Goal: Communication & Community: Answer question/provide support

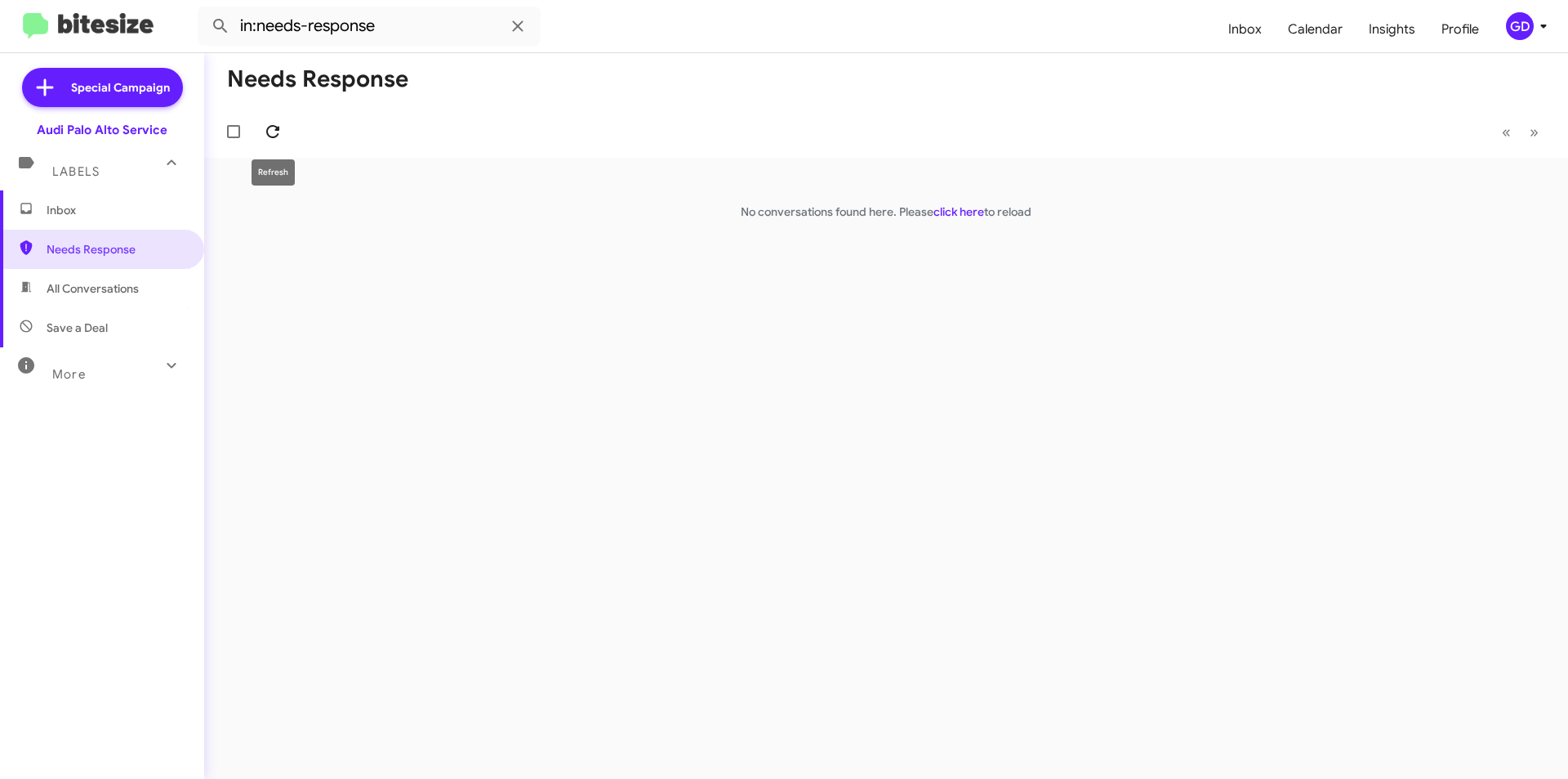
click at [273, 134] on icon at bounding box center [273, 131] width 20 height 20
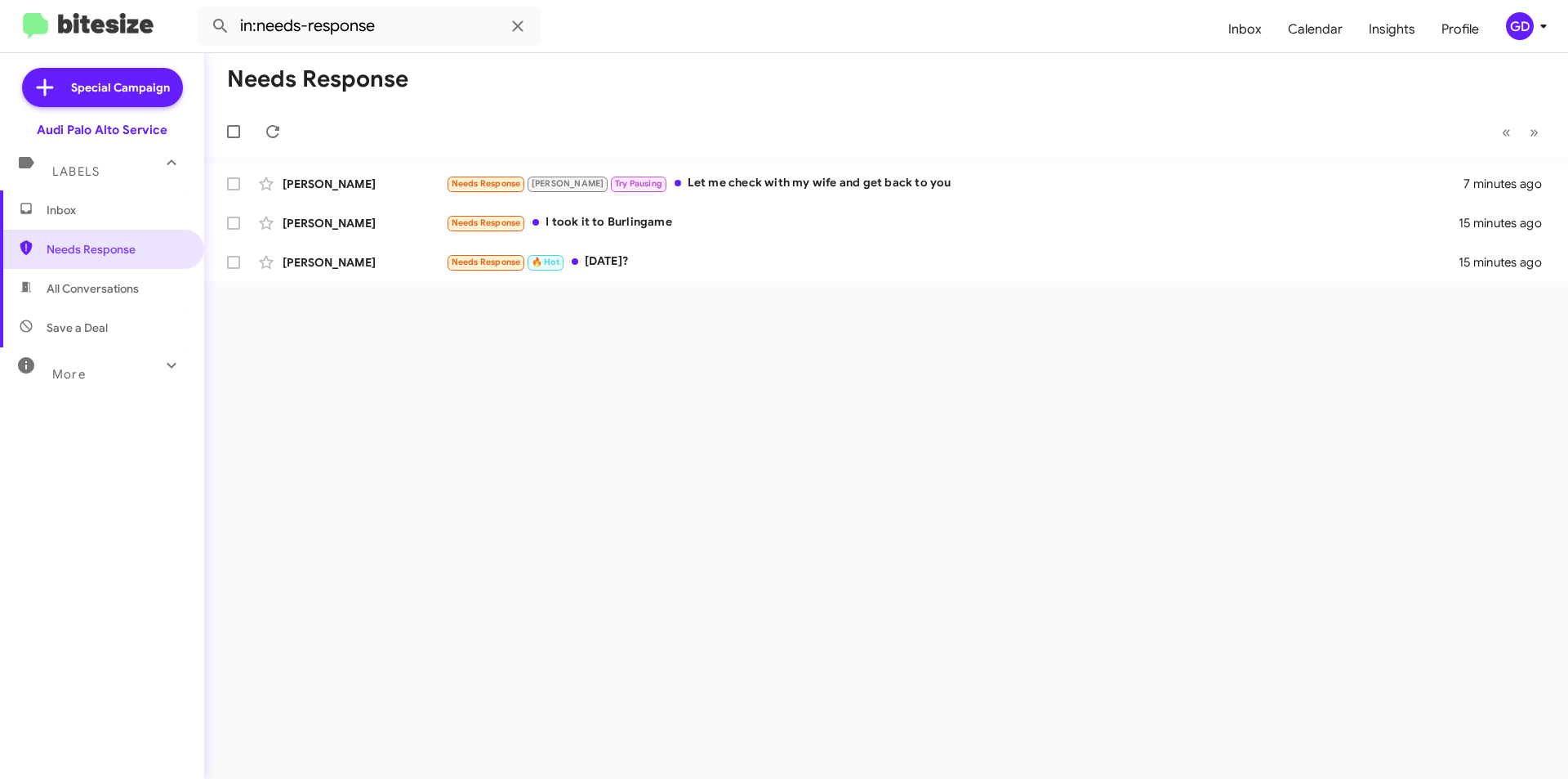
click at [86, 293] on span "All Conversations" at bounding box center [92, 289] width 92 height 16
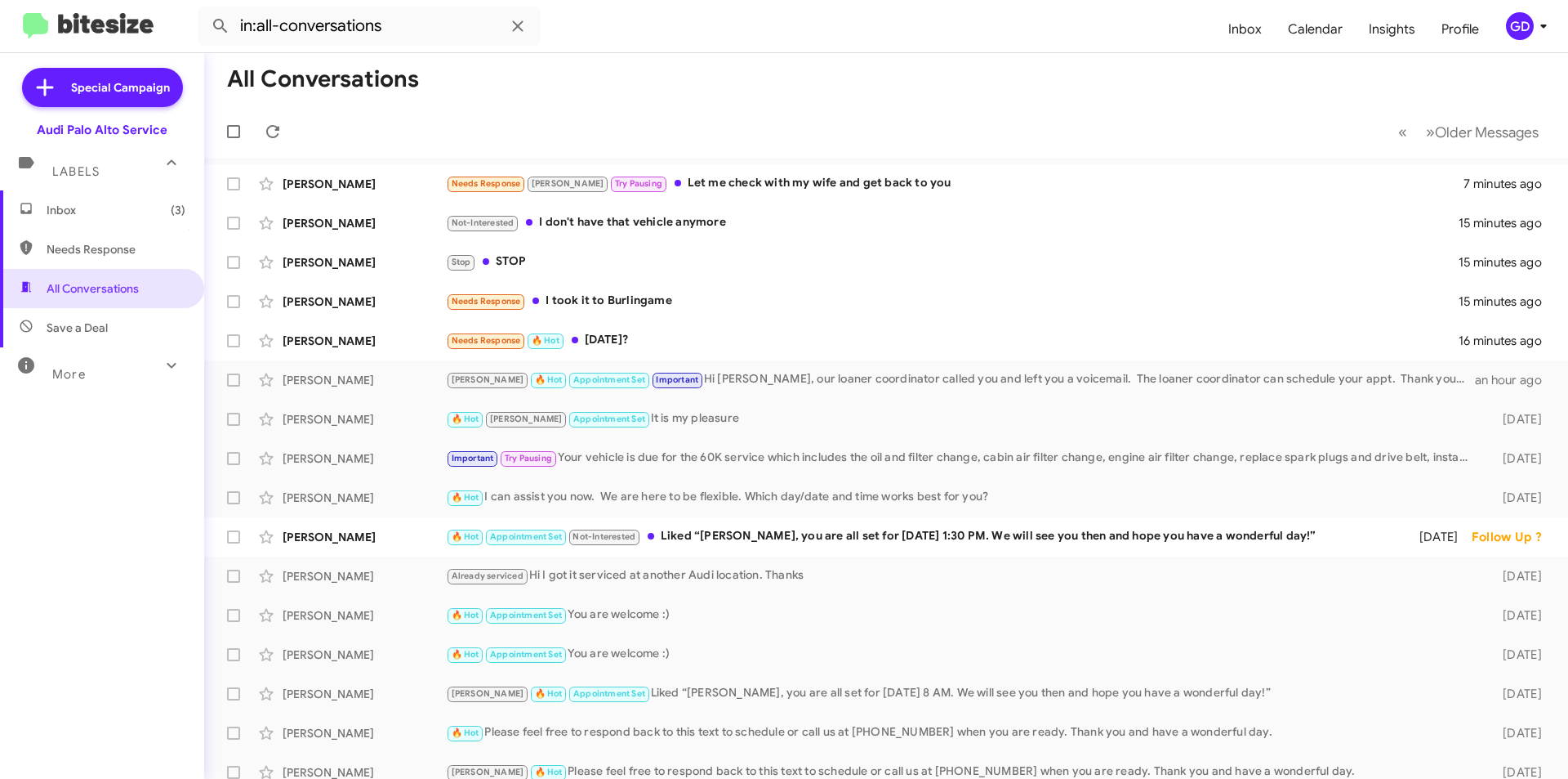
click at [92, 327] on span "Save a Deal" at bounding box center [78, 327] width 62 height 16
type input "in:not-interested"
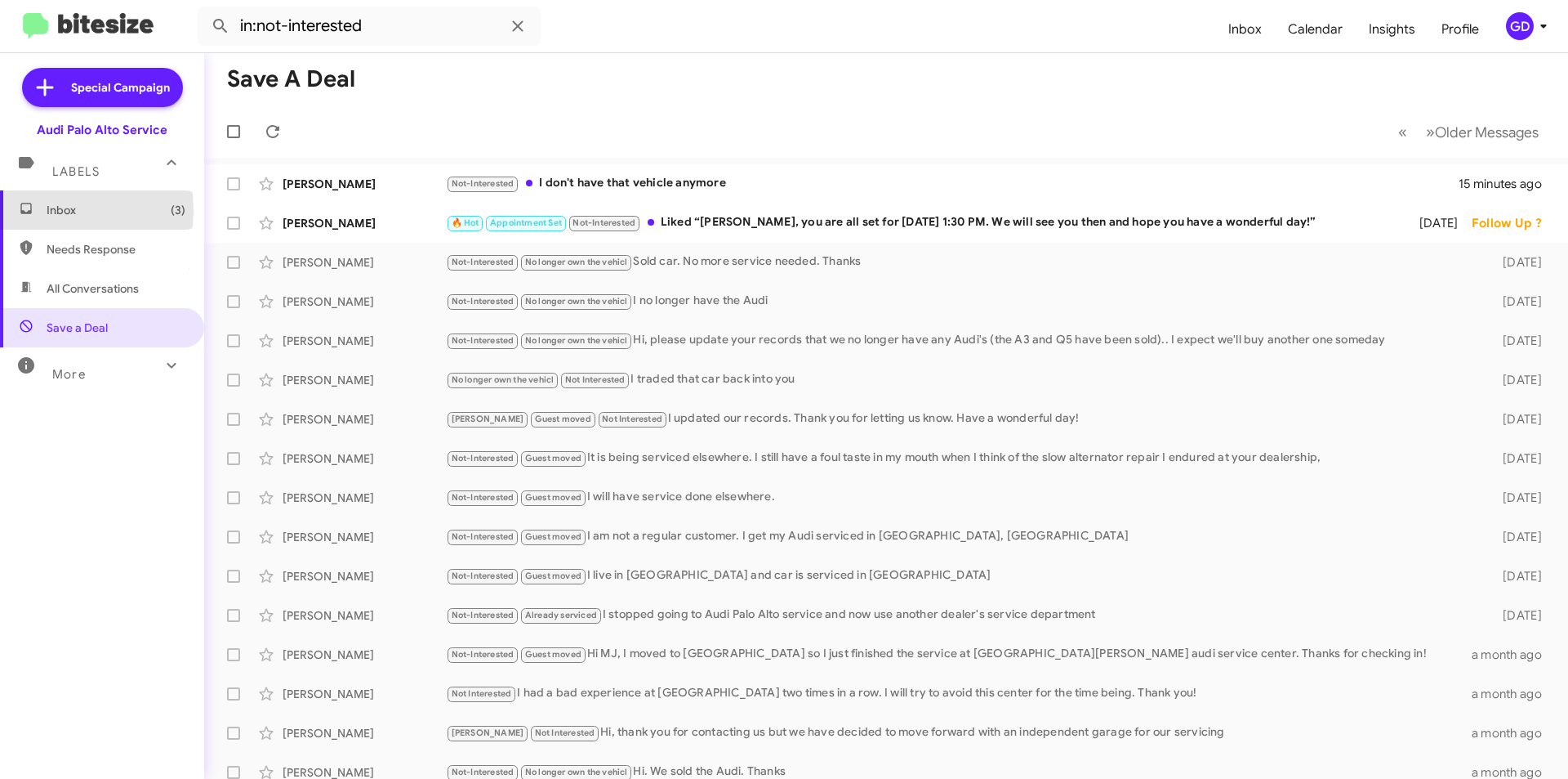
click at [50, 210] on span "Inbox (3)" at bounding box center [116, 210] width 139 height 16
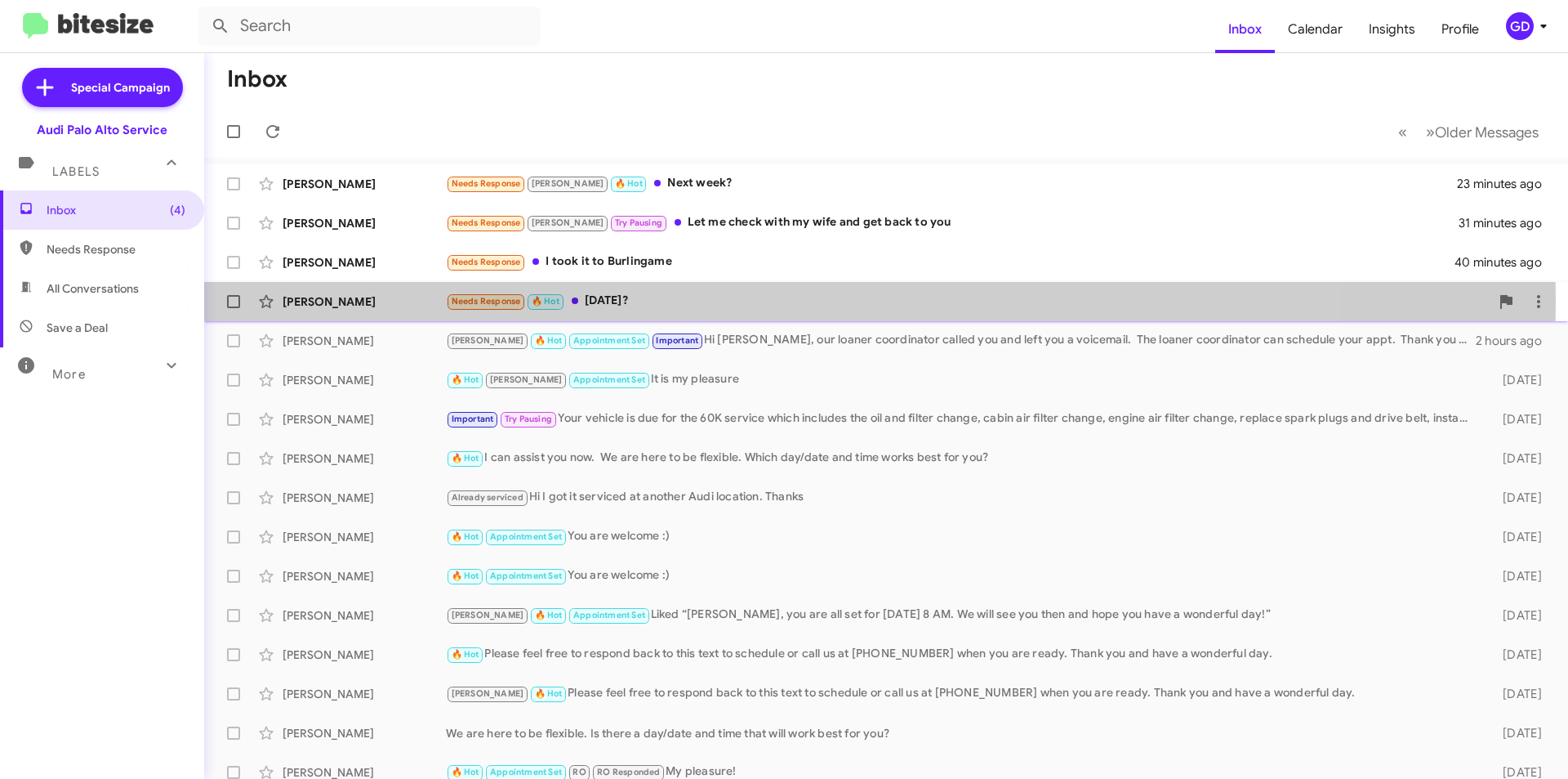
click at [307, 301] on div "[PERSON_NAME]" at bounding box center [364, 301] width 163 height 16
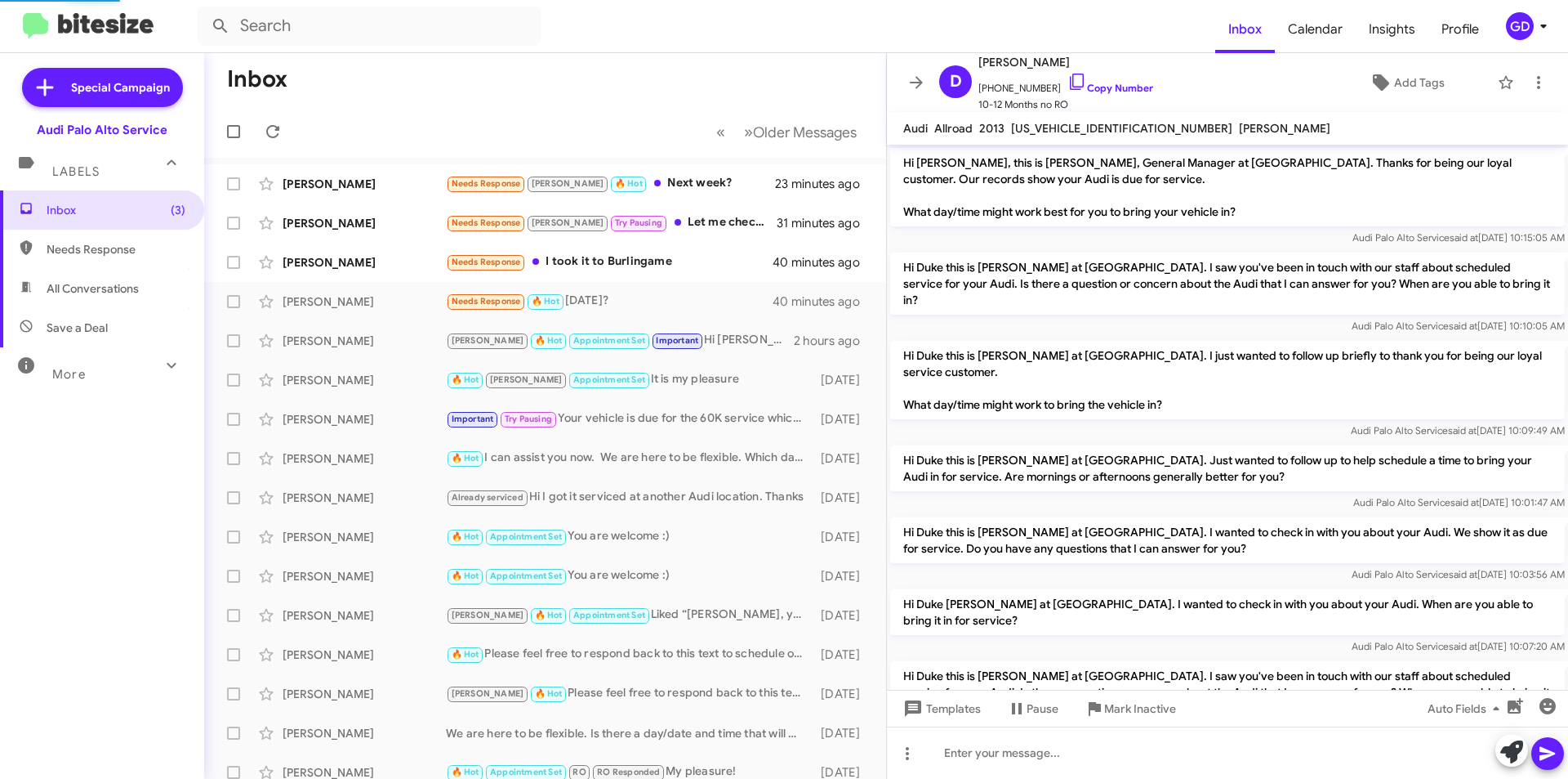
scroll to position [221, 0]
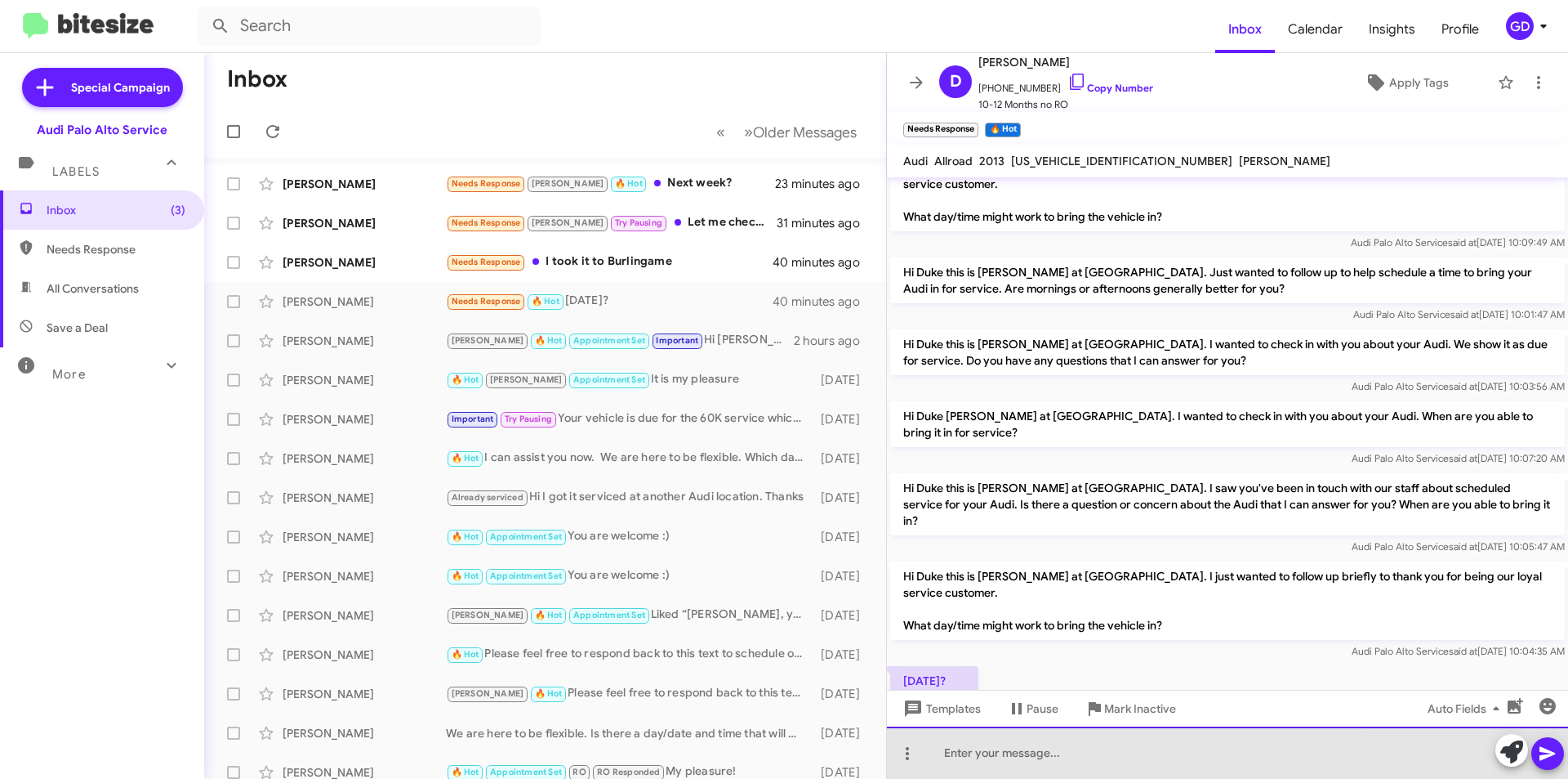
click at [947, 755] on div at bounding box center [1227, 752] width 681 height 53
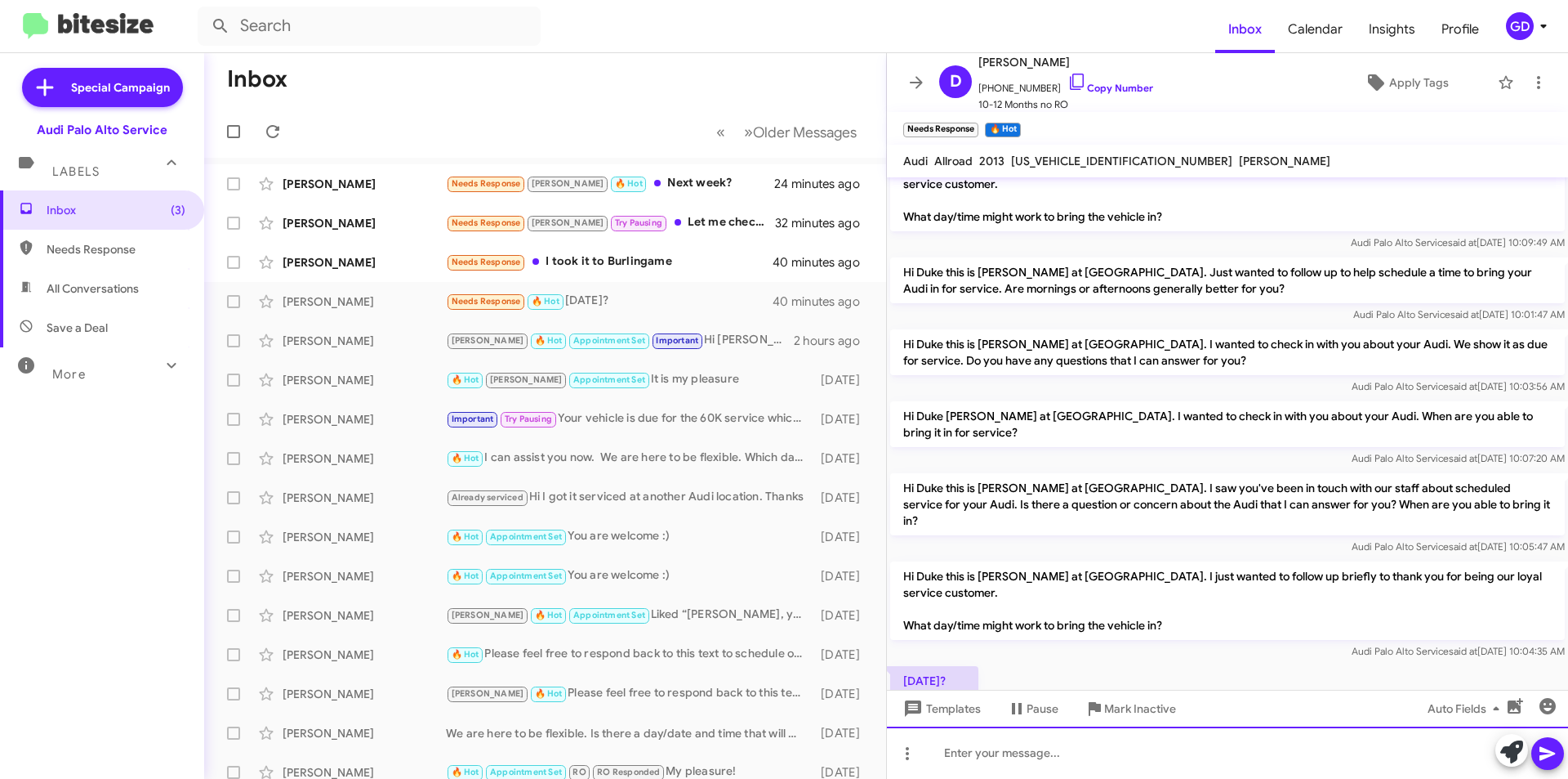
click at [974, 755] on div at bounding box center [1227, 752] width 681 height 53
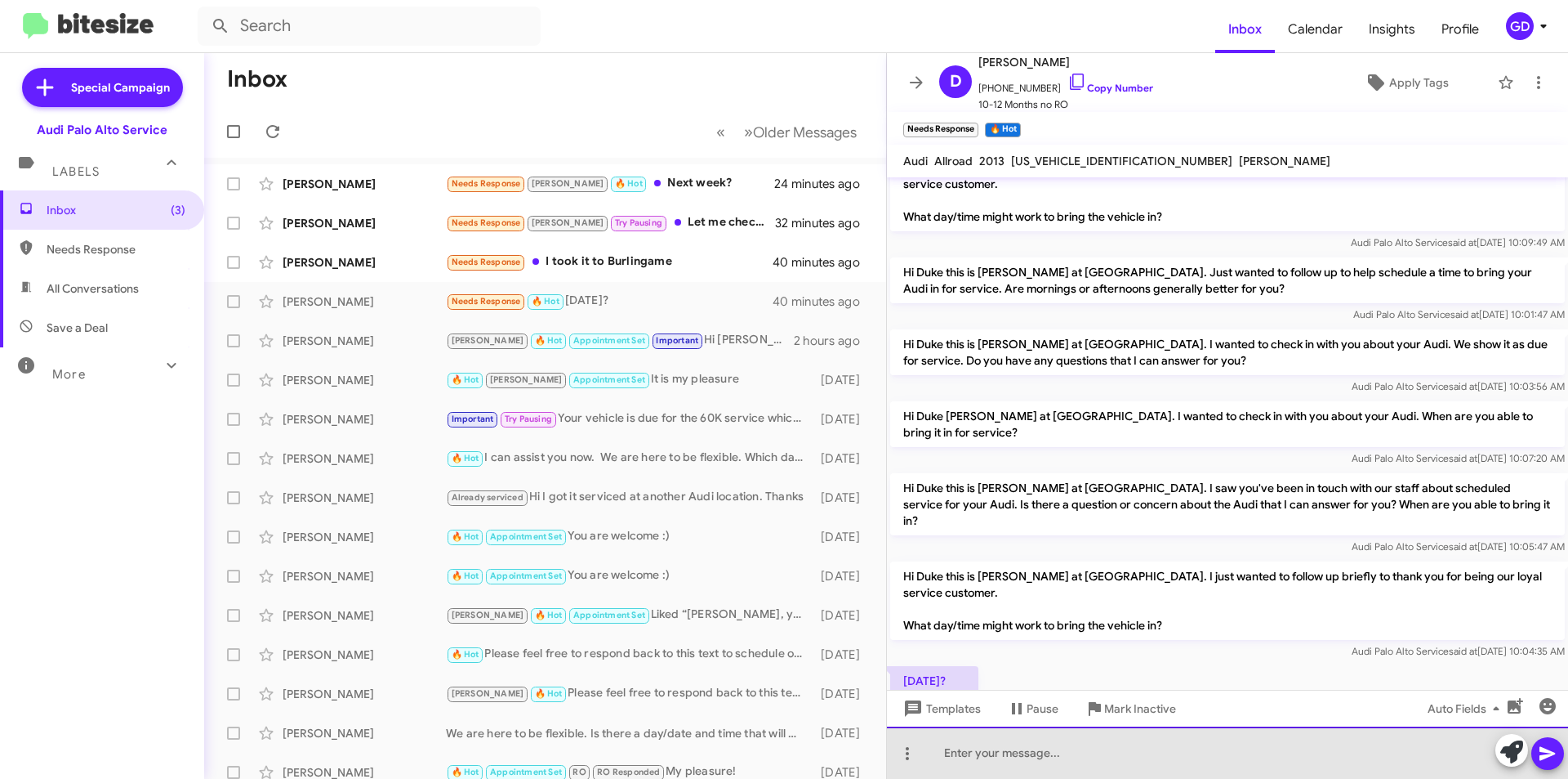
paste div
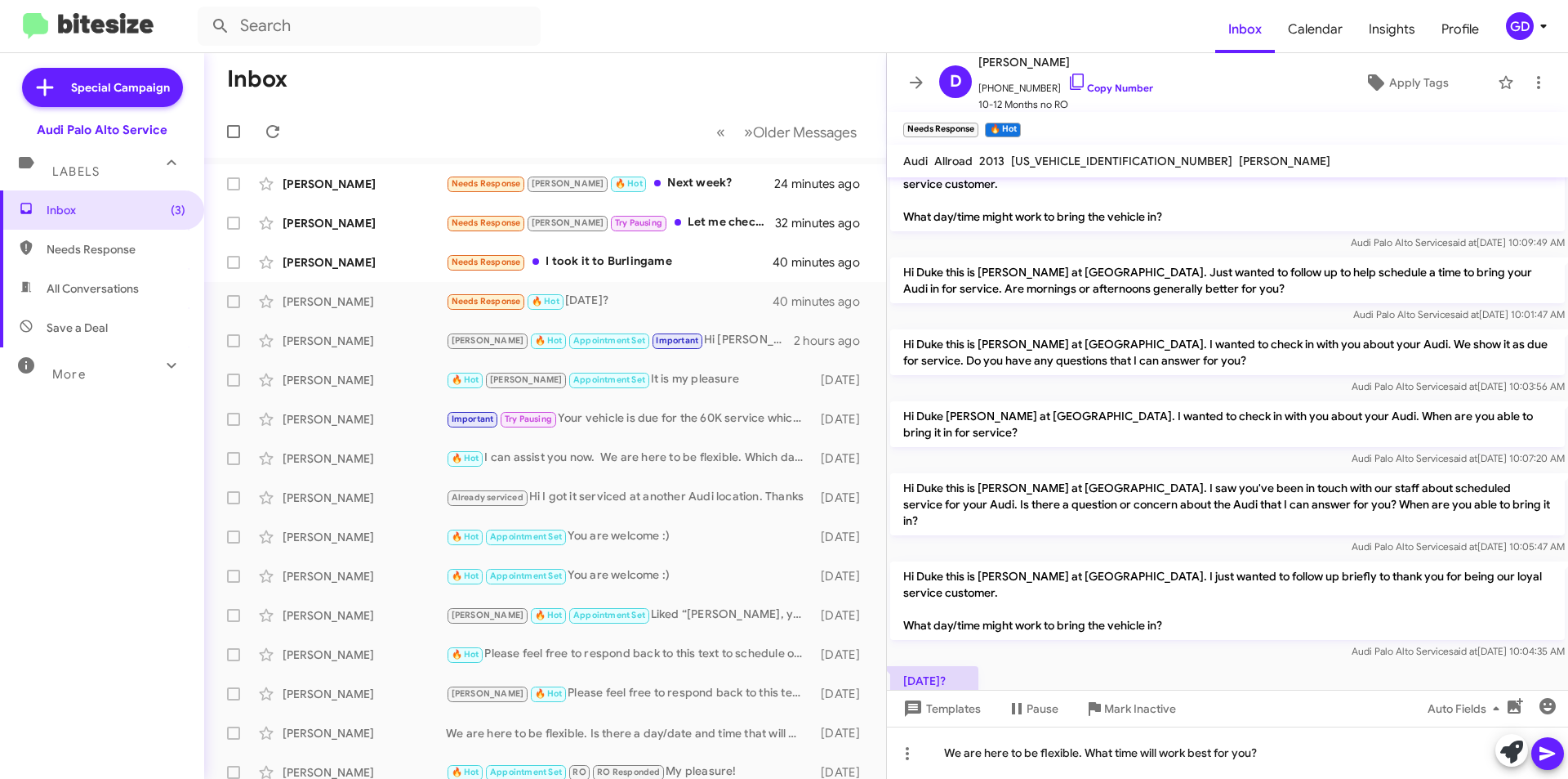
click at [1554, 752] on icon at bounding box center [1548, 754] width 20 height 20
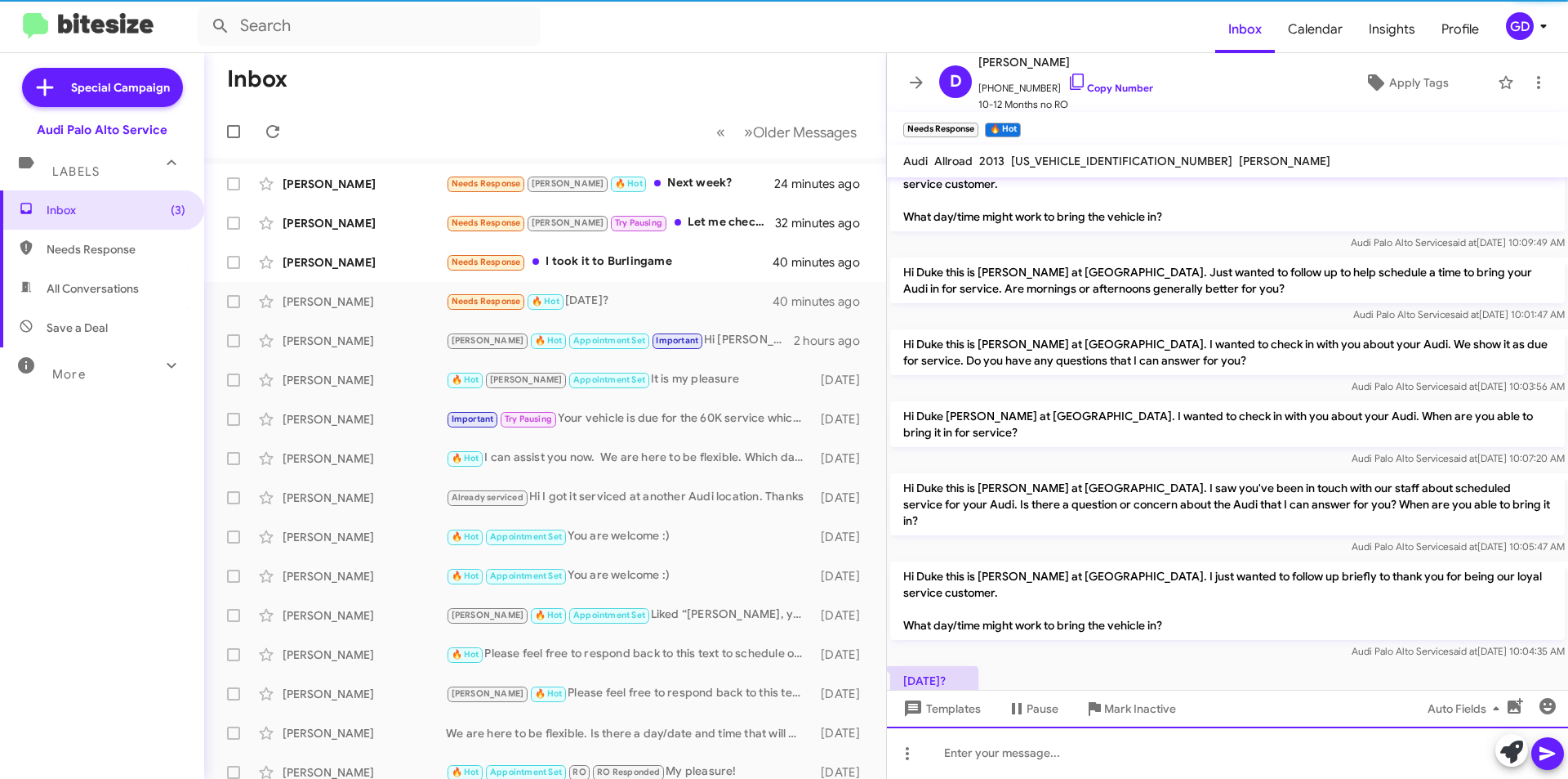
scroll to position [0, 0]
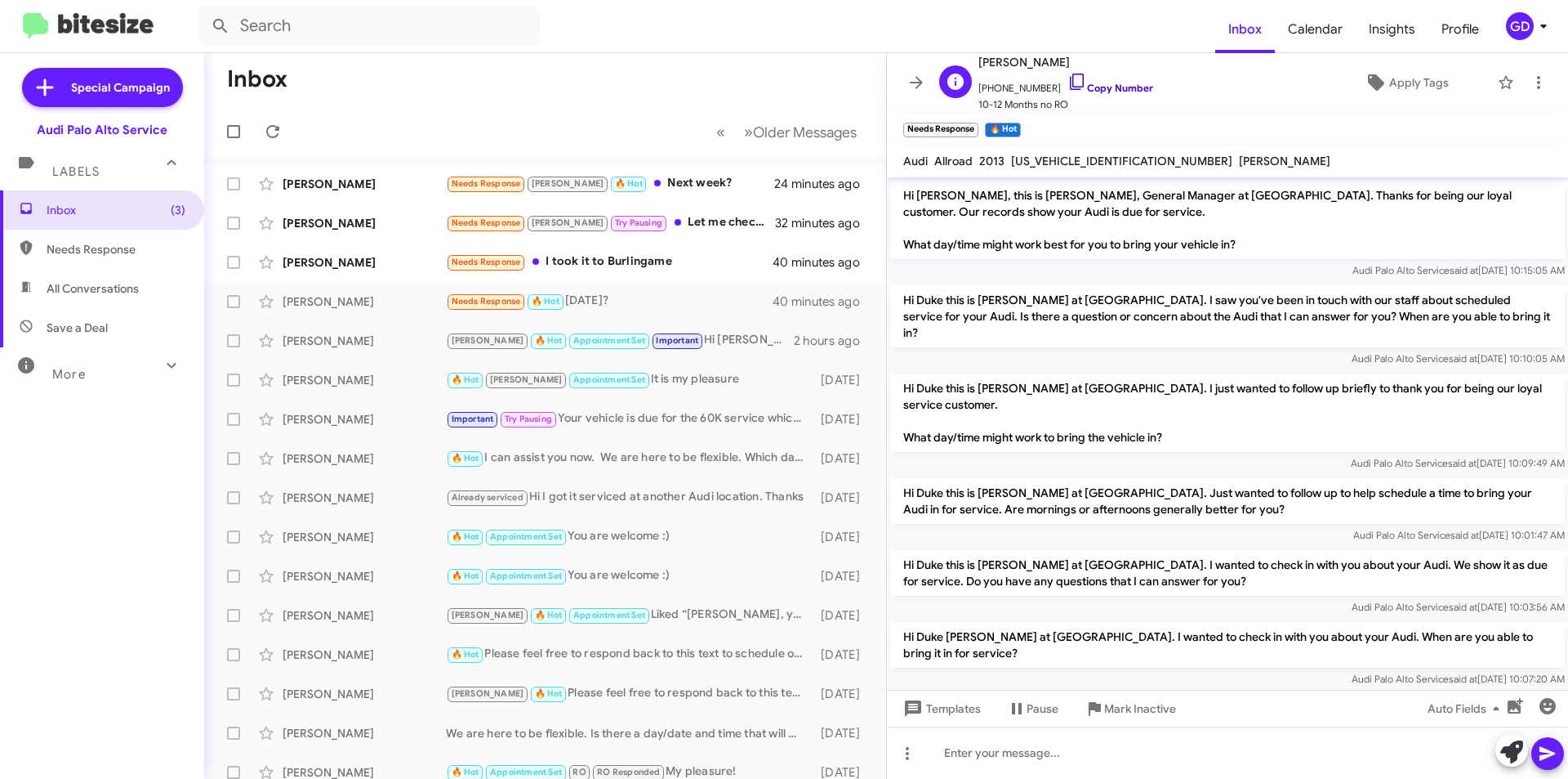
click at [1108, 85] on link "Copy Number" at bounding box center [1111, 88] width 86 height 12
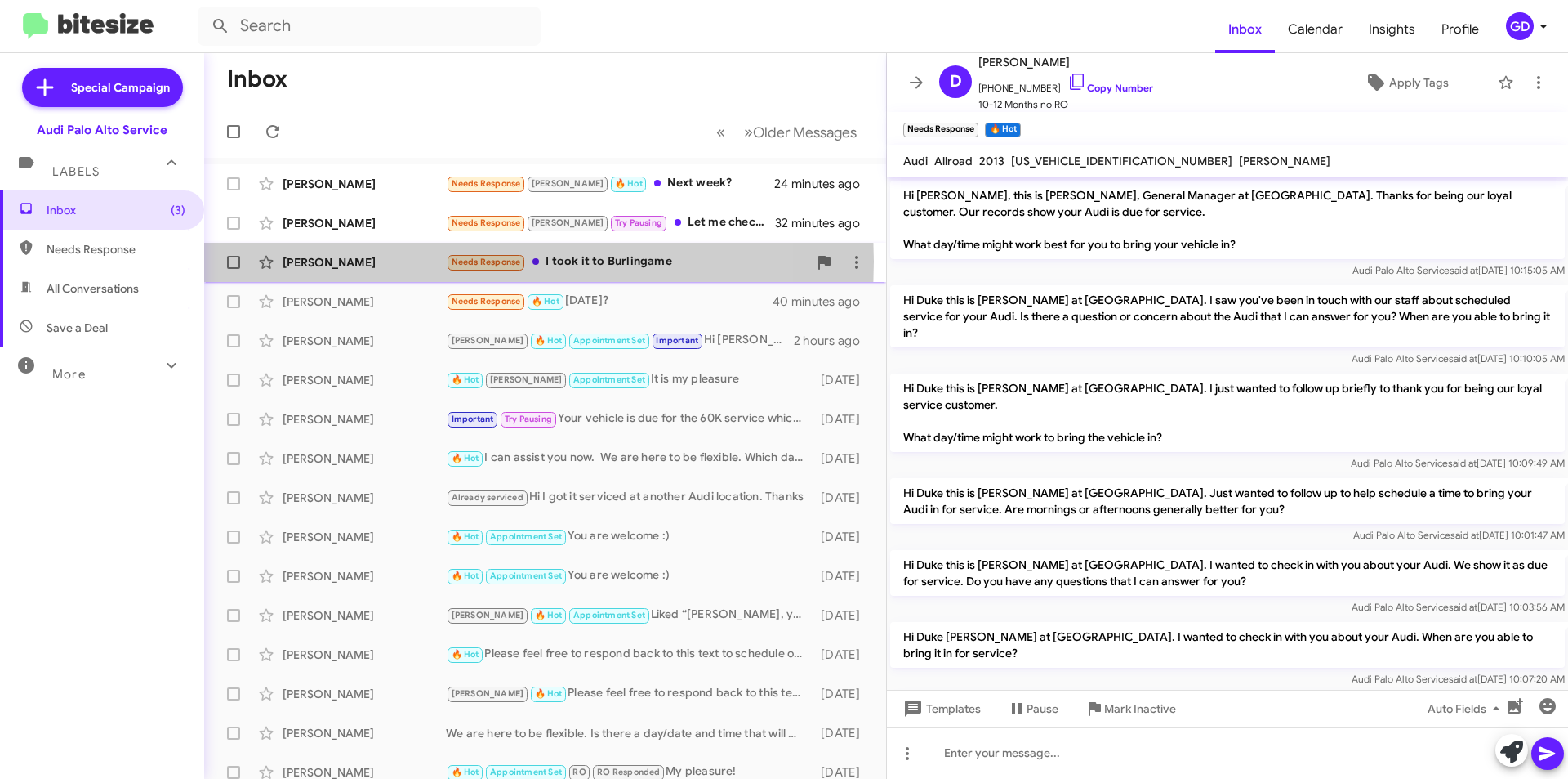
click at [314, 262] on div "[PERSON_NAME]" at bounding box center [364, 262] width 163 height 16
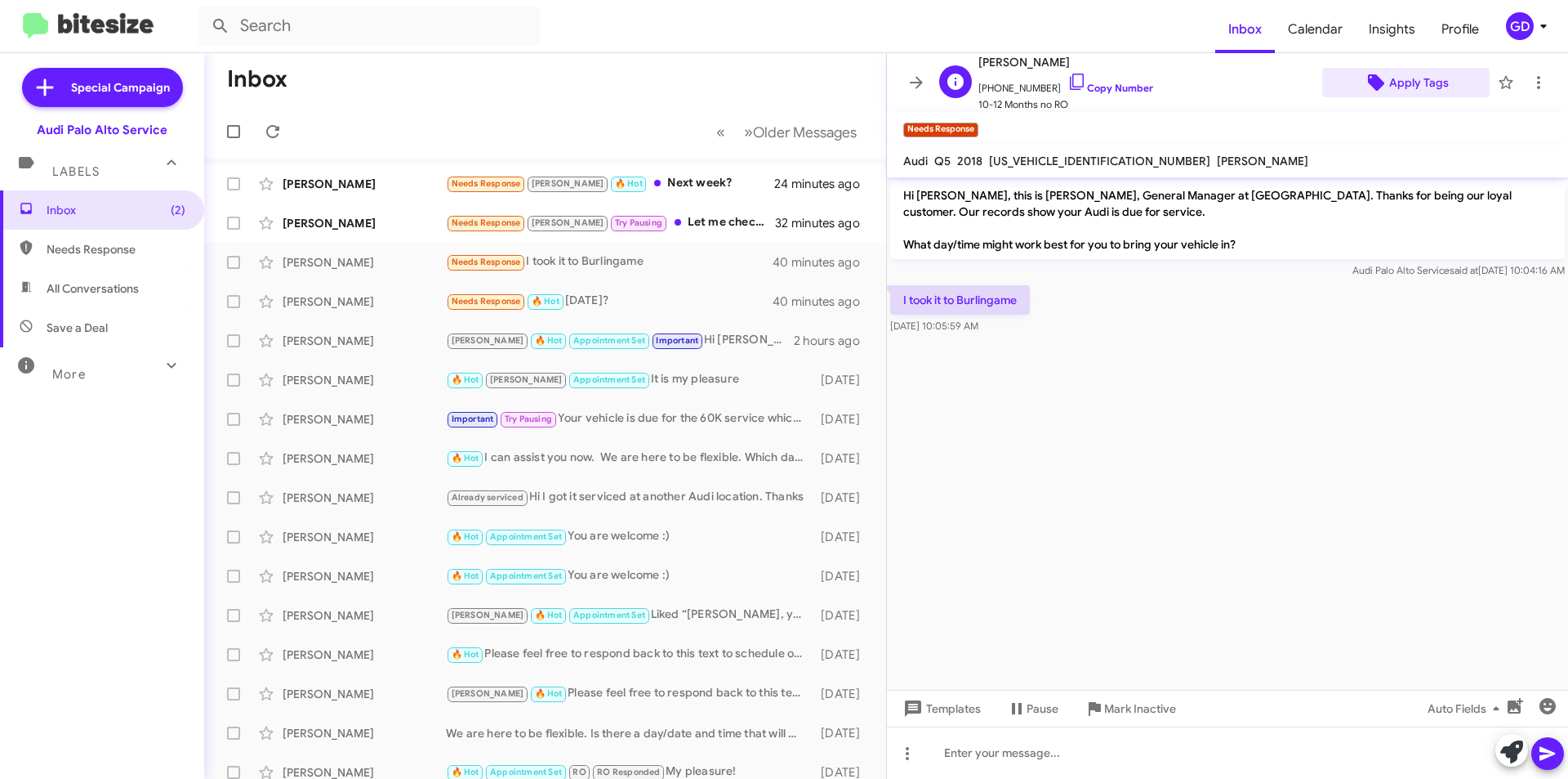
click at [1398, 81] on span "Apply Tags" at bounding box center [1419, 83] width 60 height 30
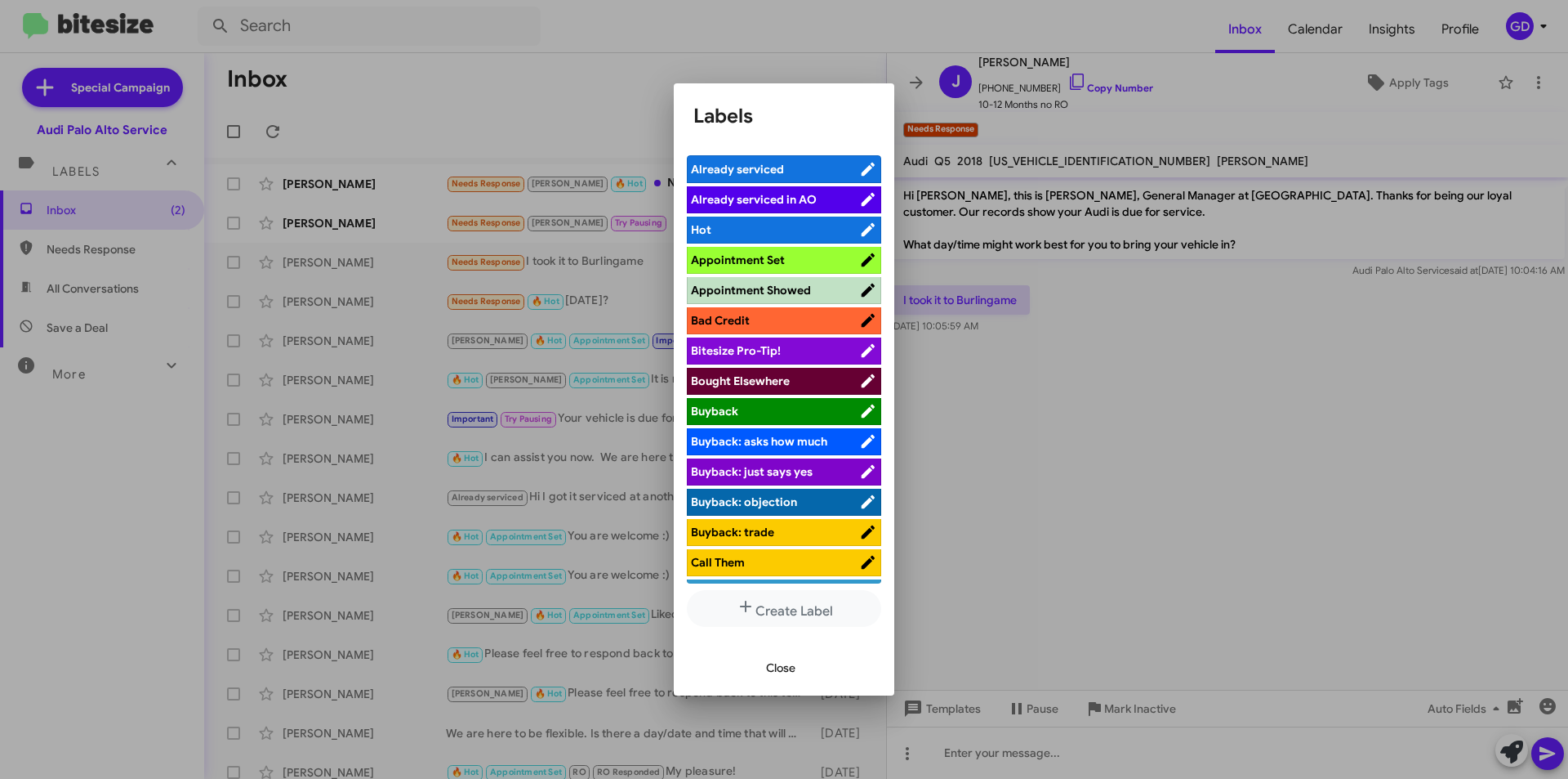
click at [738, 170] on span "Already serviced" at bounding box center [738, 169] width 93 height 15
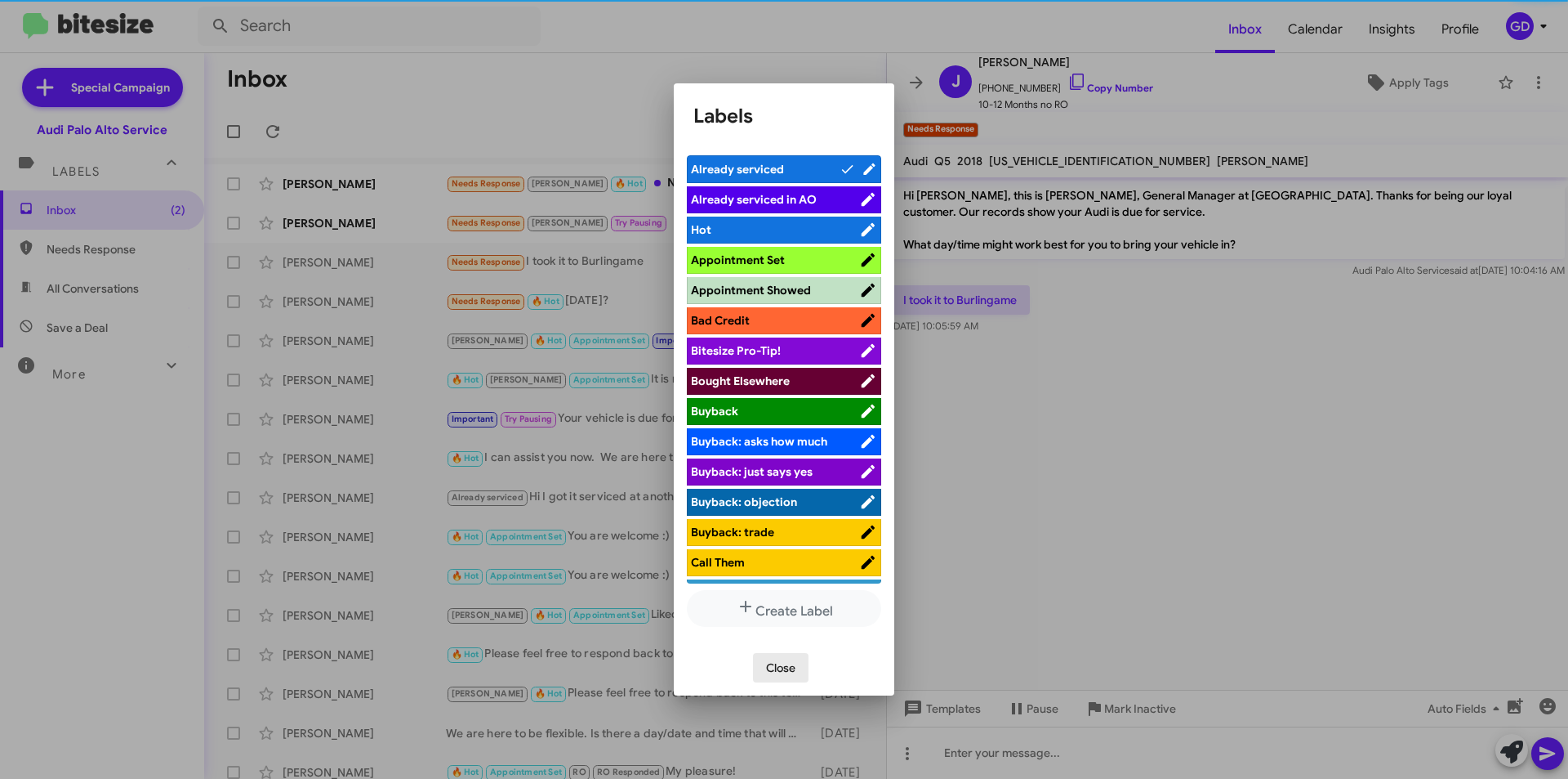
click at [784, 669] on span "Close" at bounding box center [782, 668] width 30 height 30
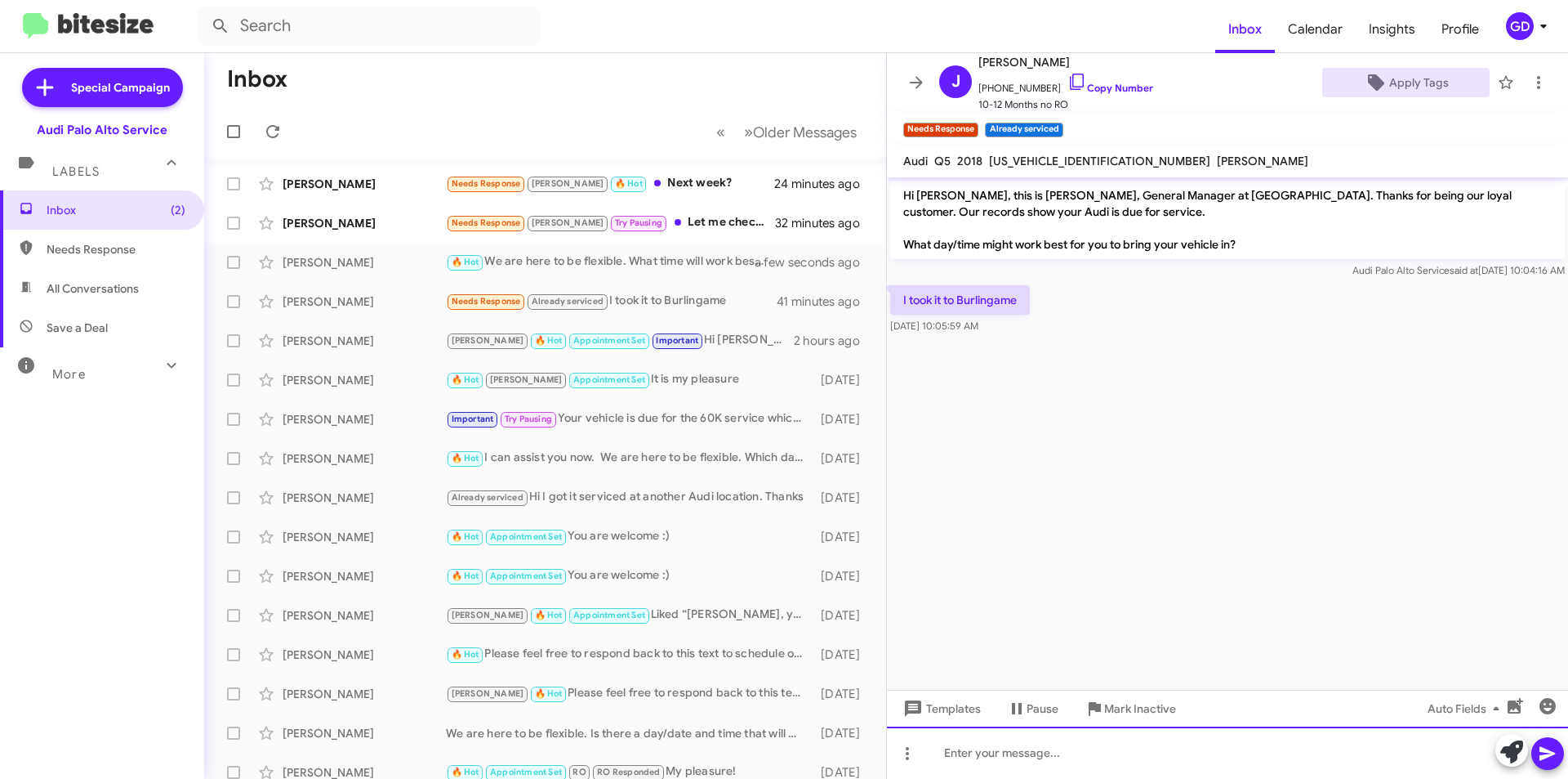
click at [977, 753] on div at bounding box center [1227, 752] width 681 height 53
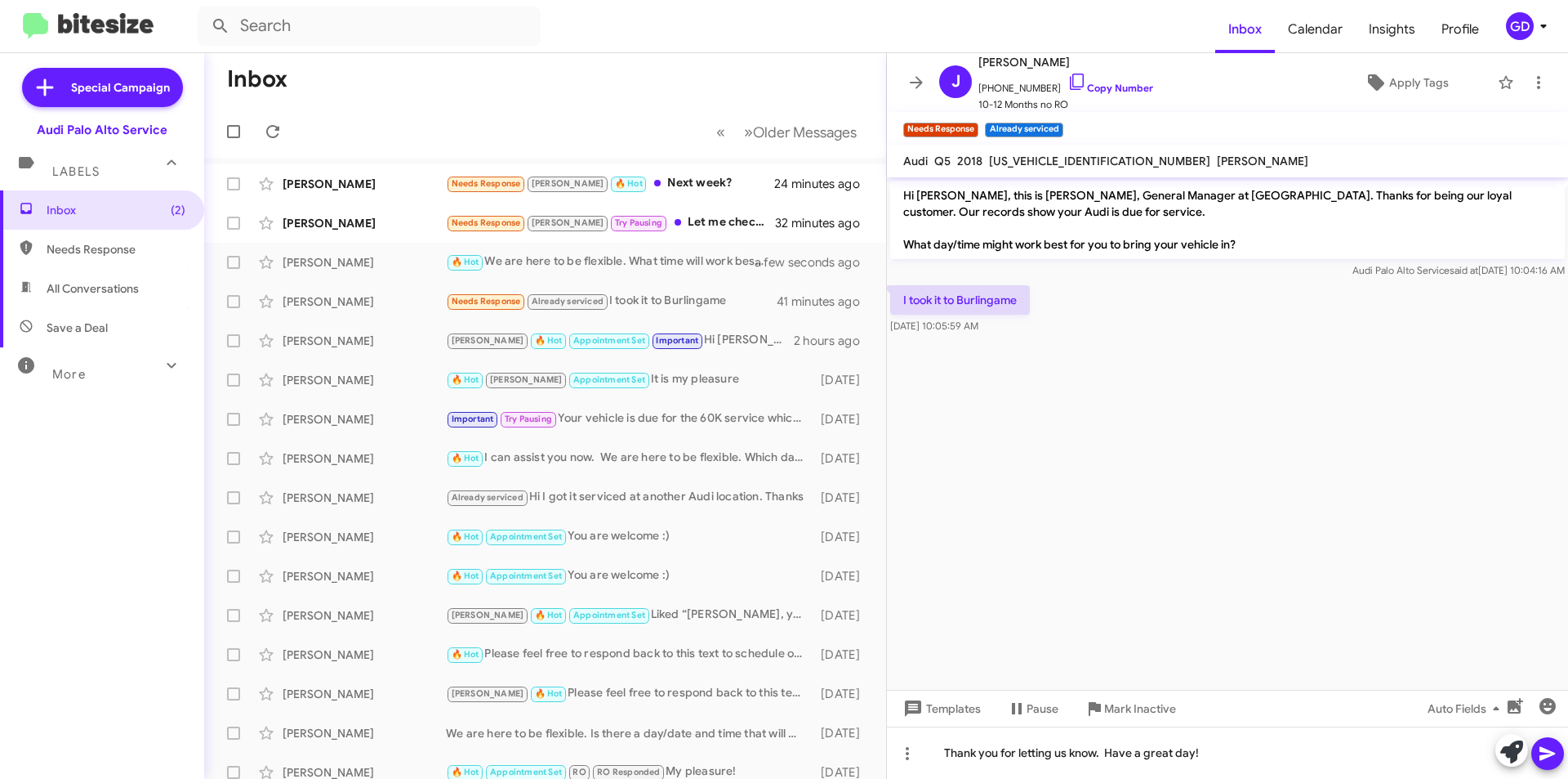
click at [1549, 751] on icon at bounding box center [1547, 754] width 16 height 14
click at [1096, 86] on link "Copy Number" at bounding box center [1111, 88] width 86 height 12
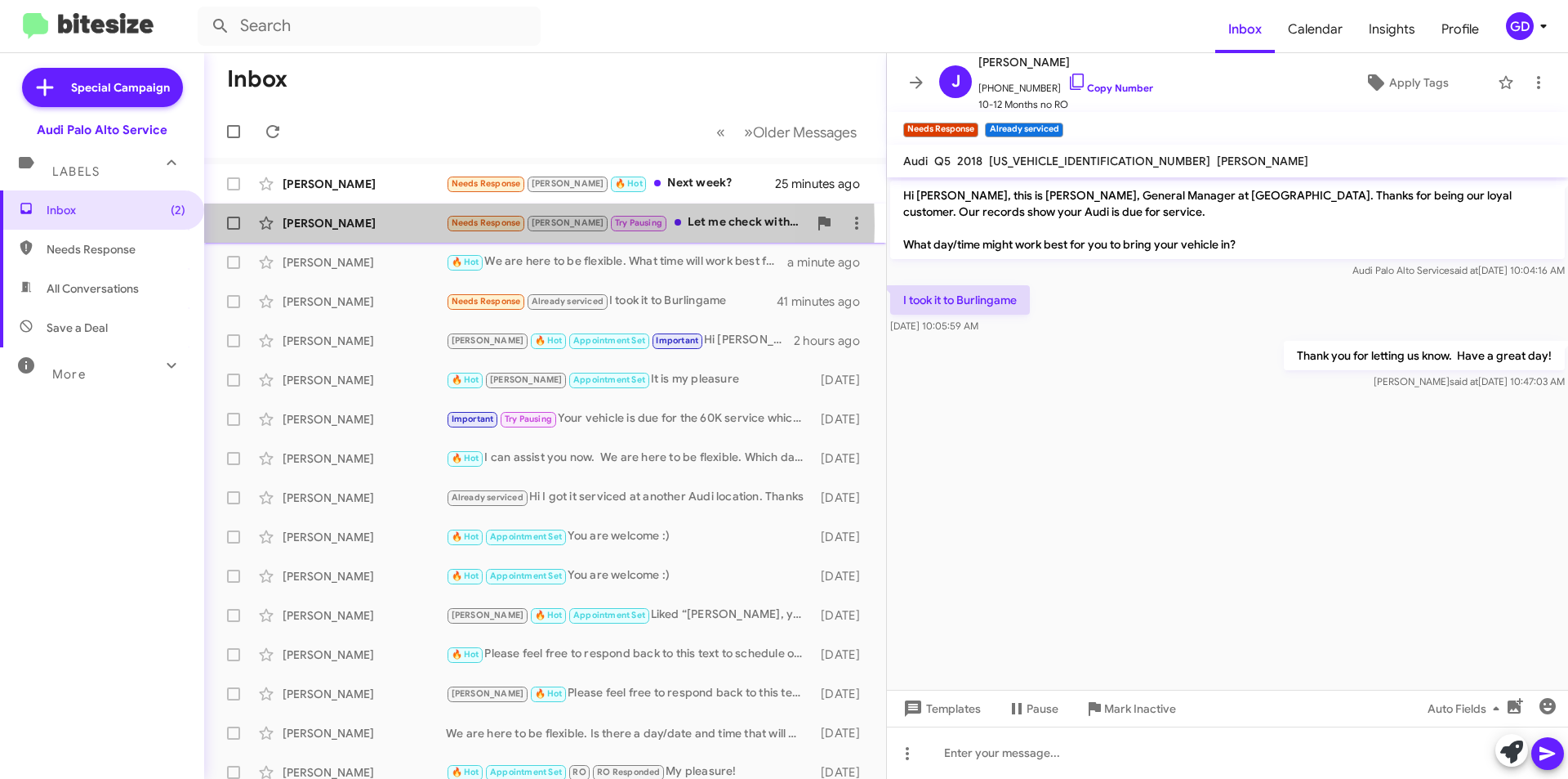
click at [316, 226] on div "[PERSON_NAME]" at bounding box center [364, 223] width 163 height 16
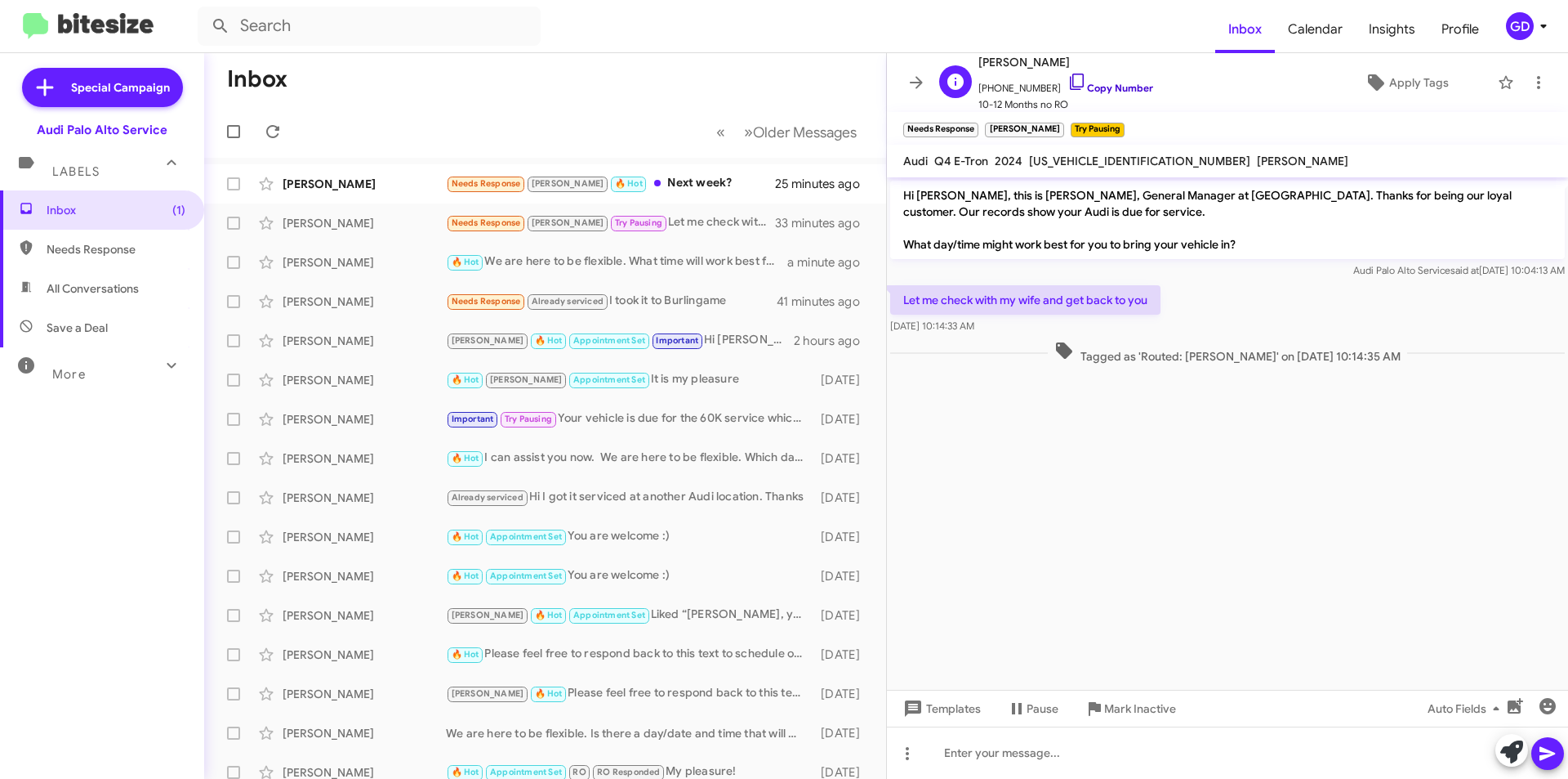
click at [1089, 87] on link "Copy Number" at bounding box center [1111, 88] width 86 height 12
click at [322, 185] on div "[PERSON_NAME]" at bounding box center [364, 184] width 163 height 16
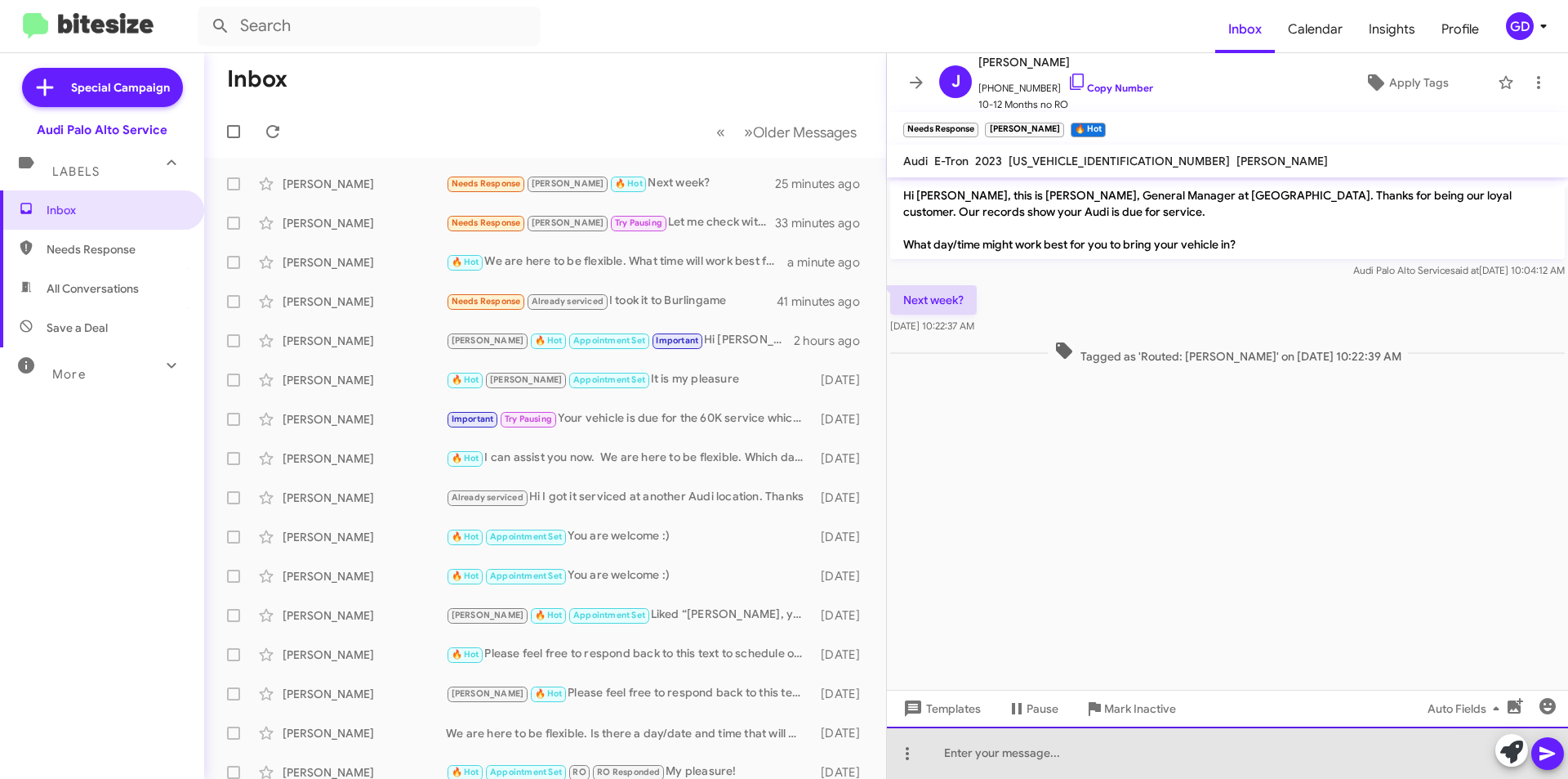
click at [993, 756] on div at bounding box center [1227, 752] width 681 height 53
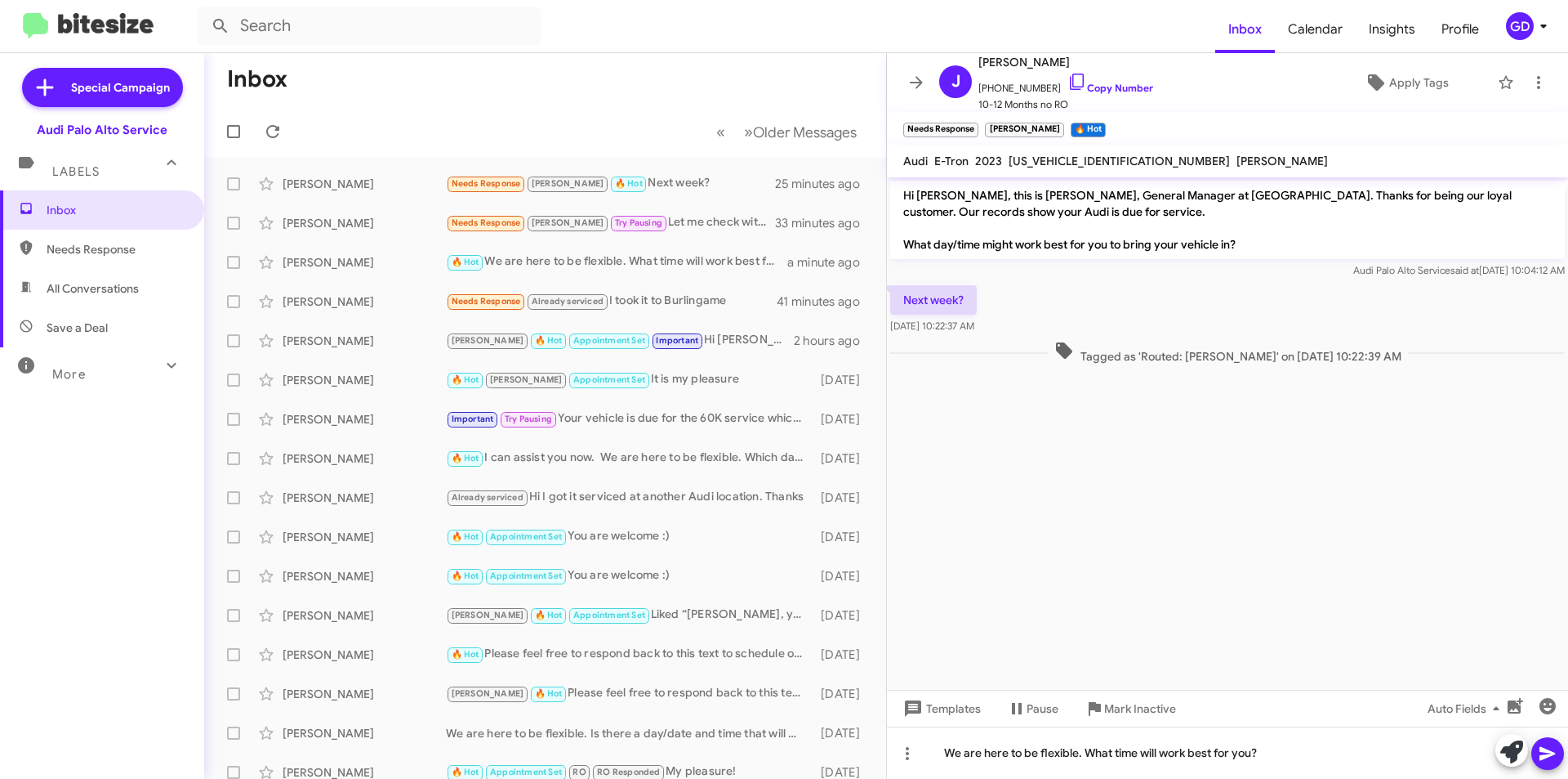
click at [1545, 756] on icon at bounding box center [1547, 754] width 16 height 14
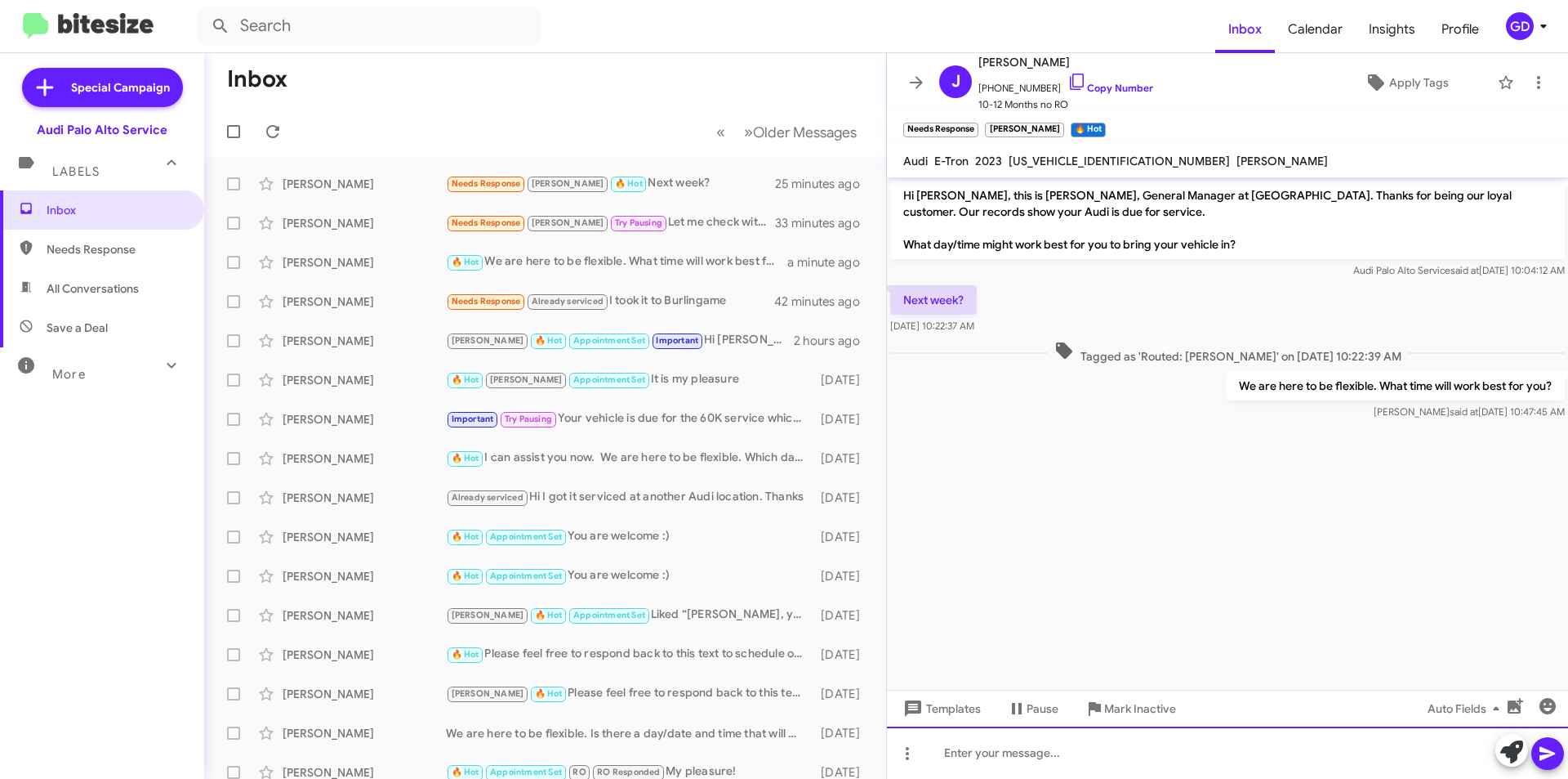
click at [959, 755] on div at bounding box center [1227, 752] width 681 height 53
click at [1542, 750] on icon at bounding box center [1547, 754] width 16 height 14
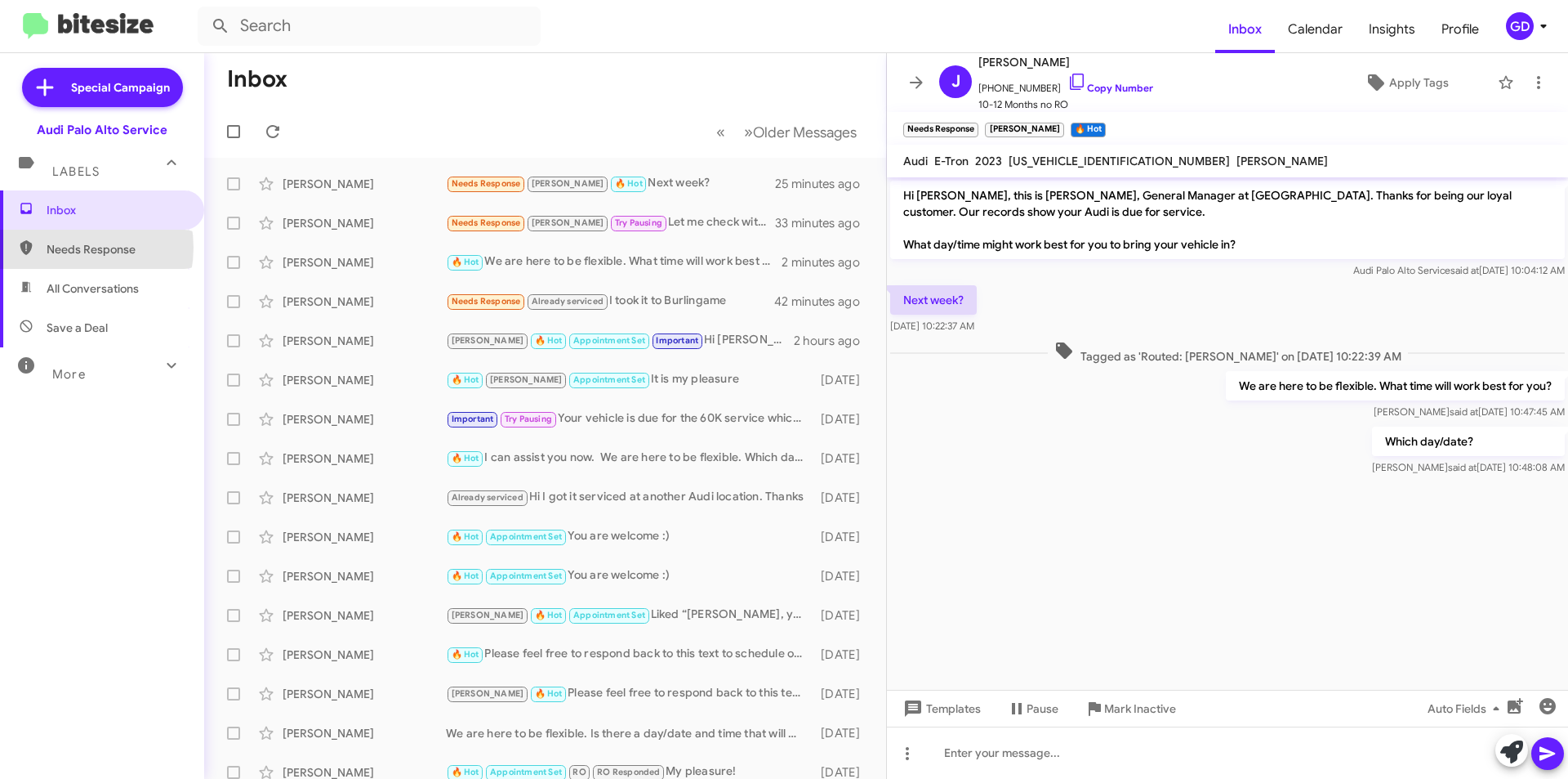
click at [65, 248] on span "Needs Response" at bounding box center [116, 249] width 139 height 16
type input "in:needs-response"
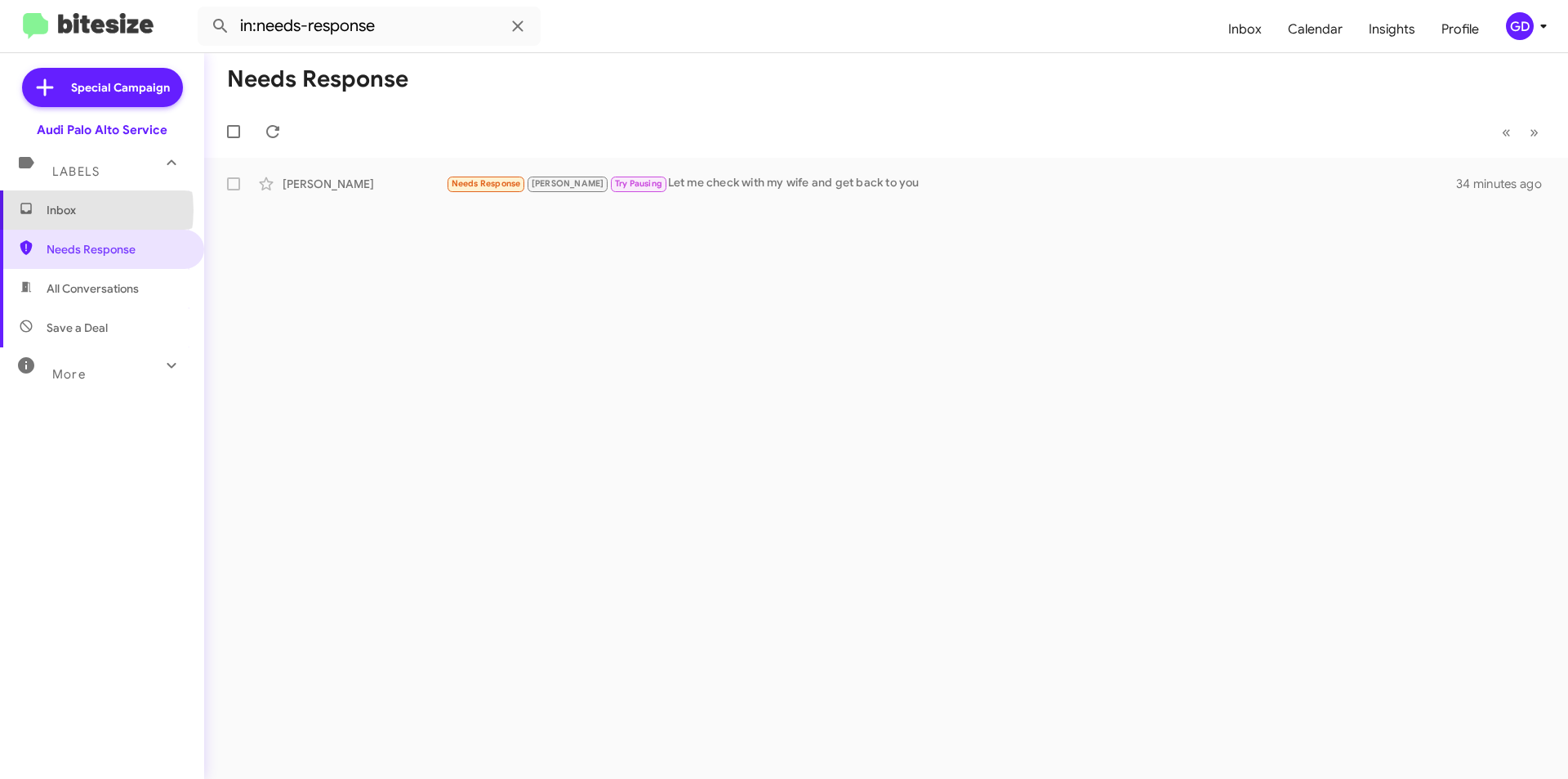
click at [64, 210] on span "Inbox" at bounding box center [116, 210] width 139 height 16
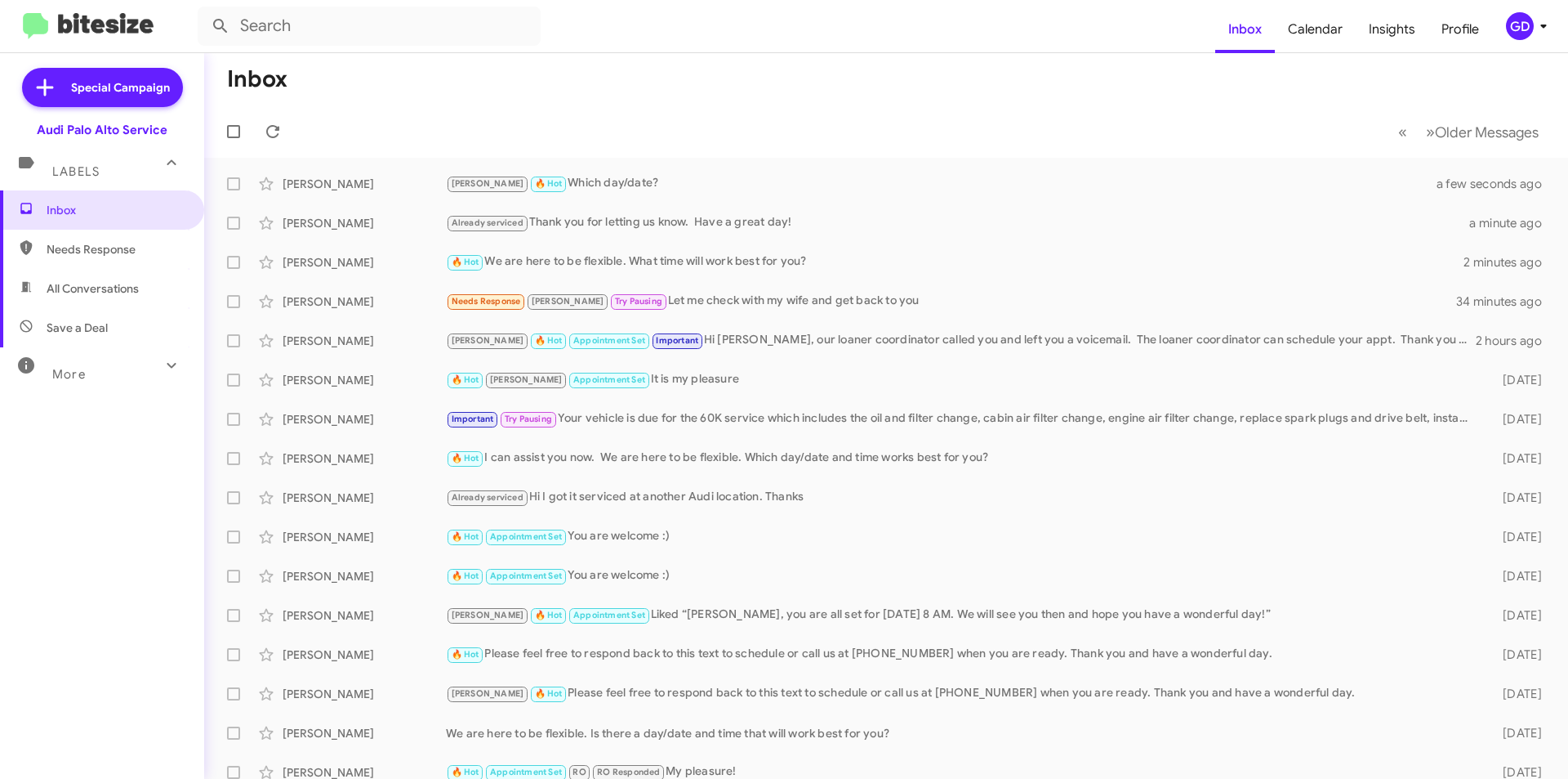
click at [78, 287] on span "All Conversations" at bounding box center [92, 289] width 92 height 16
type input "in:all-conversations"
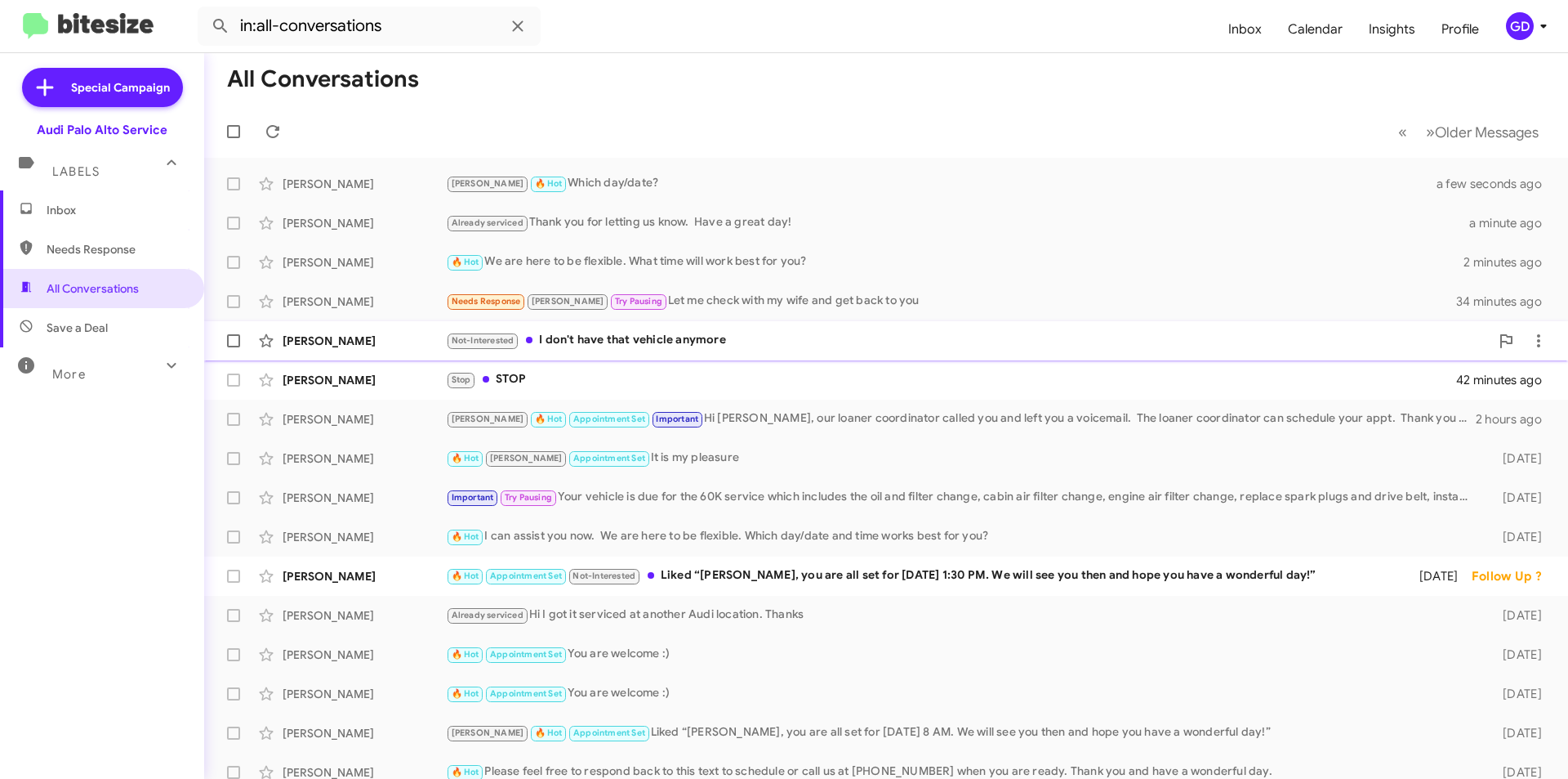
click at [304, 339] on div "[PERSON_NAME]" at bounding box center [364, 340] width 163 height 16
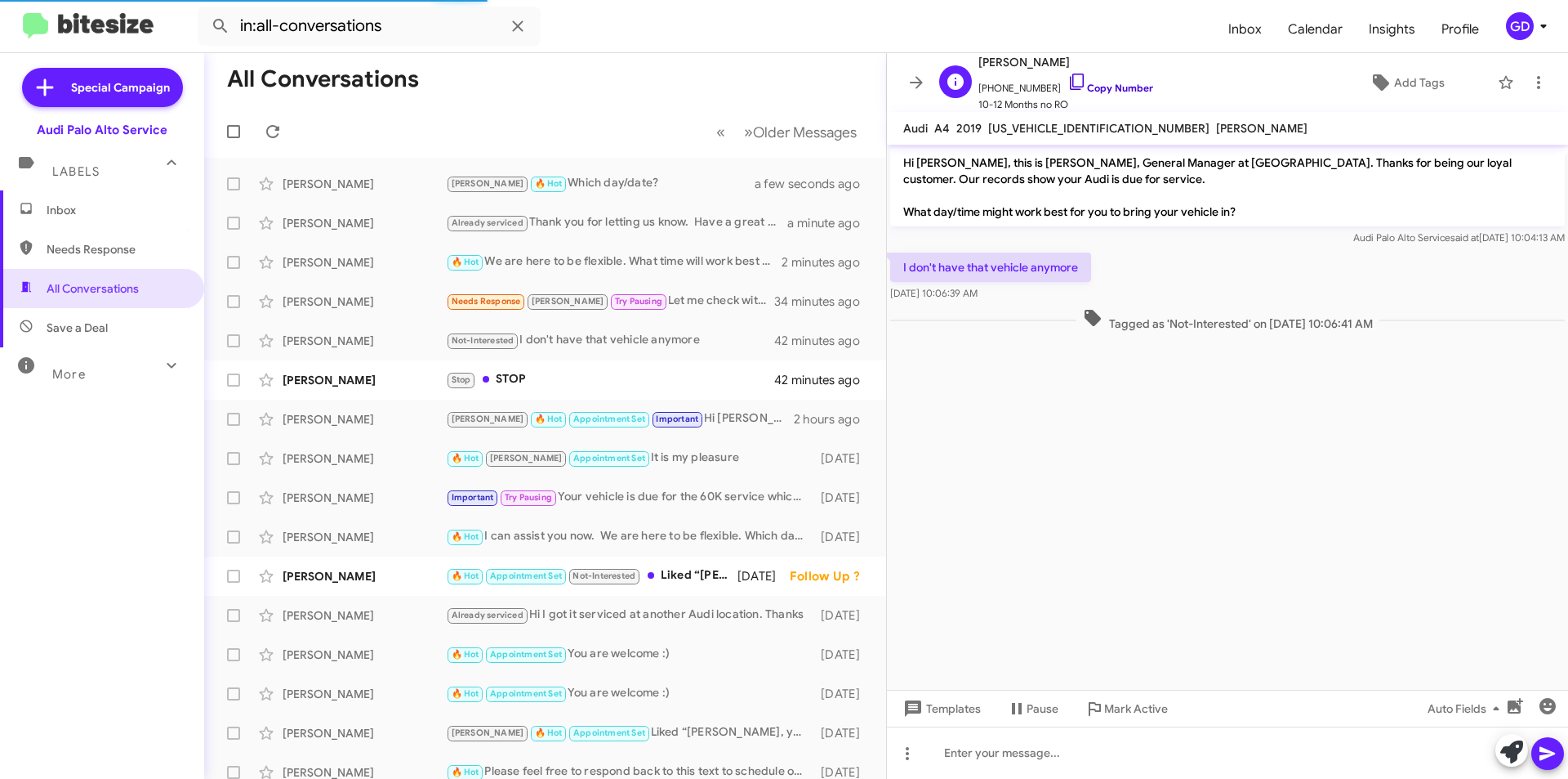
click at [1100, 87] on link "Copy Number" at bounding box center [1111, 88] width 86 height 12
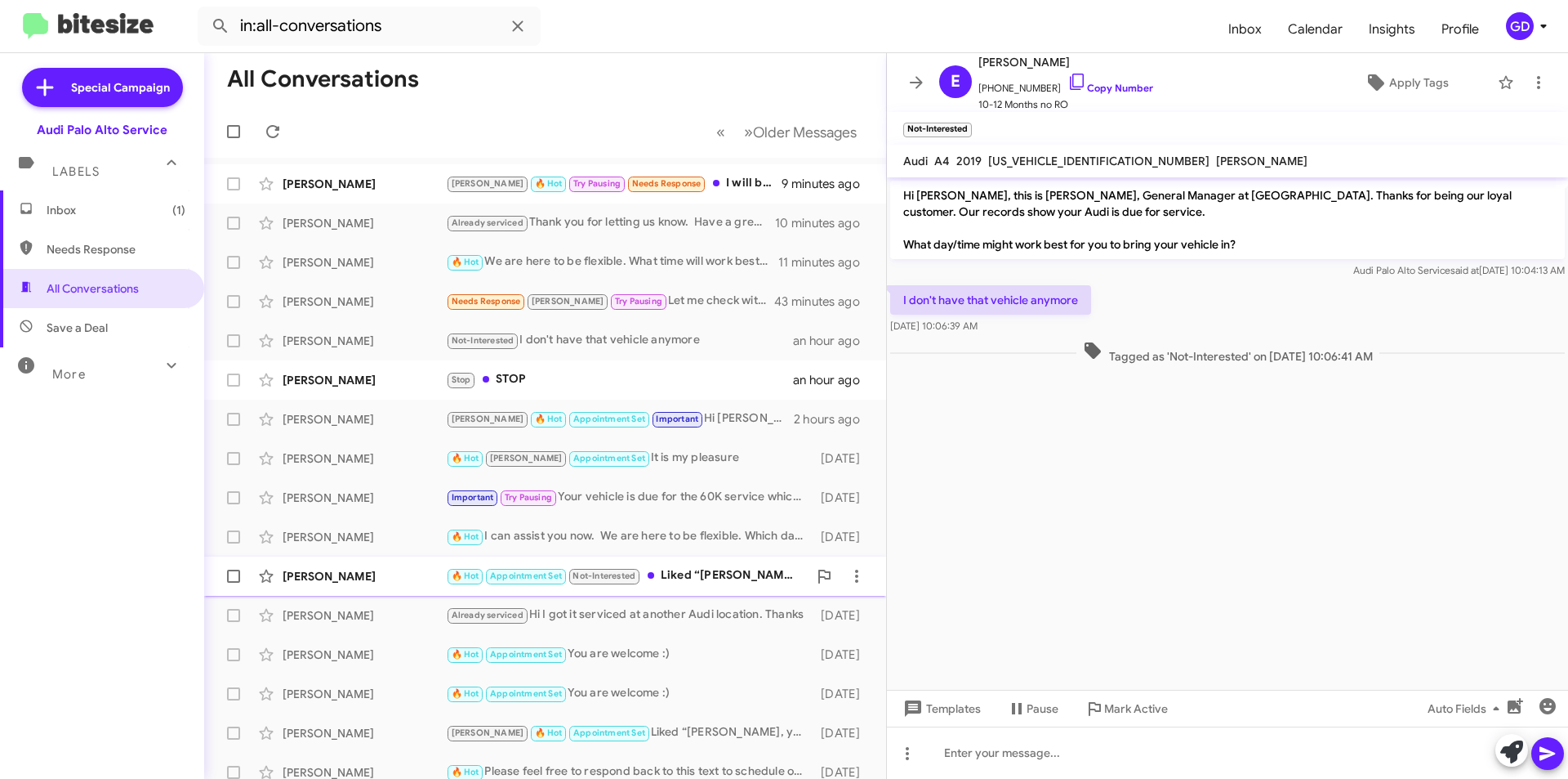
click at [304, 579] on div "[PERSON_NAME]" at bounding box center [364, 576] width 163 height 16
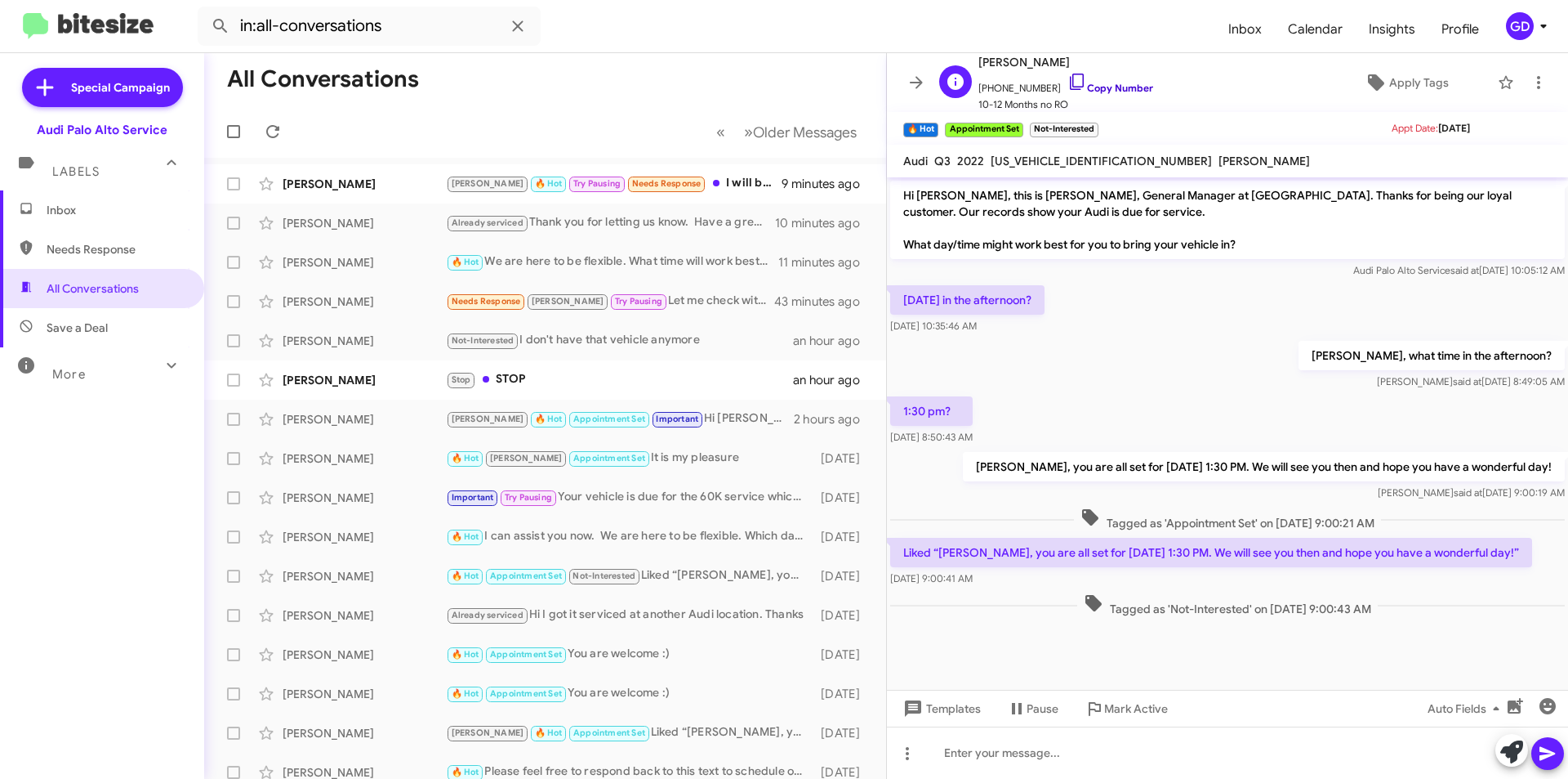
click at [1105, 88] on link "Copy Number" at bounding box center [1111, 88] width 86 height 12
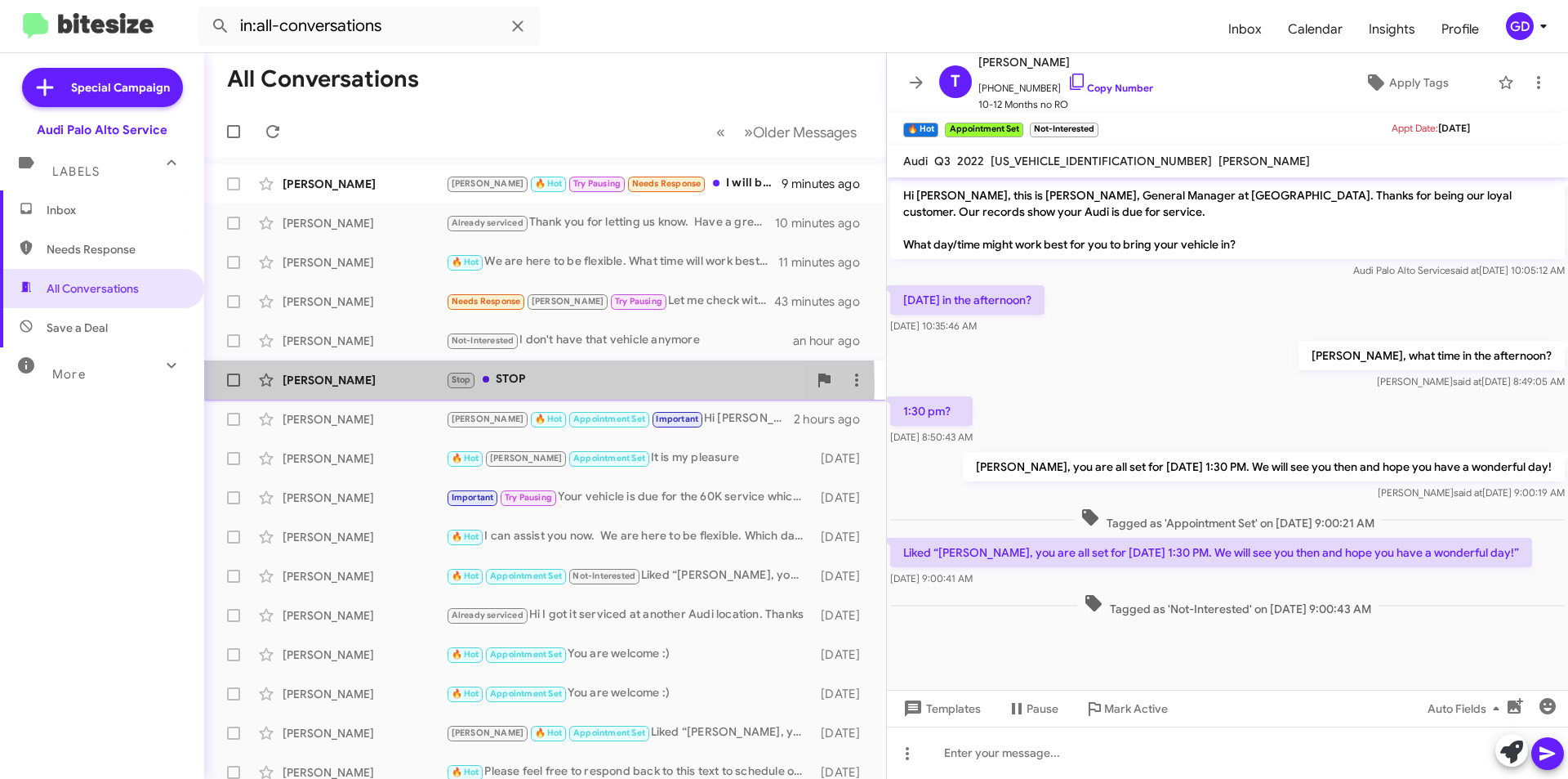
click at [322, 386] on div "[PERSON_NAME]" at bounding box center [364, 380] width 163 height 16
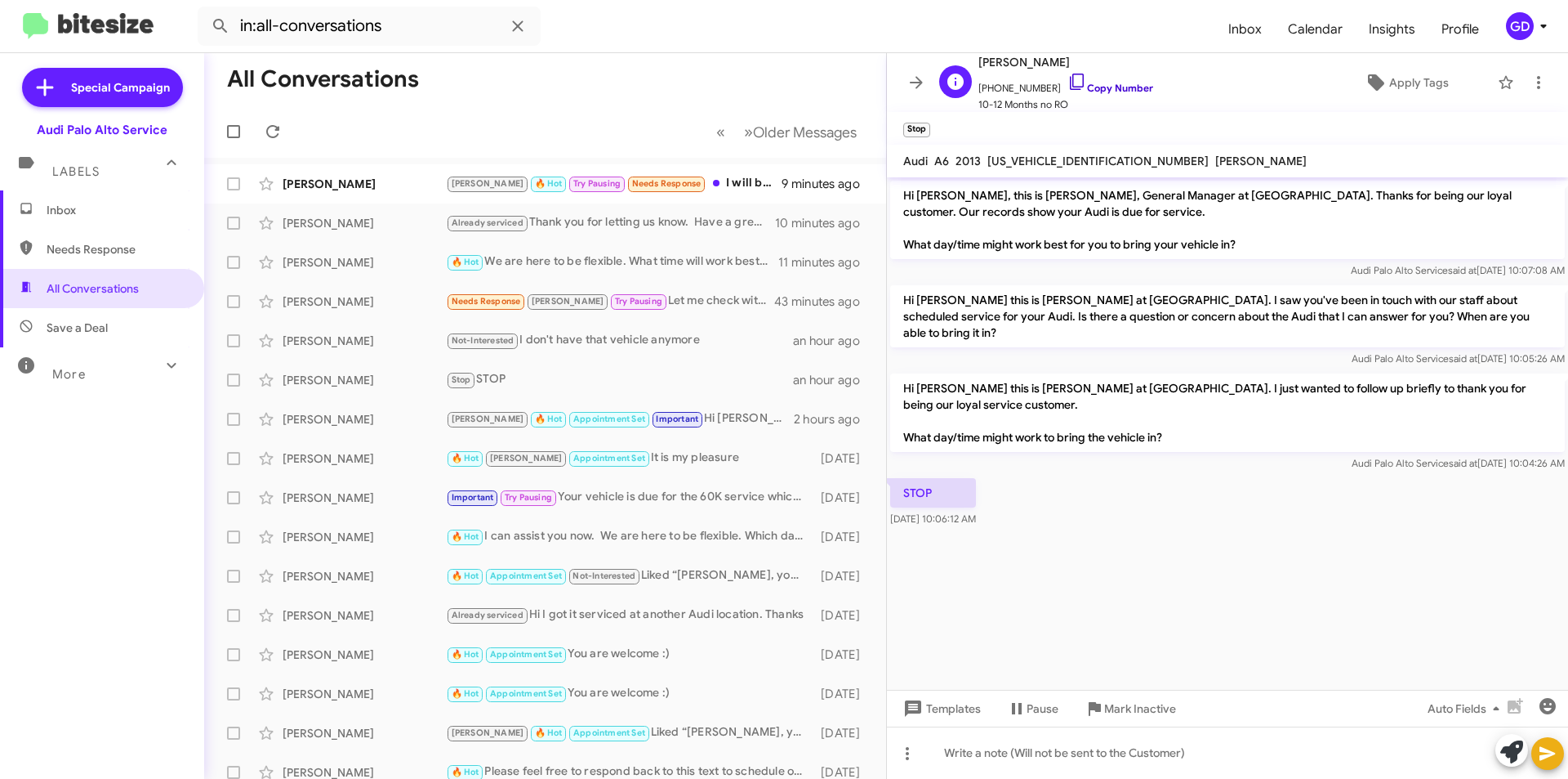
click at [1108, 85] on link "Copy Number" at bounding box center [1111, 88] width 86 height 12
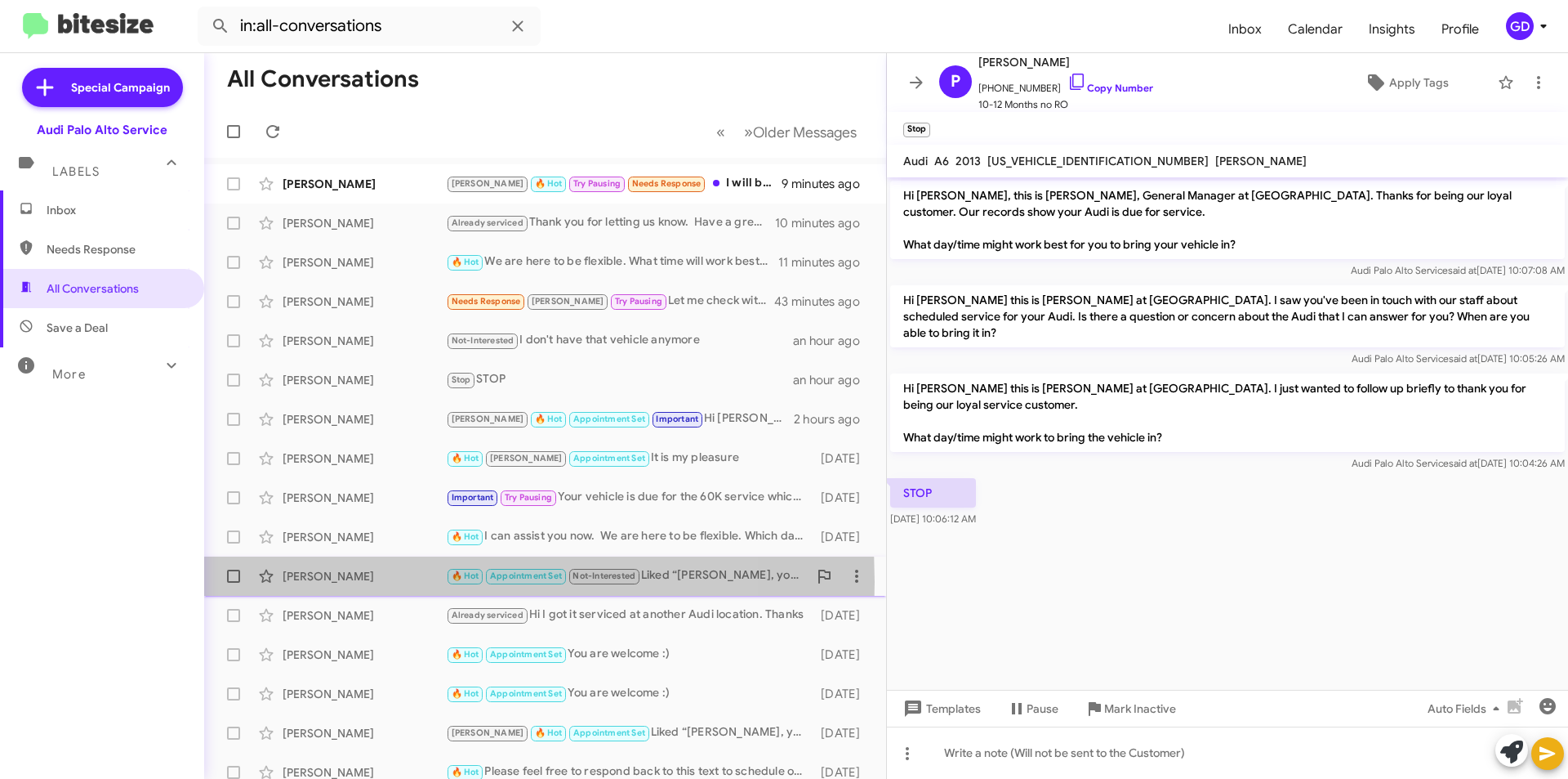
click at [297, 582] on div "[PERSON_NAME]" at bounding box center [364, 576] width 163 height 16
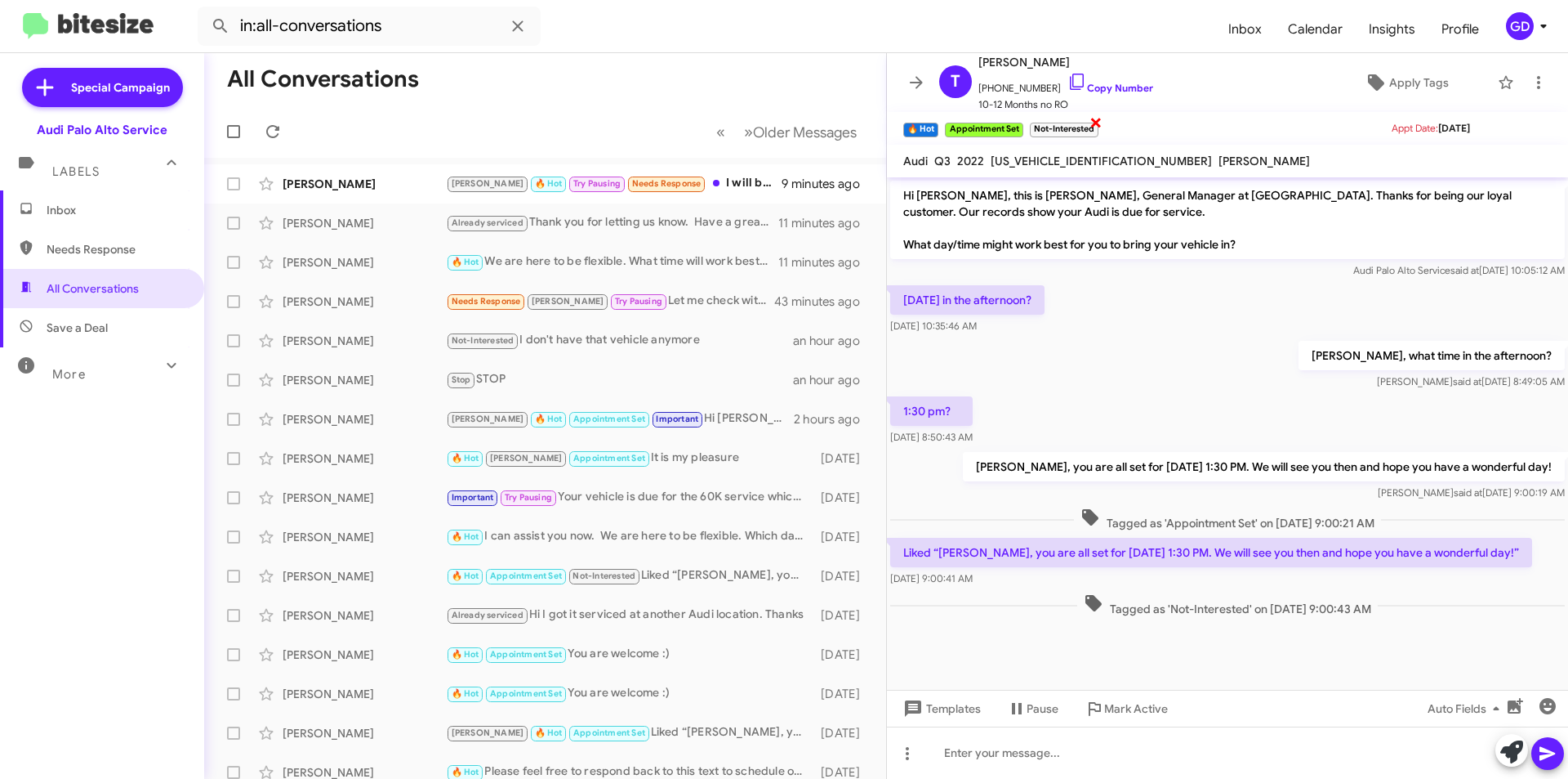
click at [1096, 120] on span "×" at bounding box center [1096, 122] width 13 height 20
click at [311, 427] on div "[PERSON_NAME]" at bounding box center [364, 419] width 163 height 16
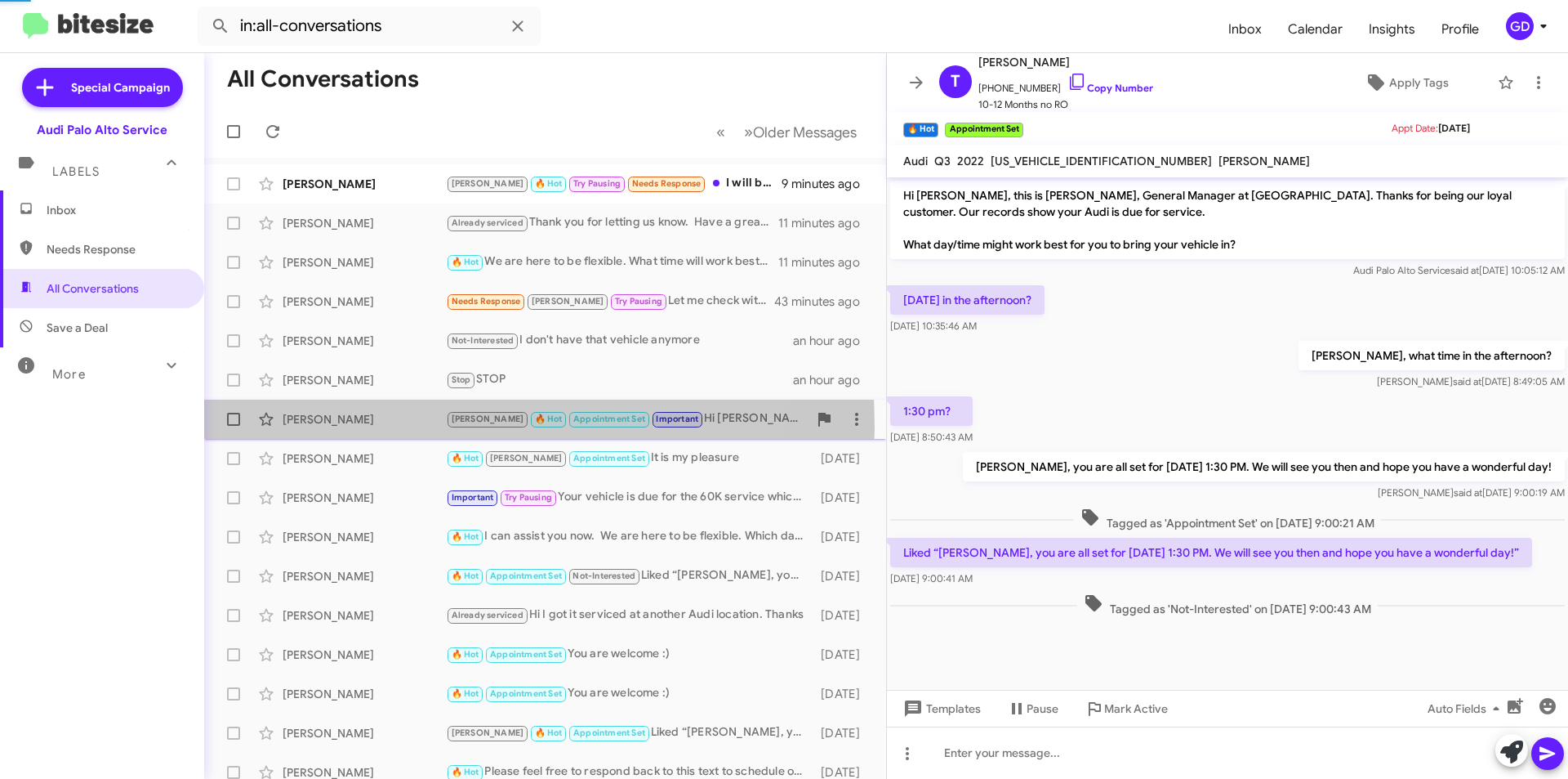
scroll to position [734, 0]
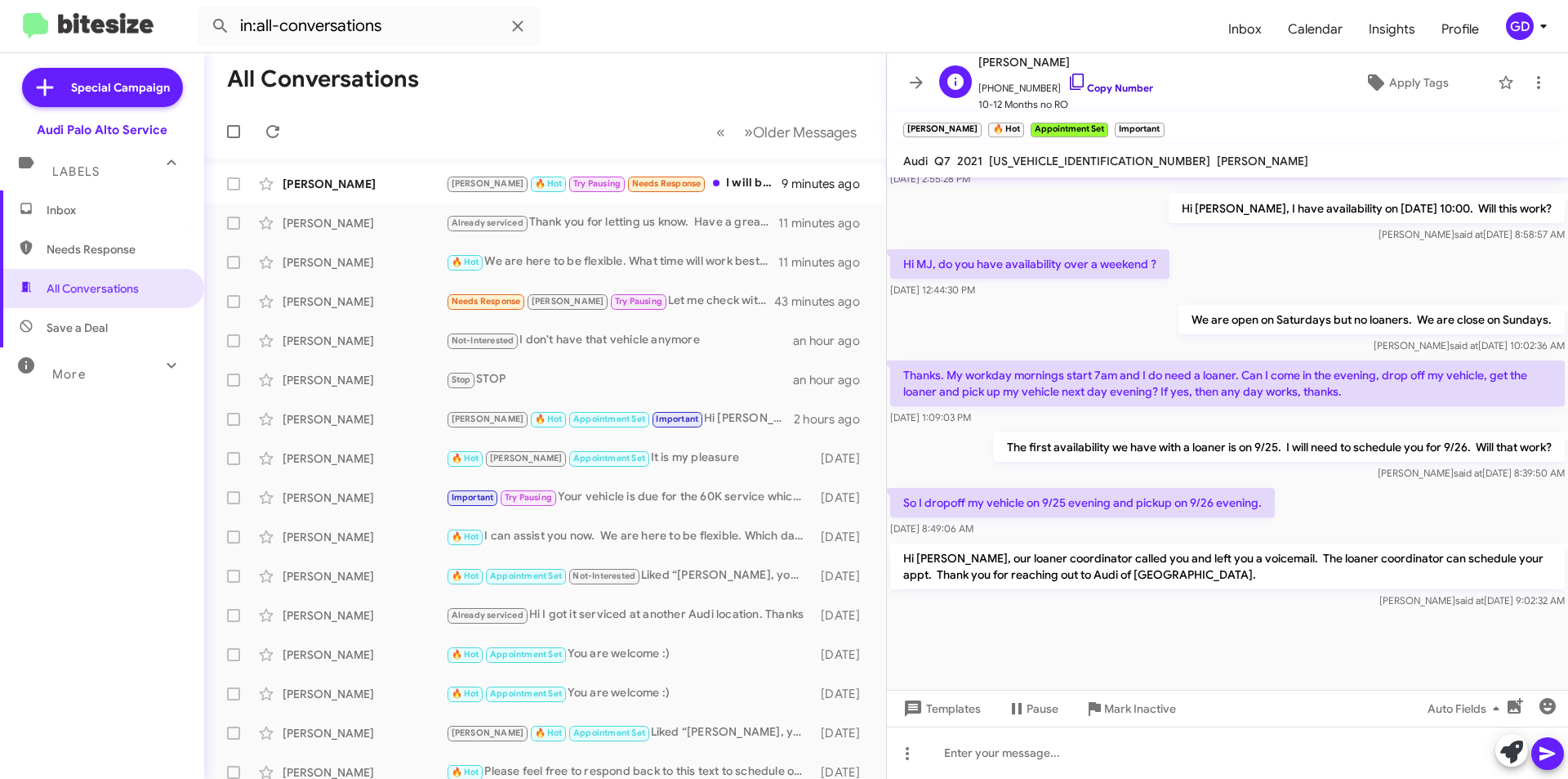
click at [1103, 89] on link "Copy Number" at bounding box center [1111, 88] width 86 height 12
click at [310, 193] on div "[PERSON_NAME] 🔥 Hot Try Pausing Needs Response I will be out of town 17th-19th.…" at bounding box center [546, 183] width 656 height 33
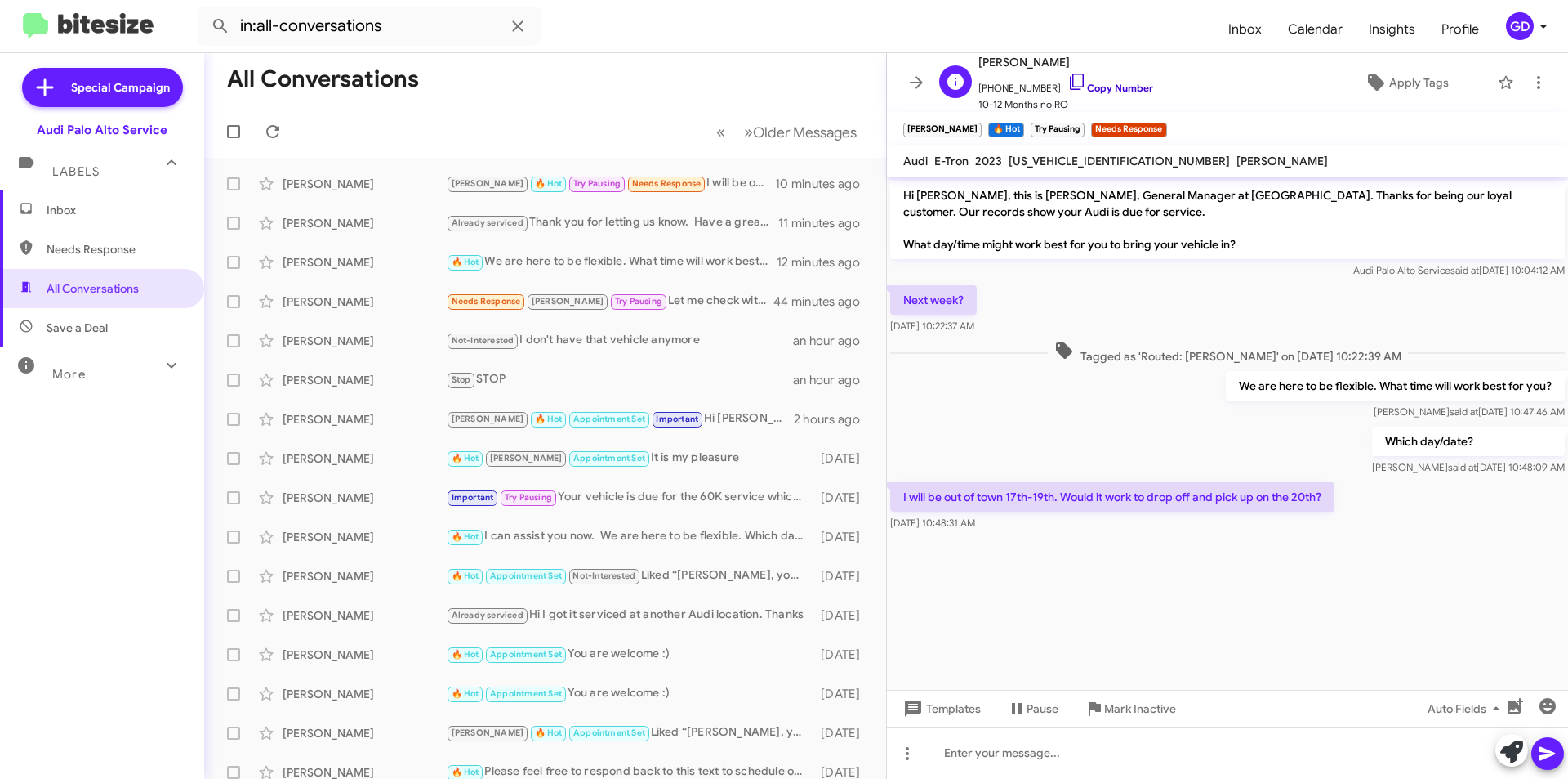
click at [1096, 88] on link "Copy Number" at bounding box center [1111, 88] width 86 height 12
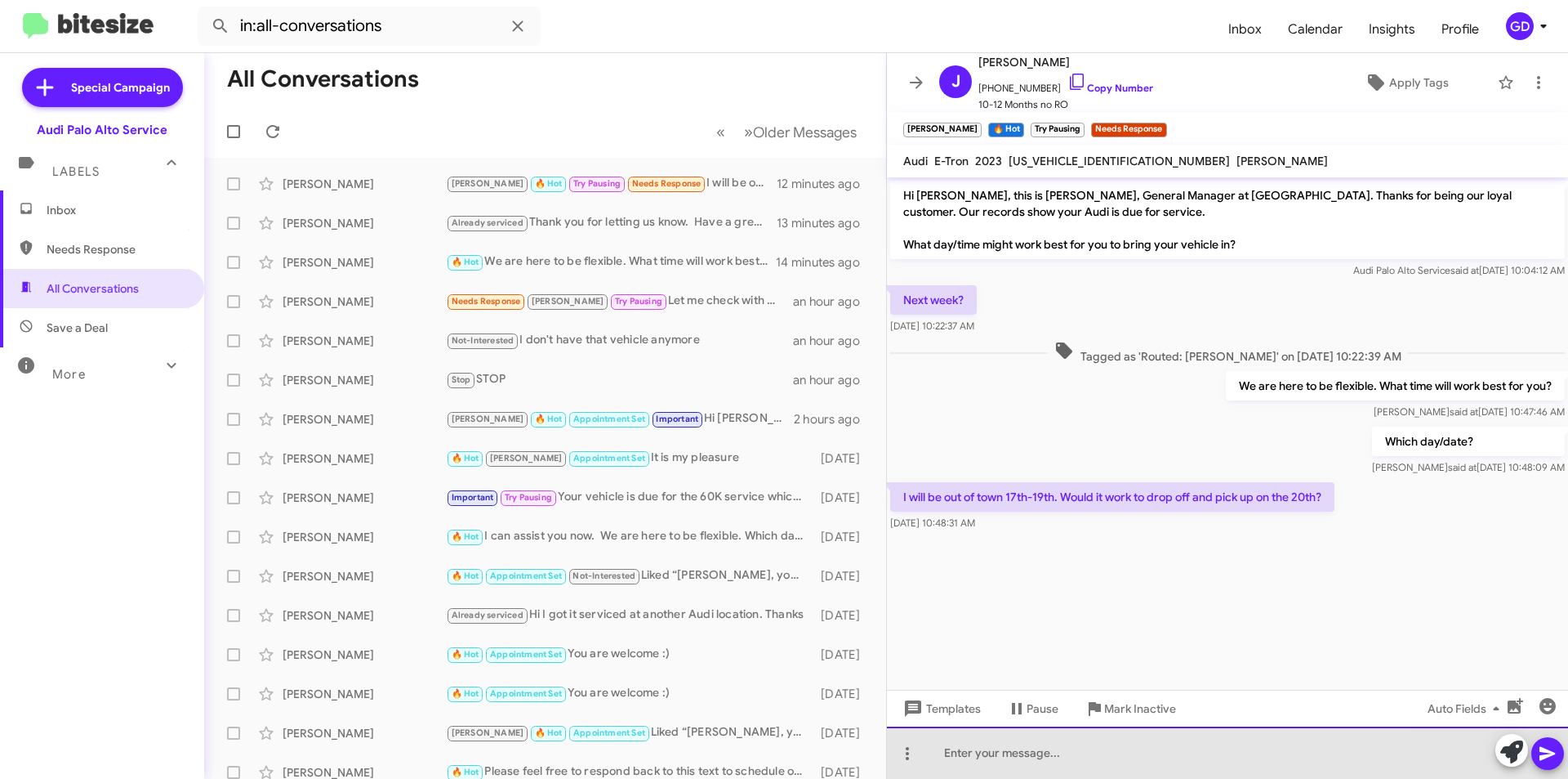
click at [970, 757] on div at bounding box center [1227, 752] width 681 height 53
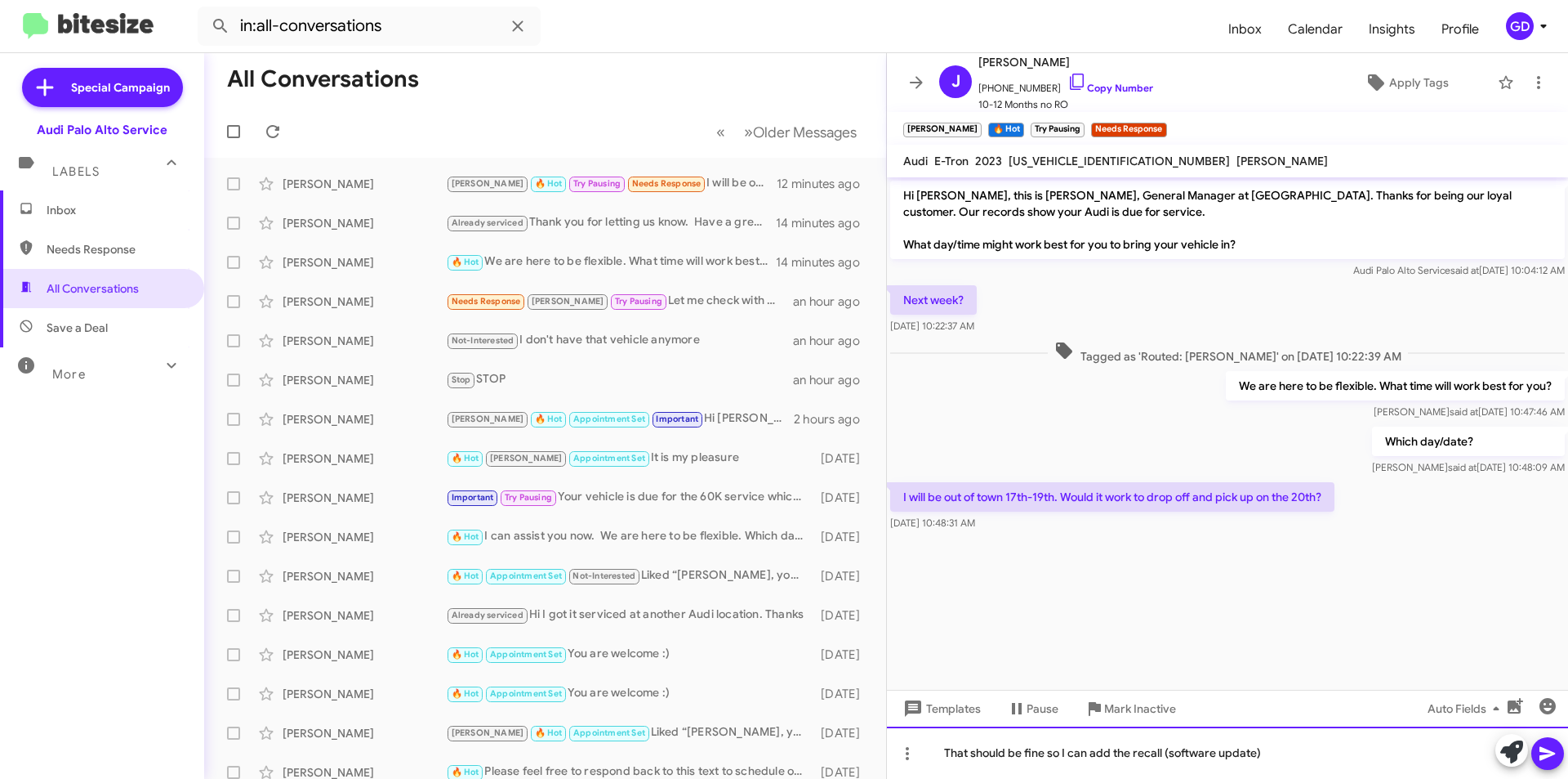
drag, startPoint x: 1162, startPoint y: 754, endPoint x: 1171, endPoint y: 739, distance: 17.5
click at [1163, 754] on div "That should be fine so I can add the recall (software update)" at bounding box center [1227, 752] width 681 height 53
click at [1317, 755] on div "That should be fine so I can add the recall service (software update)" at bounding box center [1227, 752] width 681 height 53
click at [1384, 752] on div "That should be fine so I can add the recall service (software update) to this v…" at bounding box center [1227, 752] width 681 height 53
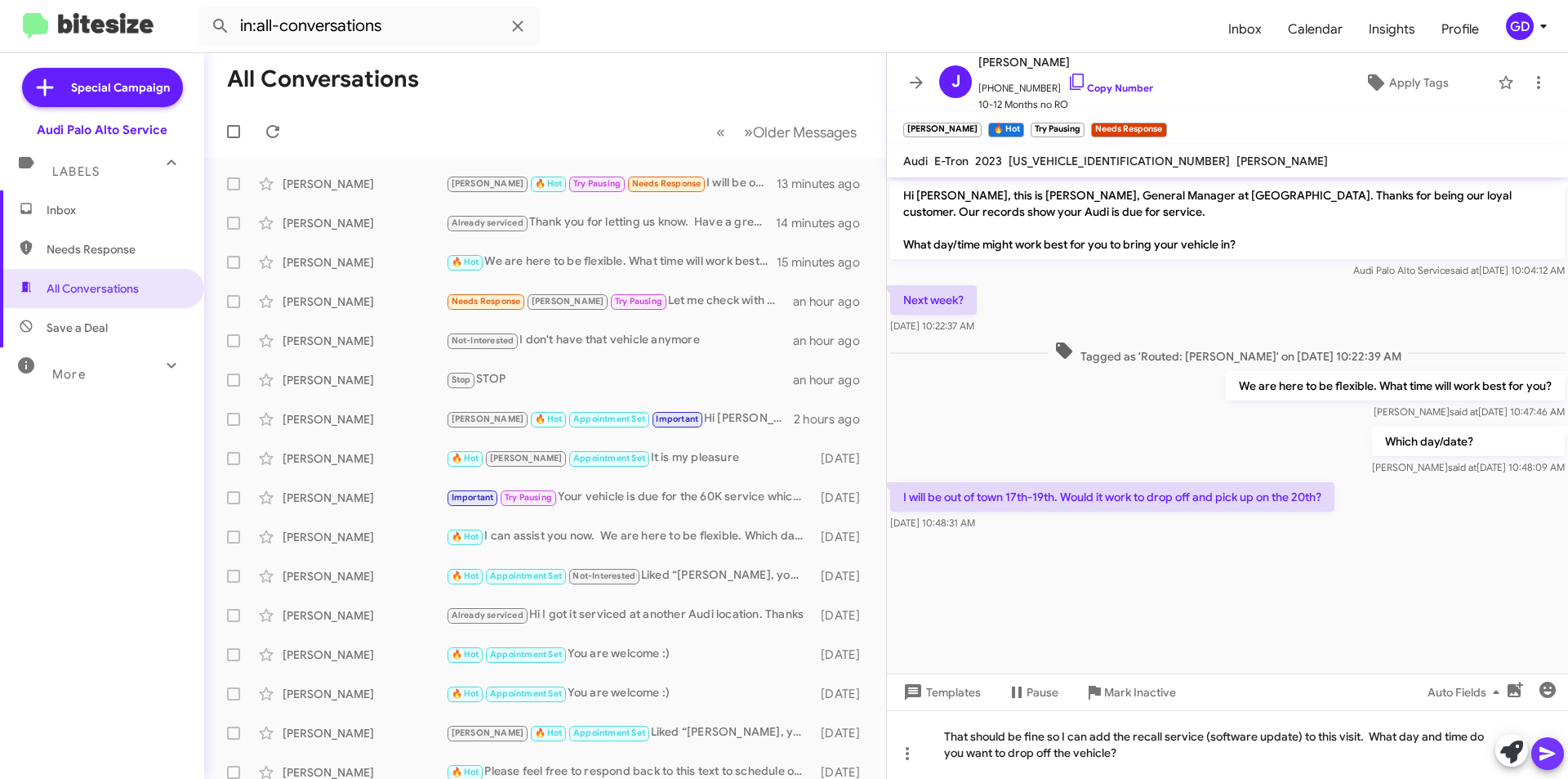
click at [1551, 757] on icon at bounding box center [1548, 754] width 20 height 20
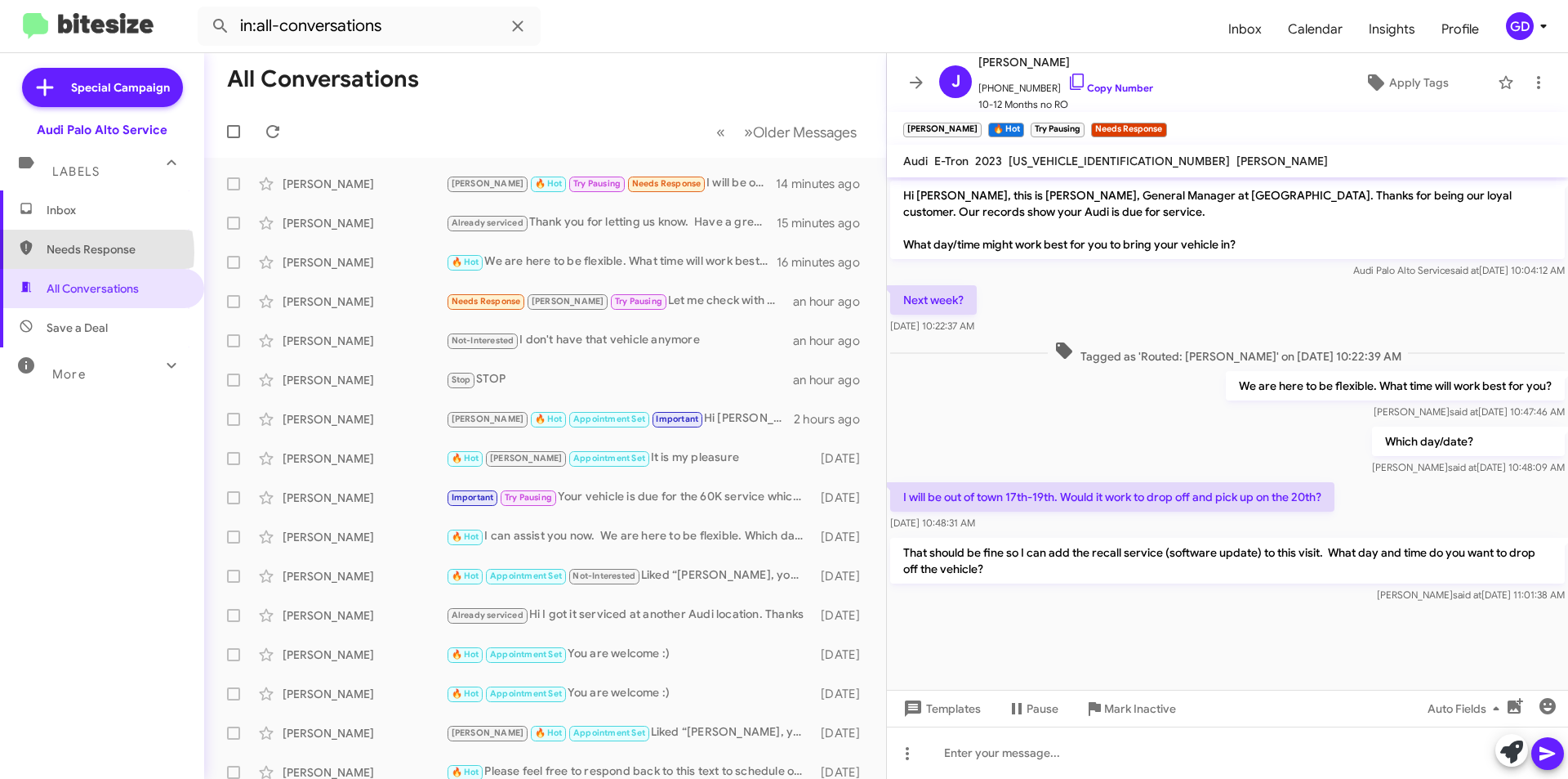
click at [85, 253] on span "Needs Response" at bounding box center [116, 249] width 139 height 16
type input "in:needs-response"
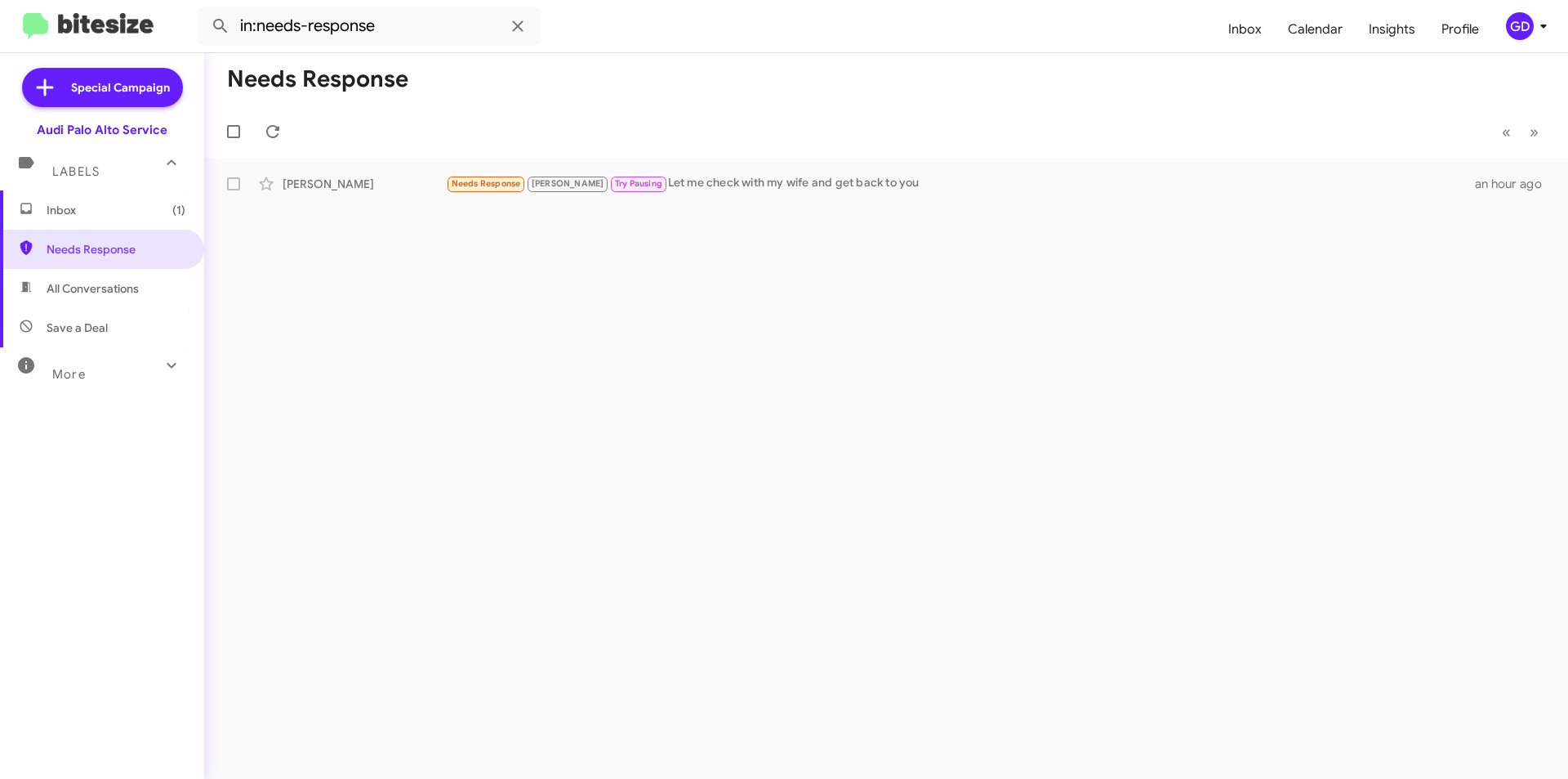
click at [69, 208] on span "Inbox (1)" at bounding box center [116, 210] width 139 height 16
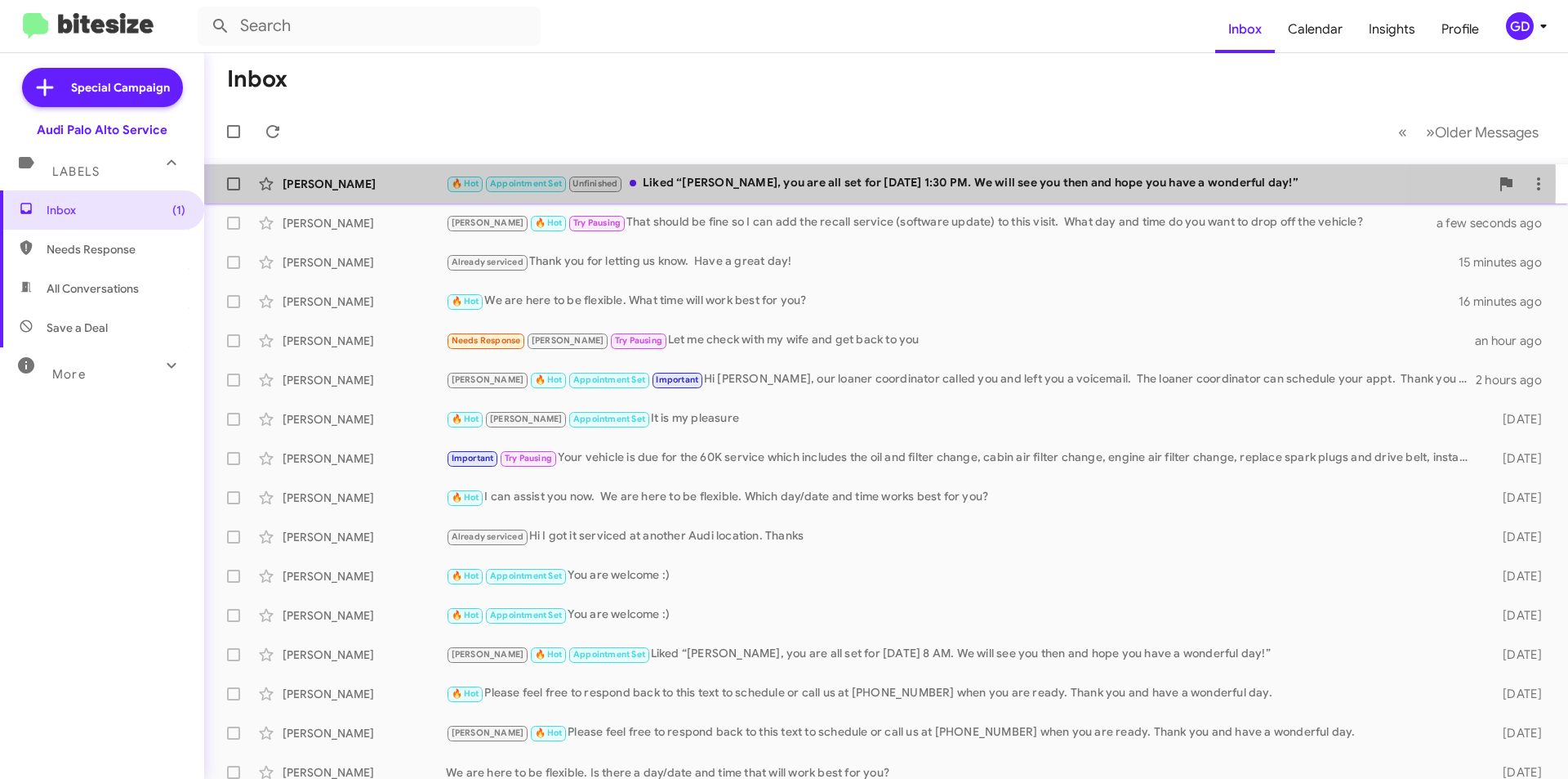
click at [756, 182] on div "🔥 Hot Appointment Set Unfinished Liked “[PERSON_NAME], you are all set for [DAT…" at bounding box center [968, 183] width 1044 height 19
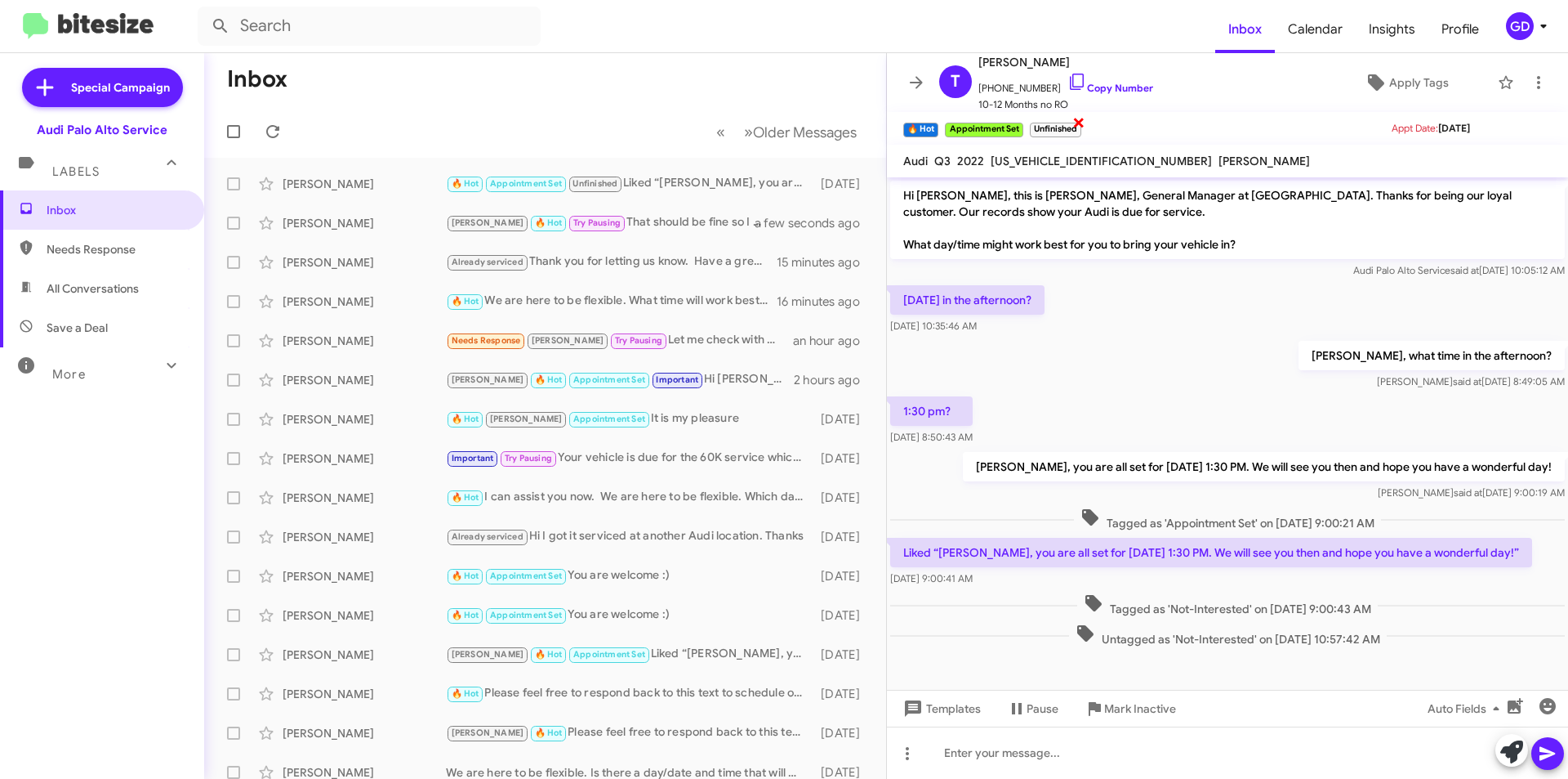
click at [1078, 122] on span "×" at bounding box center [1079, 122] width 13 height 20
click at [93, 331] on span "Save a Deal" at bounding box center [78, 327] width 62 height 16
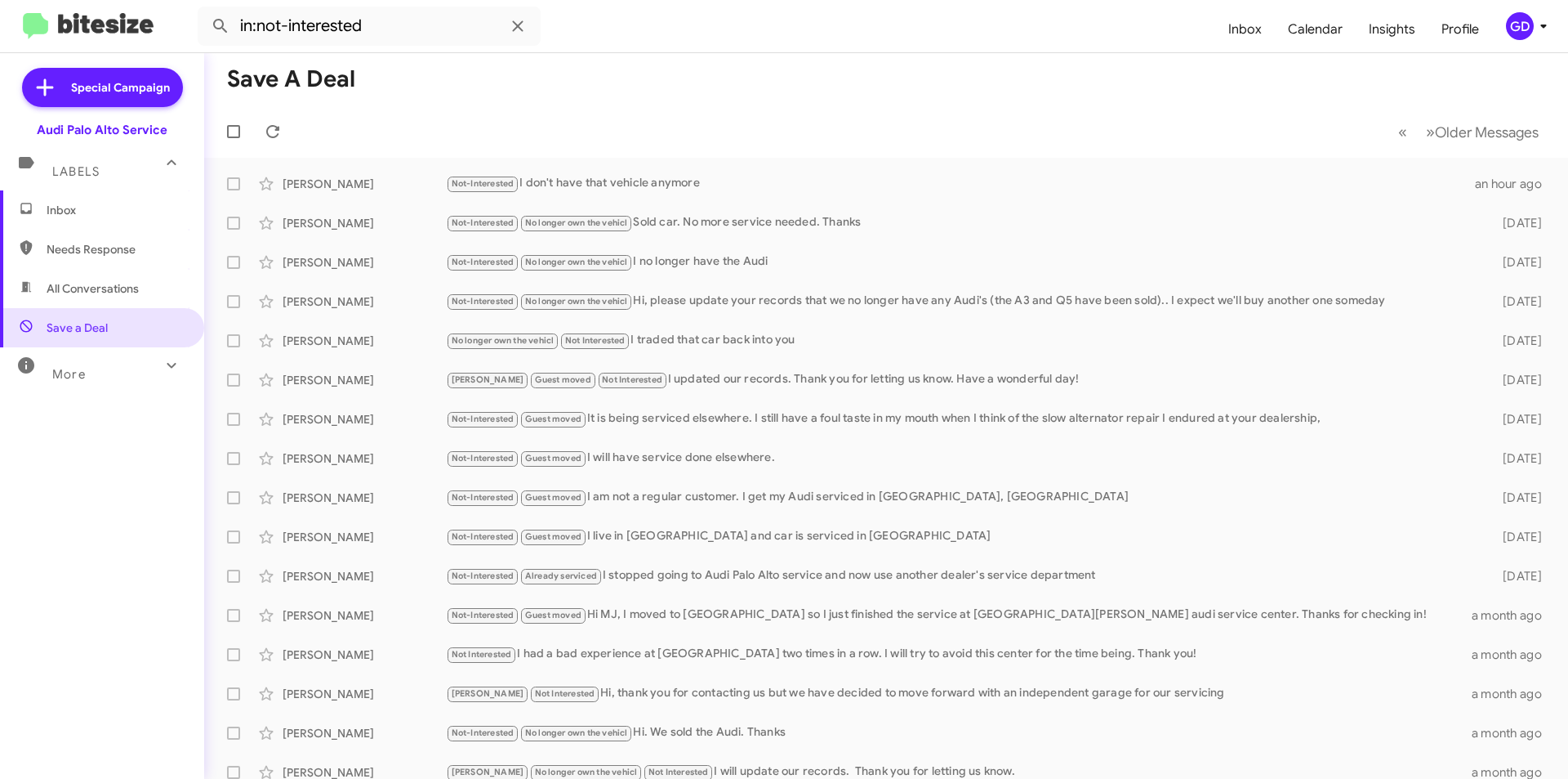
click at [89, 282] on span "All Conversations" at bounding box center [92, 289] width 92 height 16
type input "in:all-conversations"
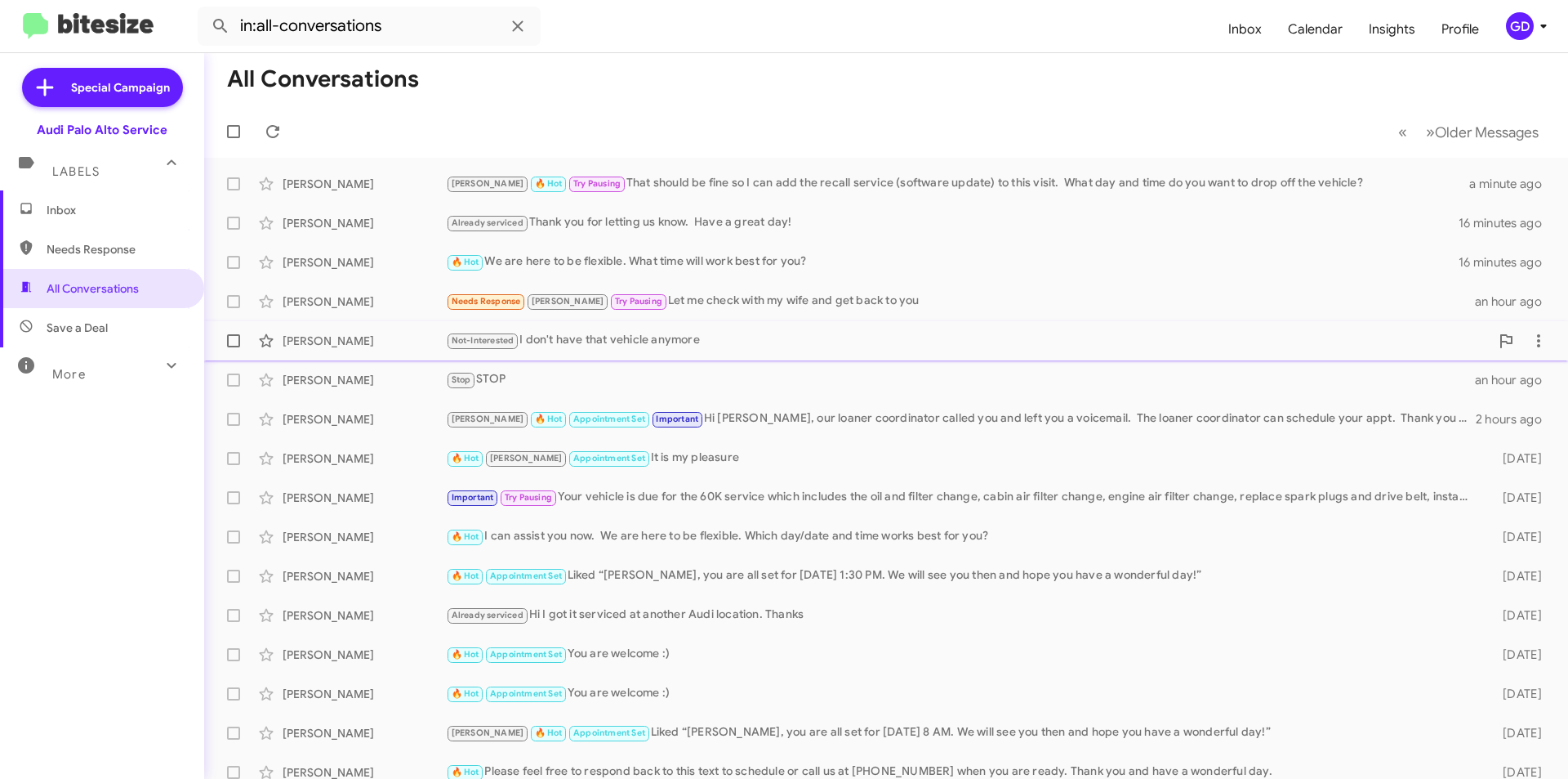
click at [313, 341] on div "[PERSON_NAME]" at bounding box center [364, 340] width 163 height 16
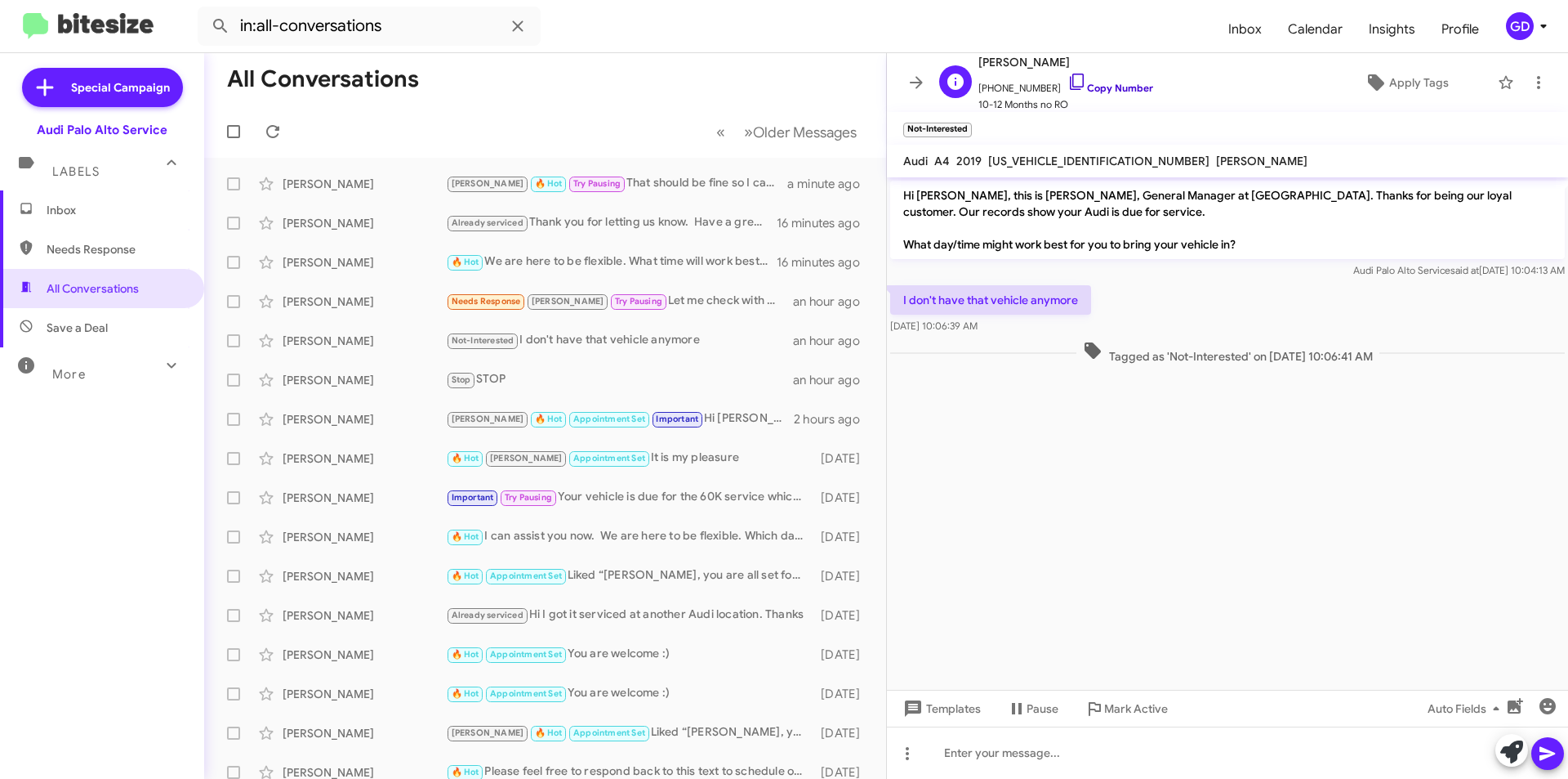
click at [1110, 86] on link "Copy Number" at bounding box center [1111, 88] width 86 height 12
click at [1394, 83] on span "Apply Tags" at bounding box center [1419, 83] width 60 height 30
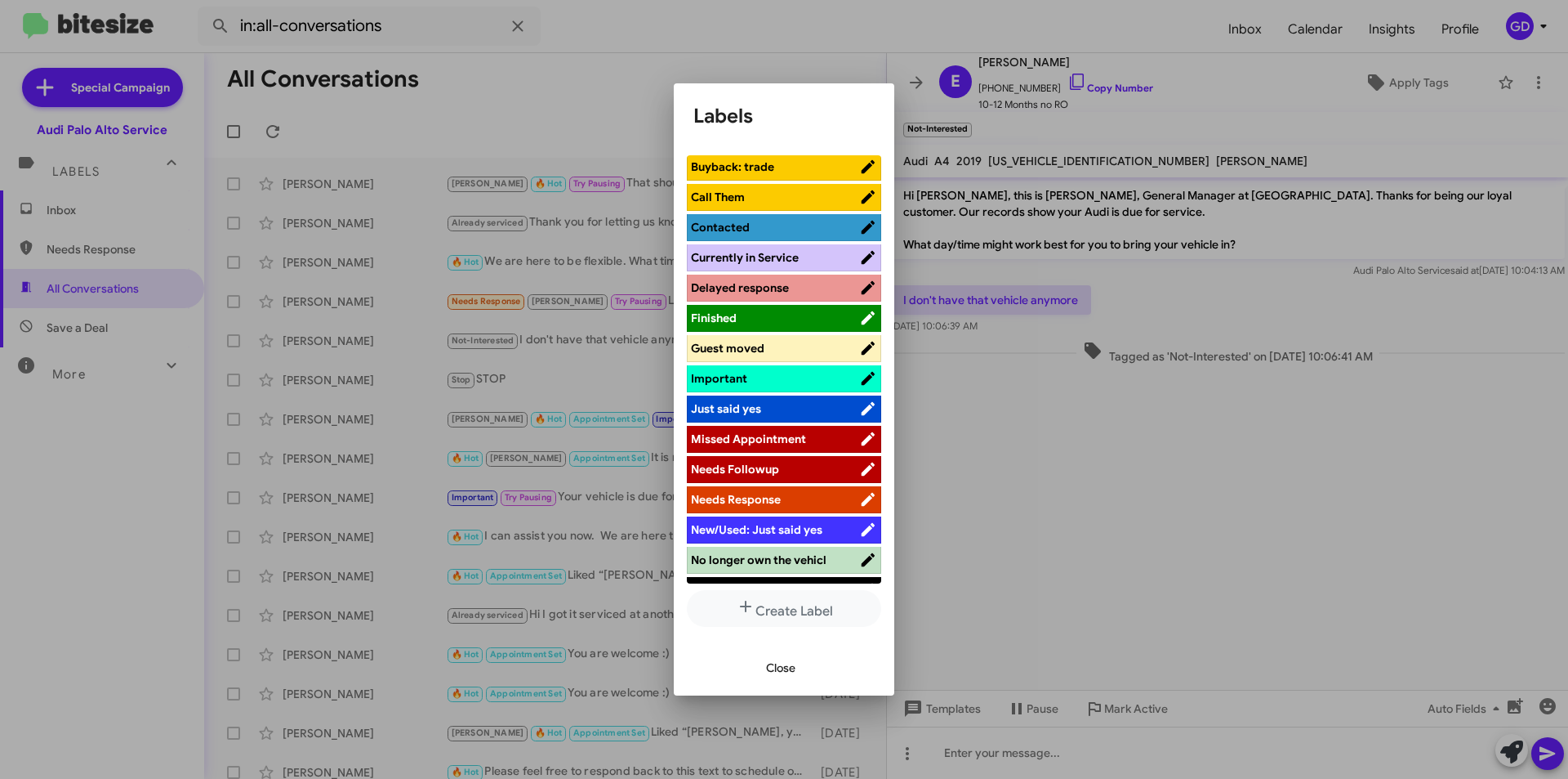
scroll to position [490, 0]
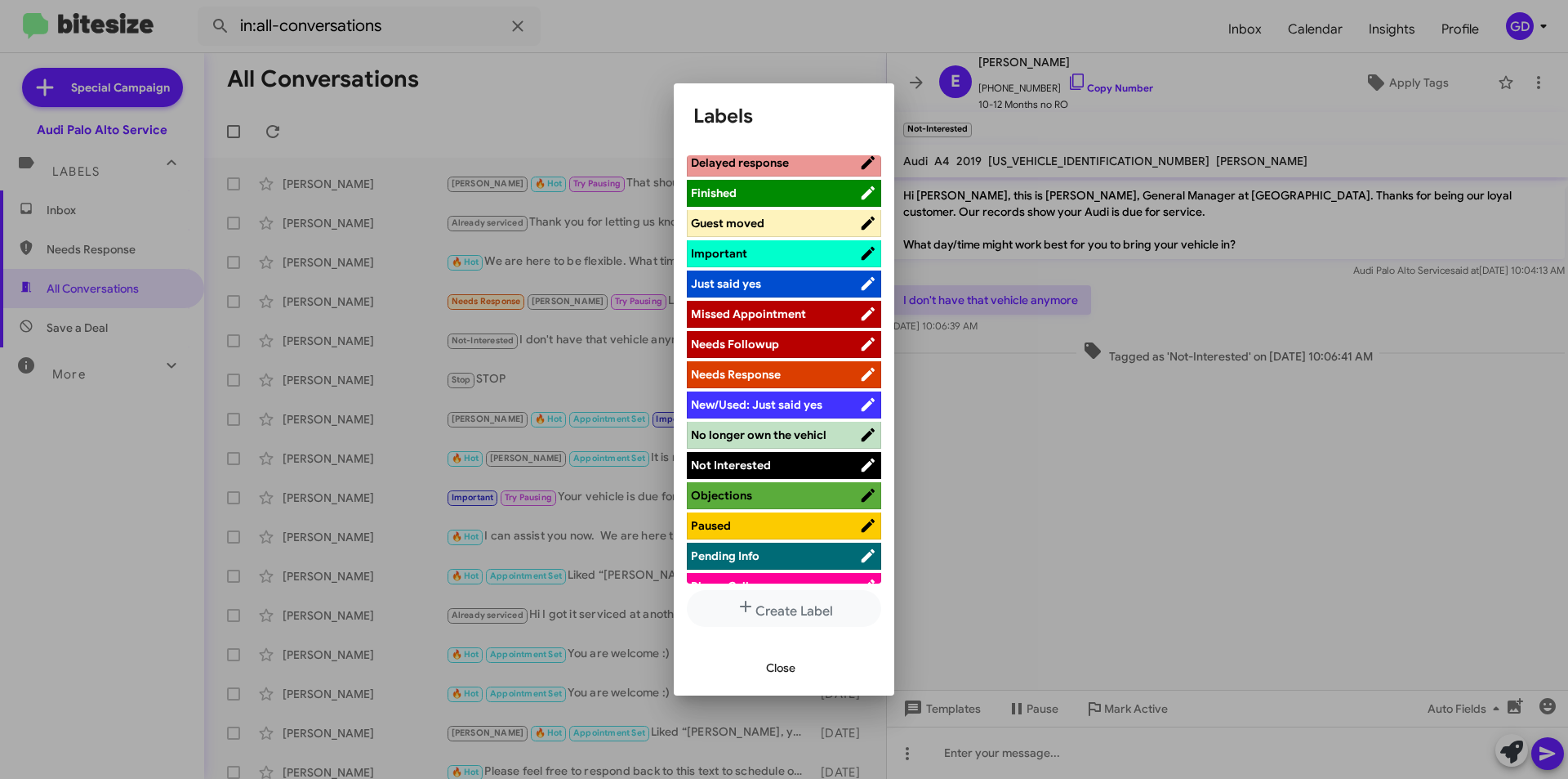
click at [751, 441] on span "No longer own the vehicl" at bounding box center [759, 435] width 135 height 15
click at [780, 668] on span "Close" at bounding box center [782, 668] width 30 height 30
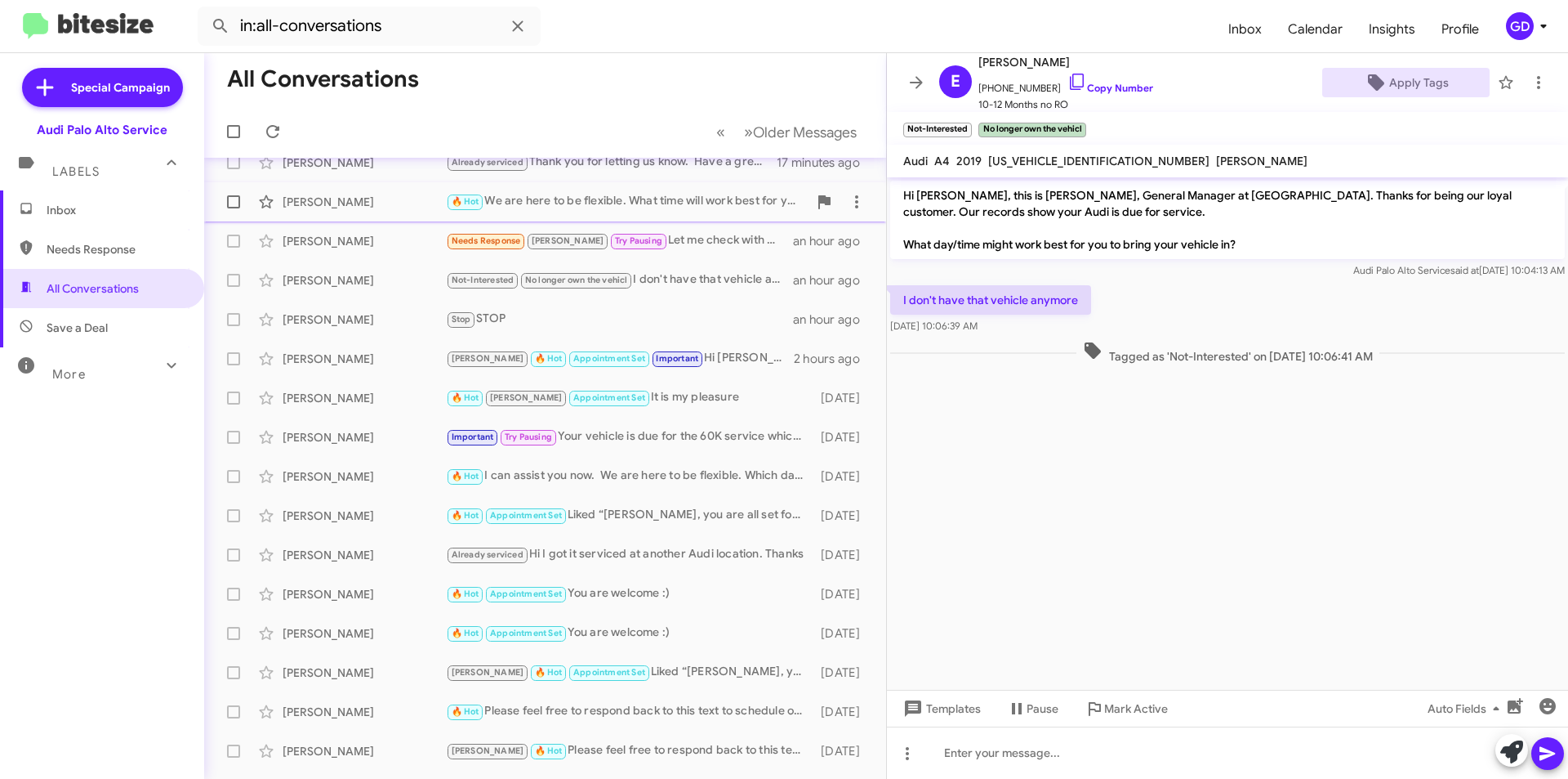
scroll to position [0, 0]
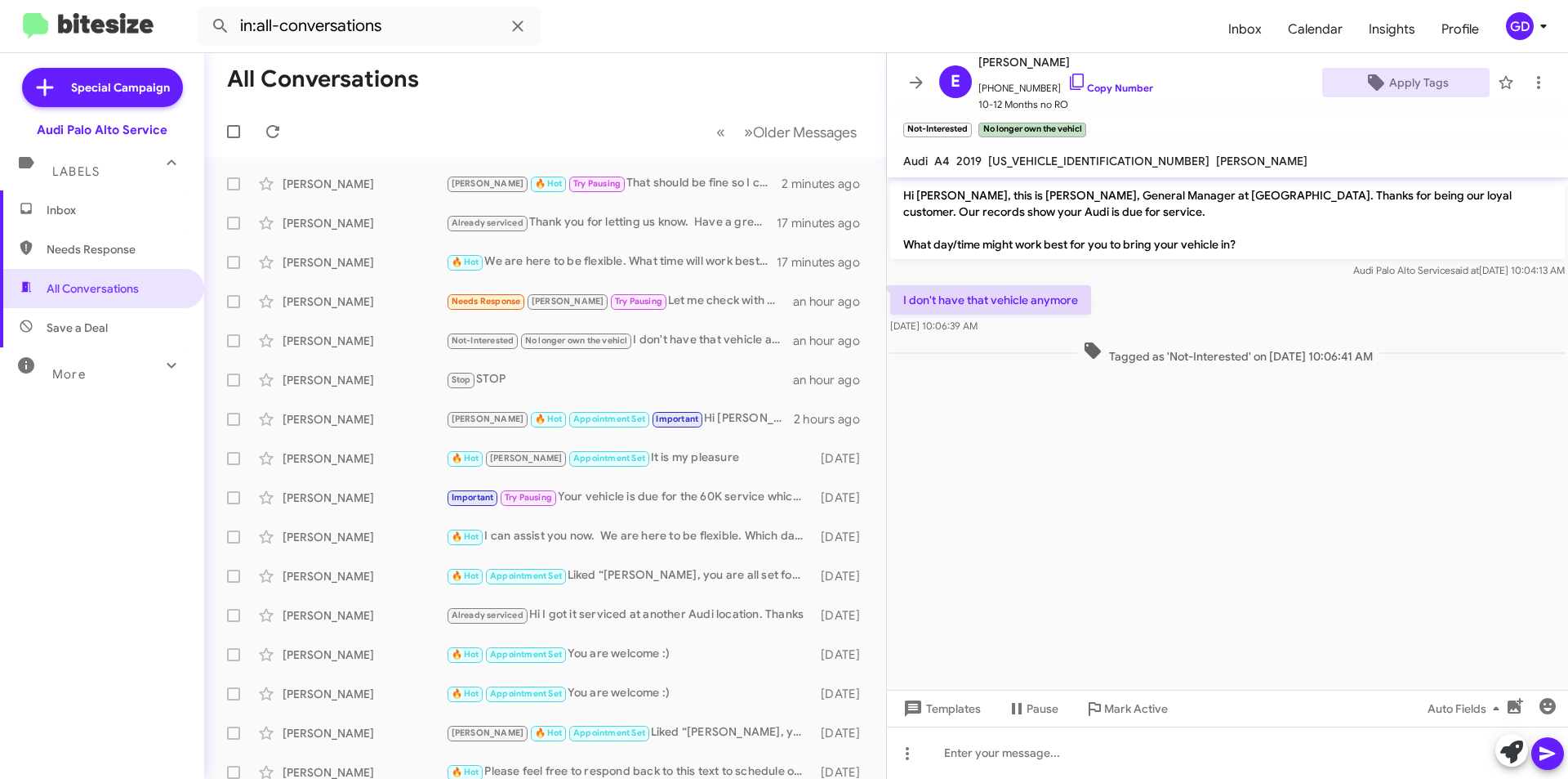
click at [71, 211] on span "Inbox" at bounding box center [116, 210] width 139 height 16
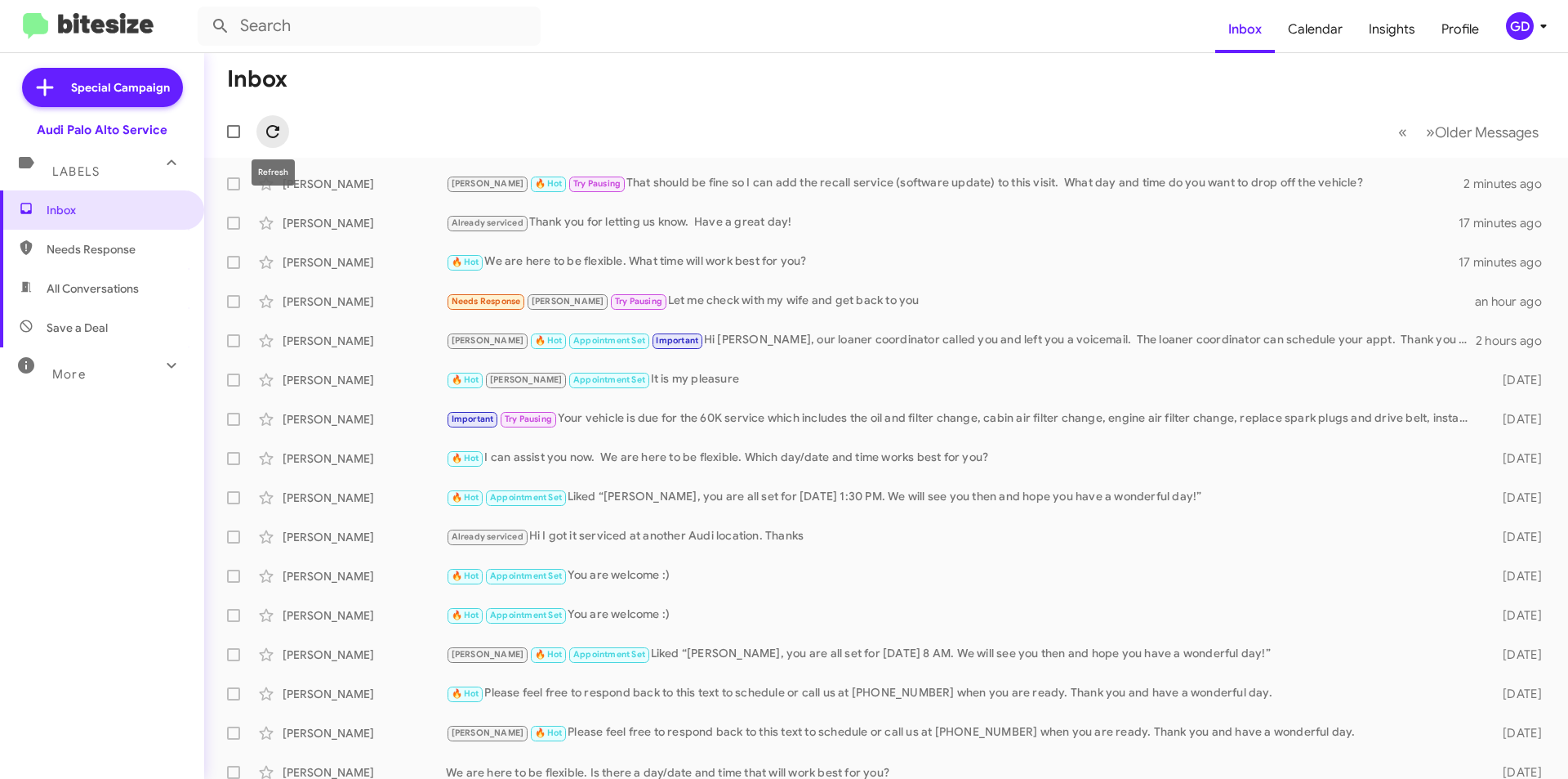
click at [281, 130] on icon at bounding box center [273, 131] width 20 height 20
click at [98, 254] on span "Needs Response" at bounding box center [116, 249] width 139 height 16
type input "in:needs-response"
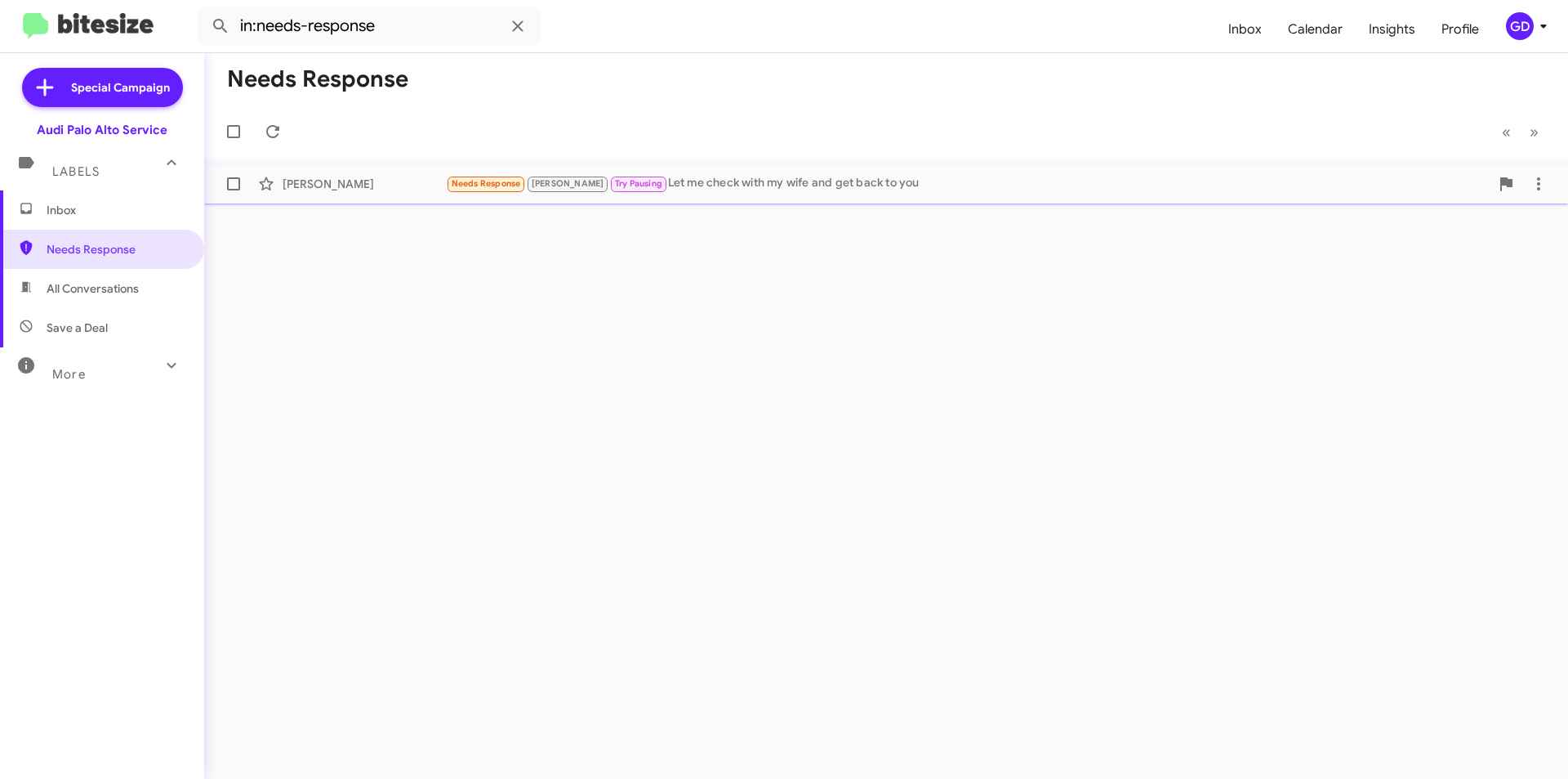
click at [327, 186] on div "[PERSON_NAME]" at bounding box center [364, 184] width 163 height 16
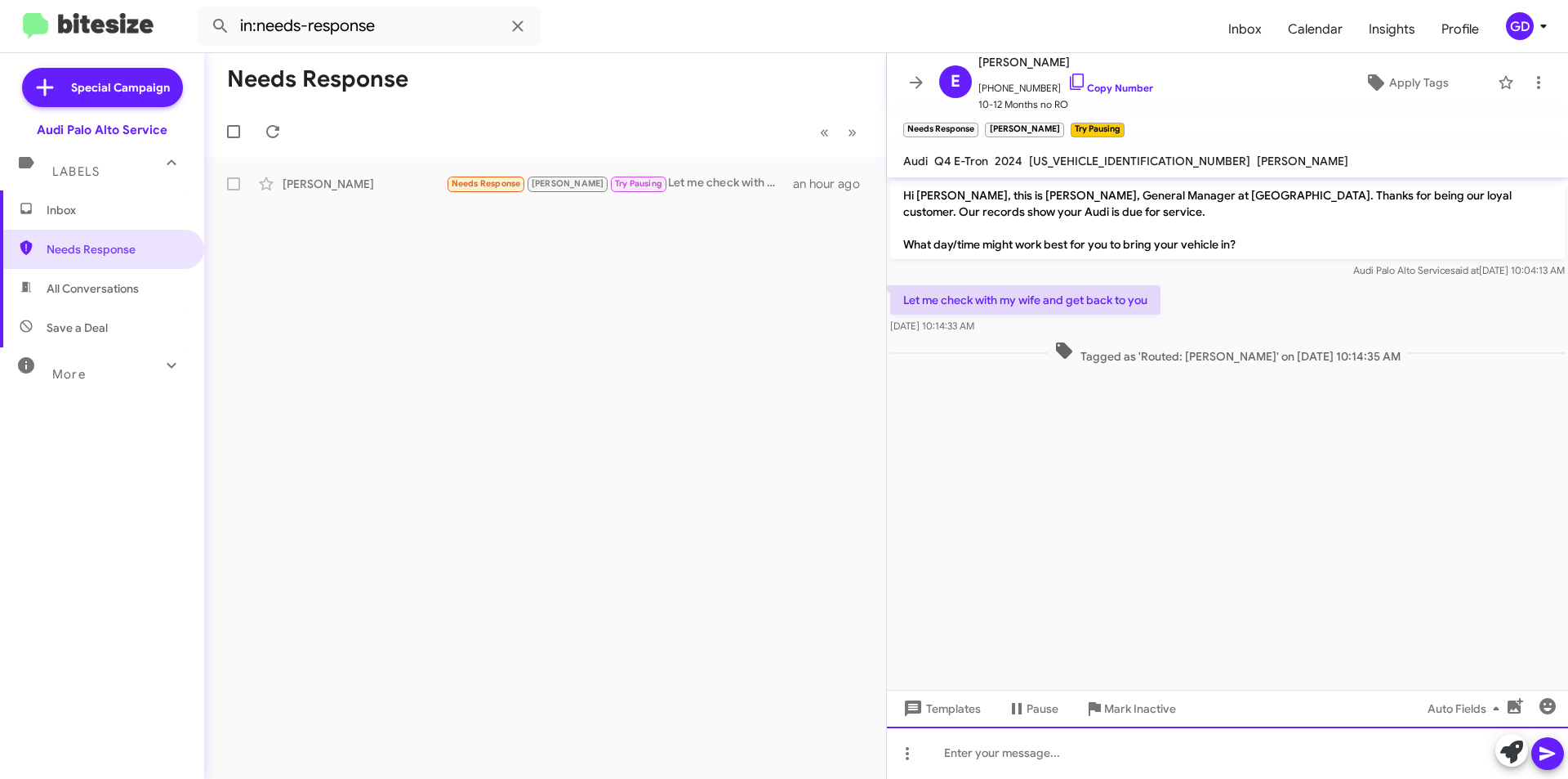
click at [960, 755] on div at bounding box center [1227, 752] width 681 height 53
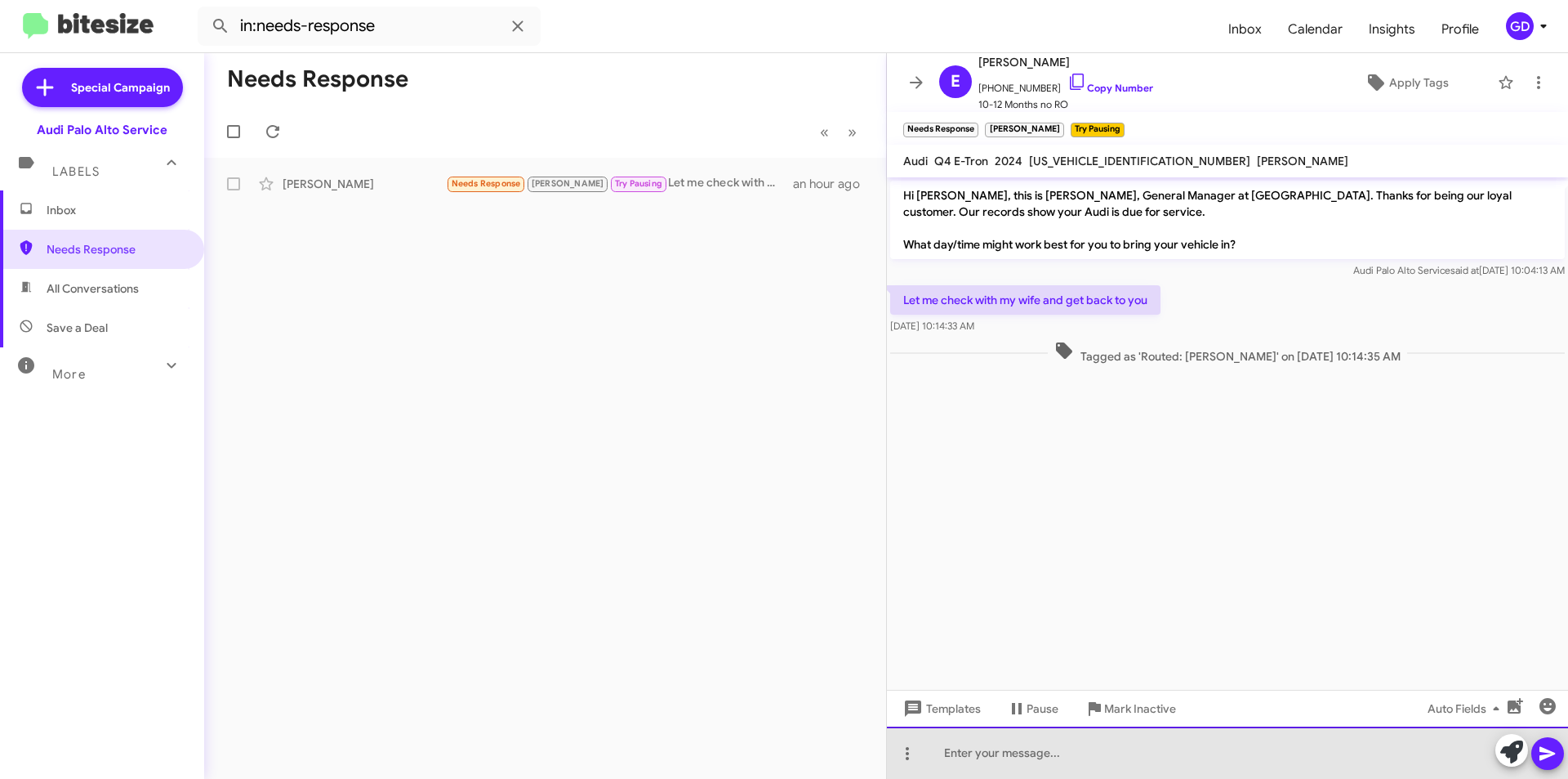
paste div
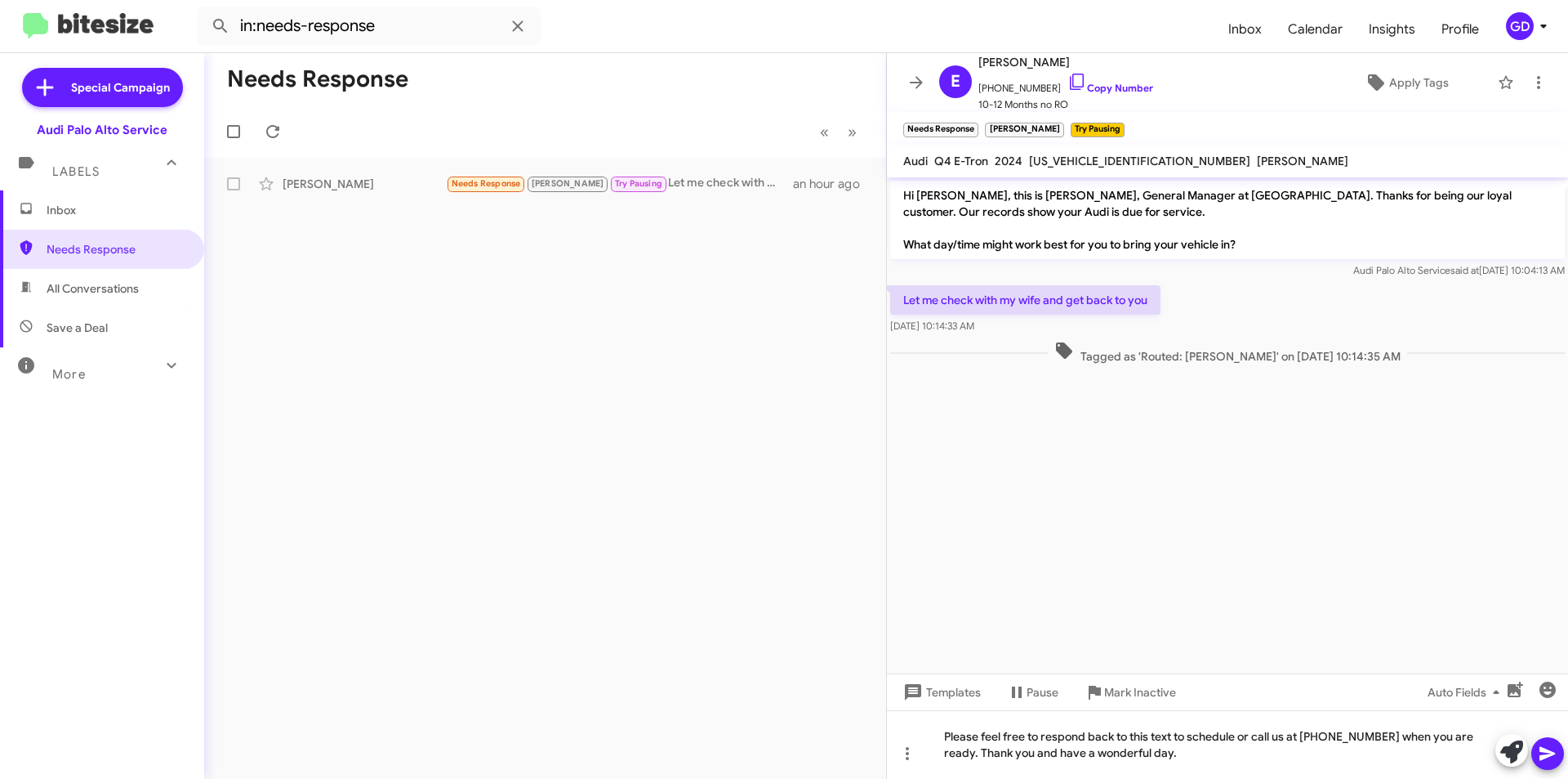
click at [1538, 752] on icon at bounding box center [1548, 754] width 20 height 20
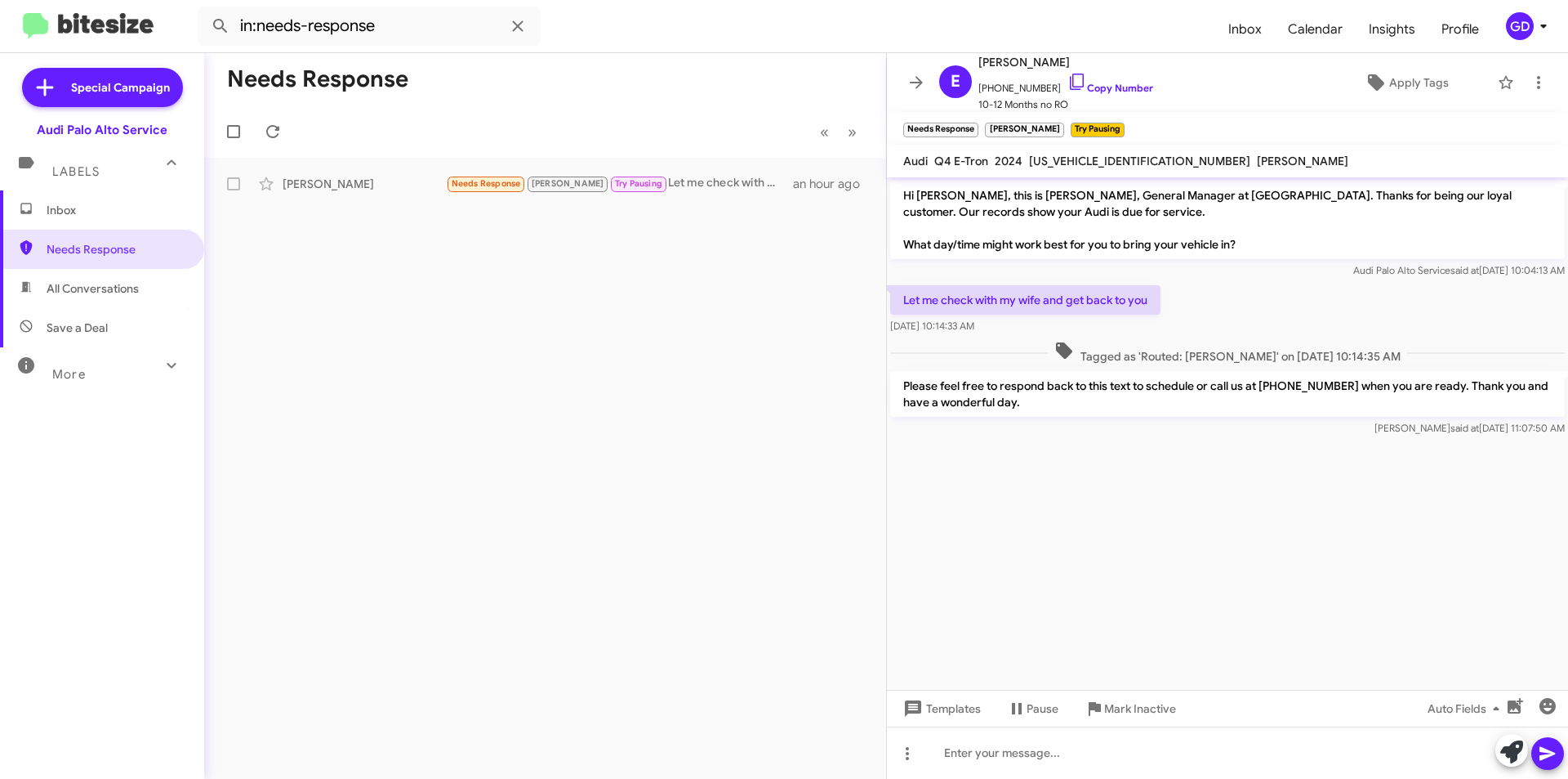
click at [79, 224] on span "Inbox" at bounding box center [101, 209] width 204 height 39
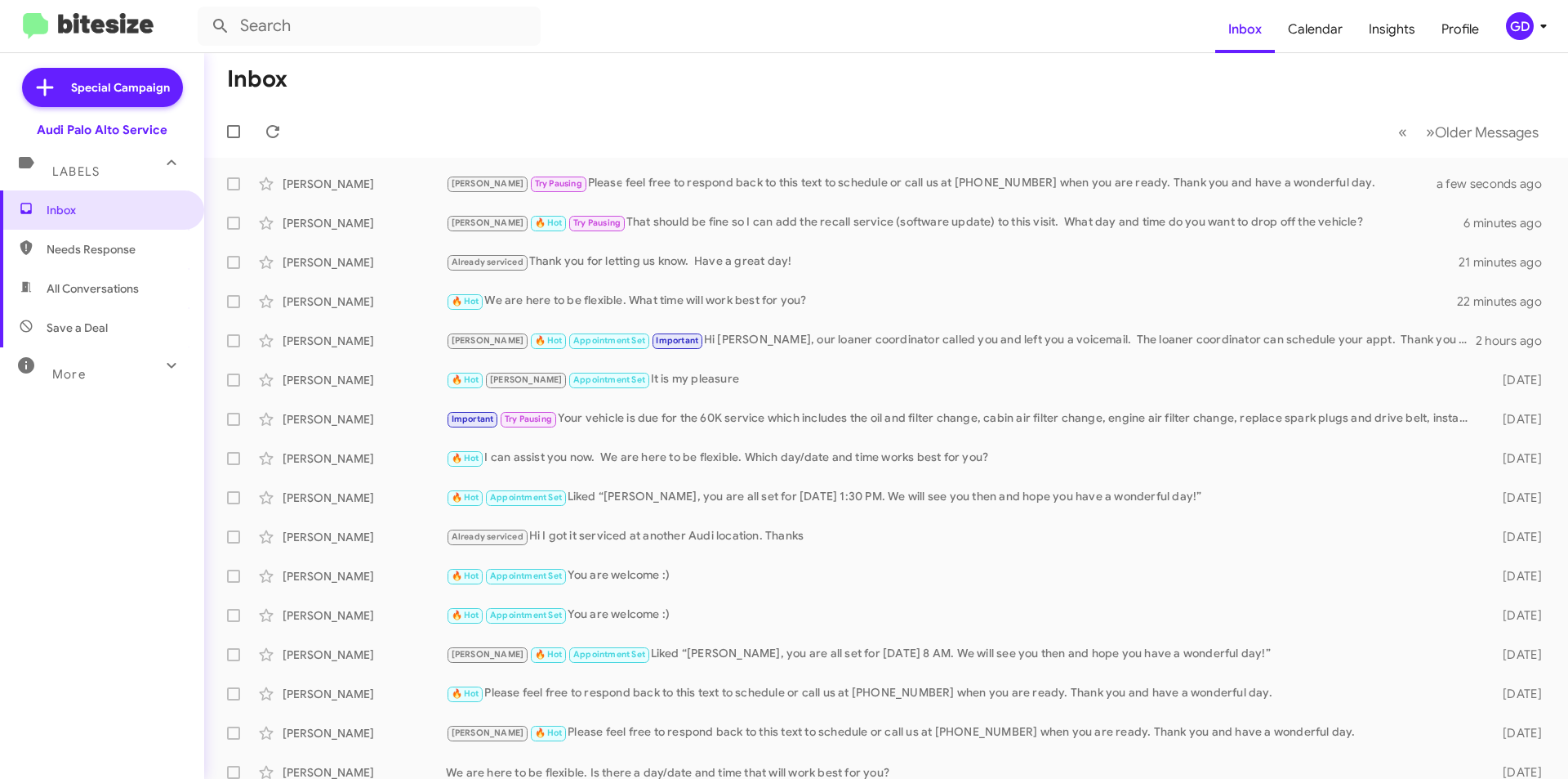
click at [80, 250] on span "Needs Response" at bounding box center [116, 249] width 139 height 16
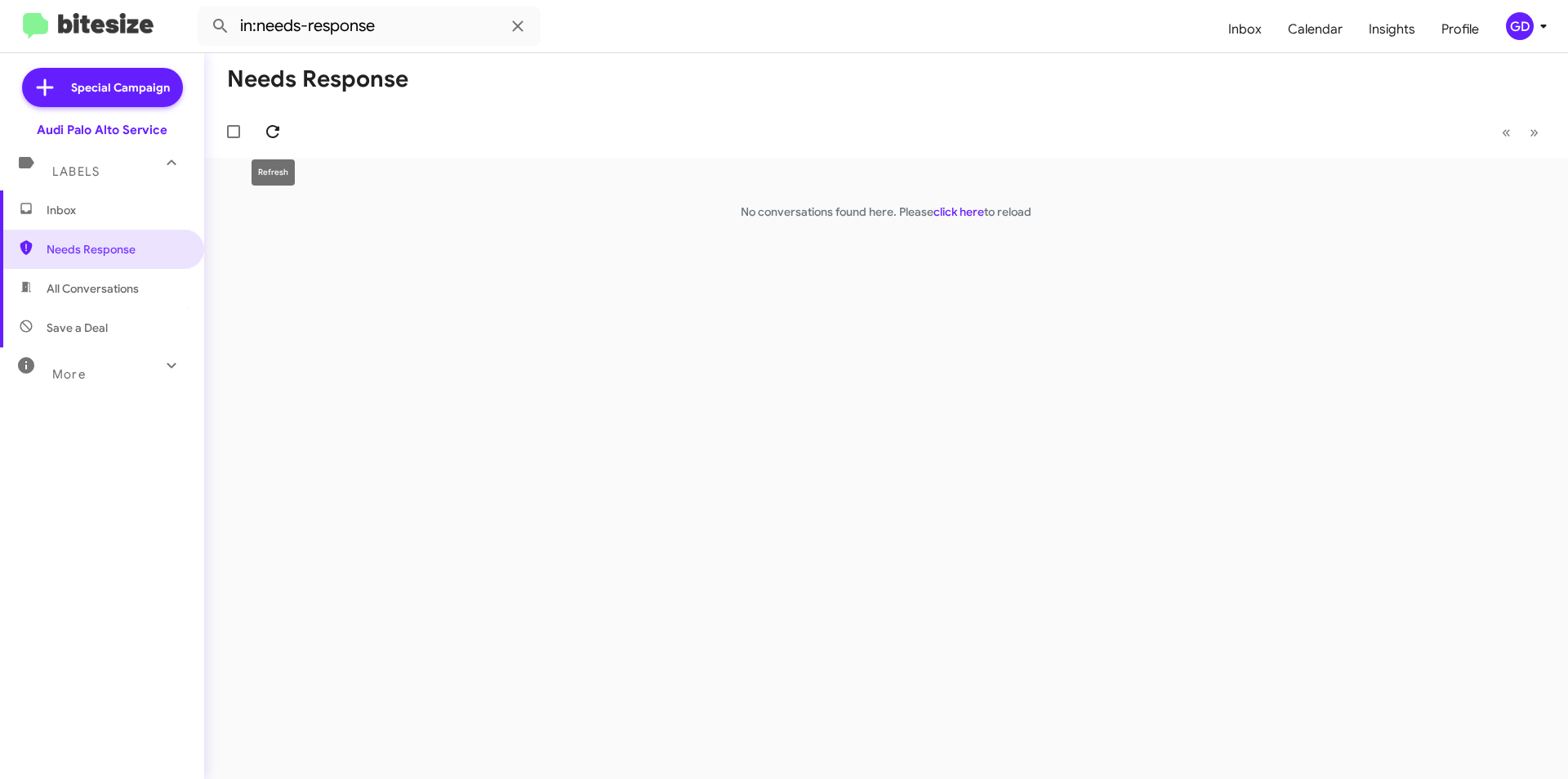
click at [280, 134] on icon at bounding box center [273, 131] width 20 height 20
click at [276, 128] on icon at bounding box center [272, 131] width 13 height 13
click at [271, 130] on icon at bounding box center [273, 131] width 20 height 20
click at [70, 329] on span "Save a Deal" at bounding box center [78, 327] width 62 height 16
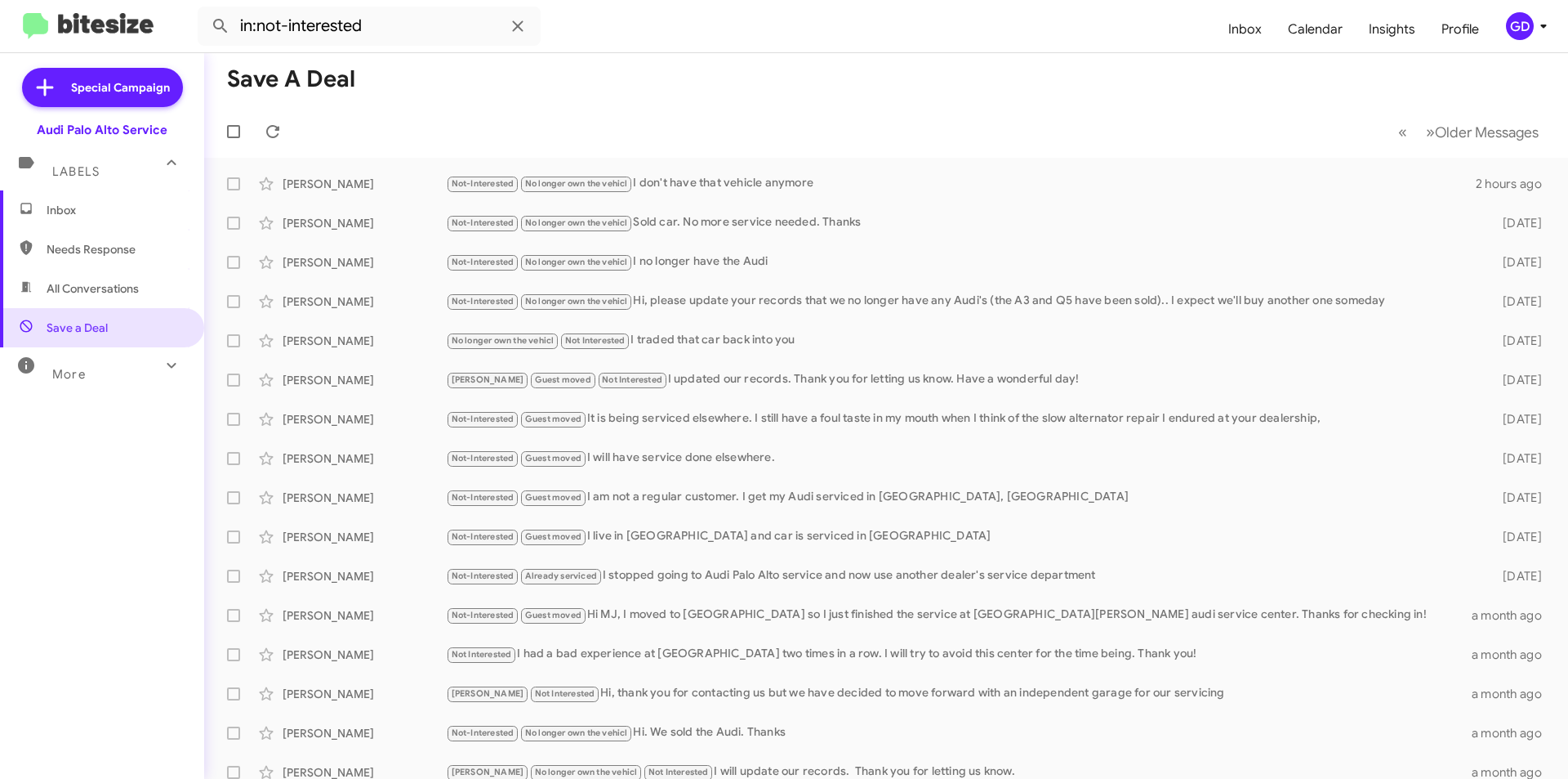
click at [102, 295] on span "All Conversations" at bounding box center [92, 289] width 92 height 16
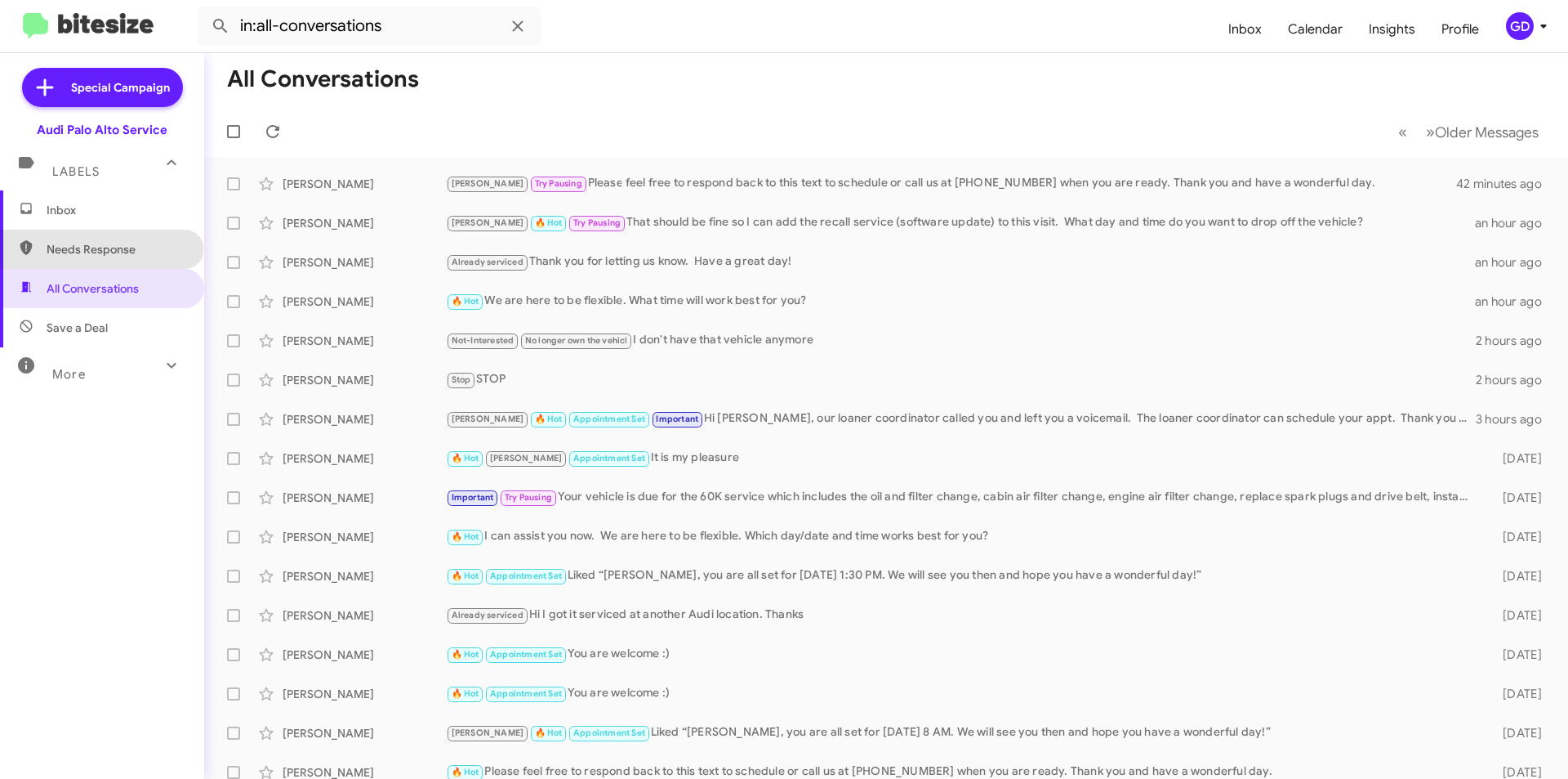
click at [100, 248] on span "Needs Response" at bounding box center [116, 249] width 139 height 16
type input "in:needs-response"
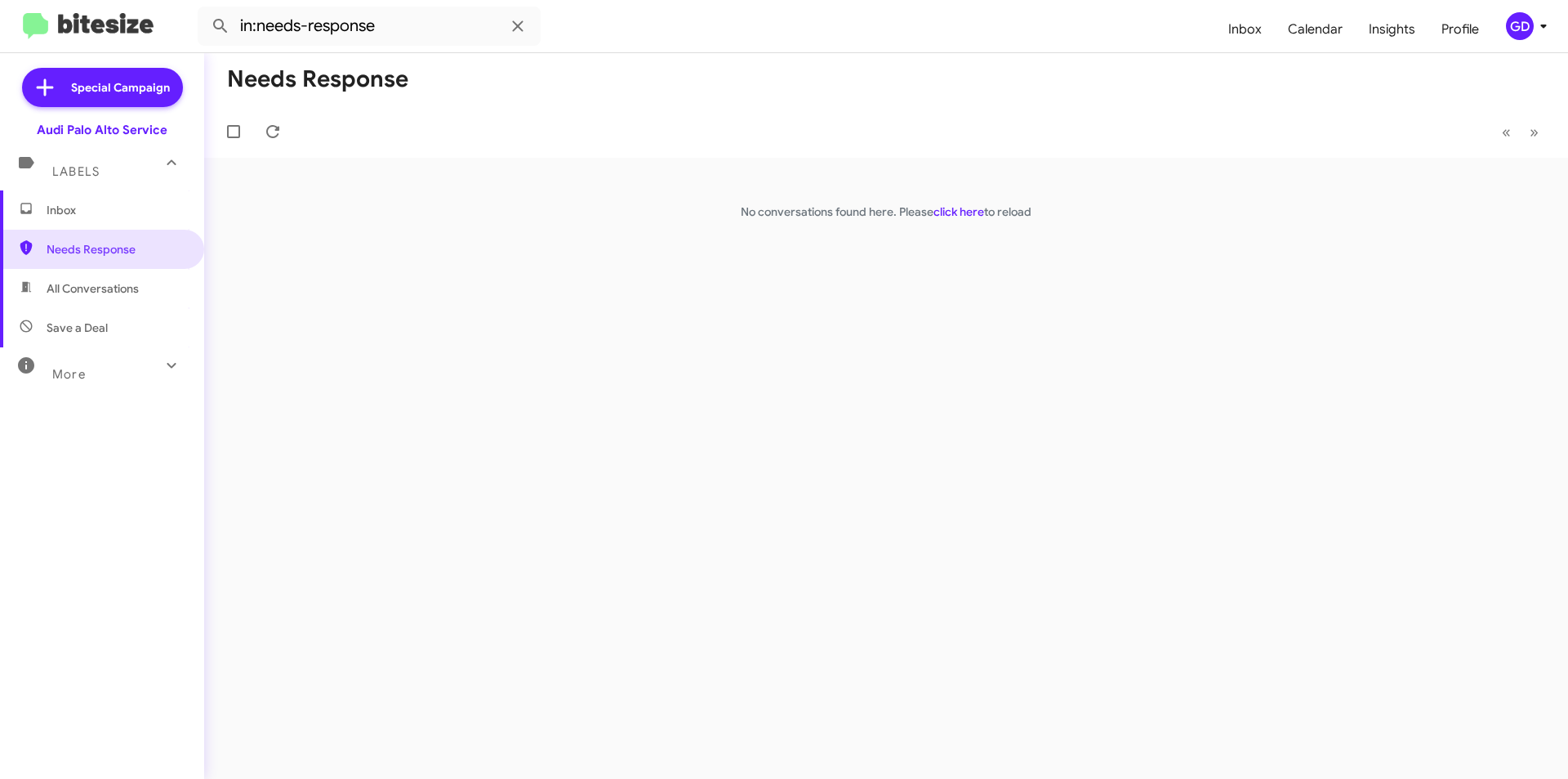
click at [71, 209] on span "Inbox" at bounding box center [116, 210] width 139 height 16
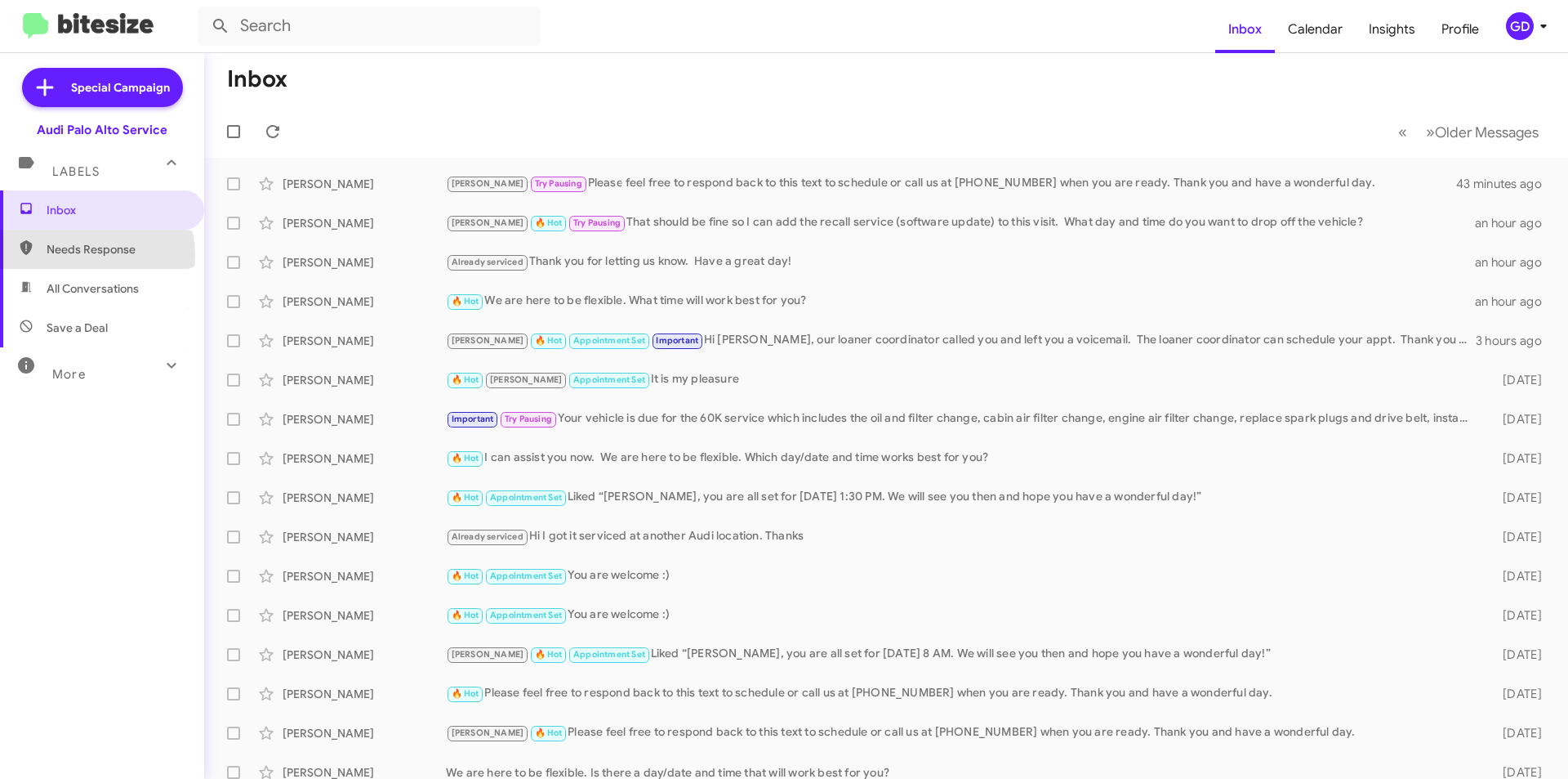
click at [91, 255] on span "Needs Response" at bounding box center [116, 249] width 139 height 16
type input "in:needs-response"
